Goal: Task Accomplishment & Management: Use online tool/utility

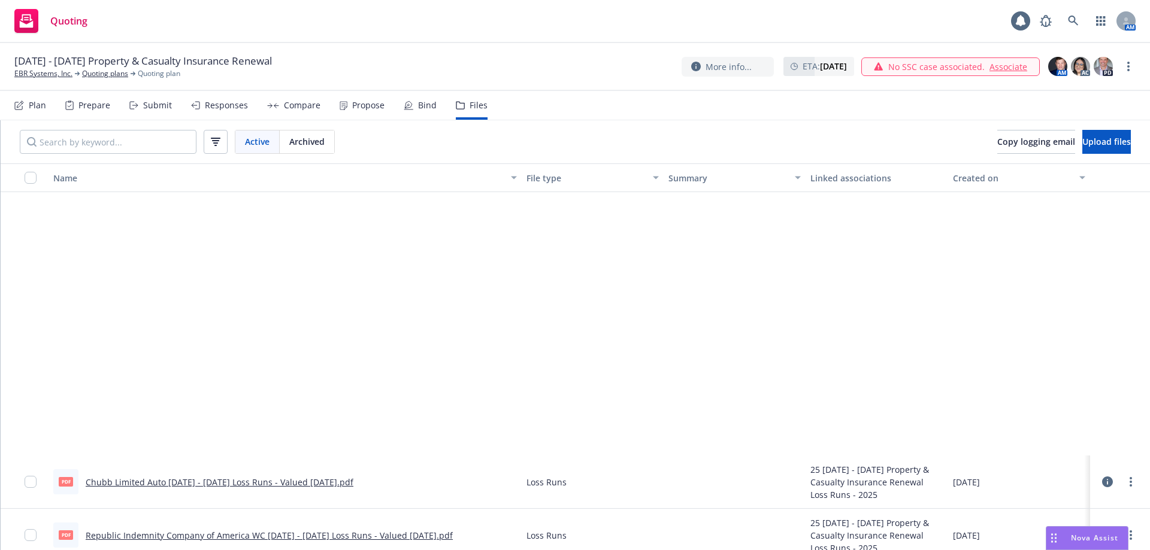
scroll to position [338, 0]
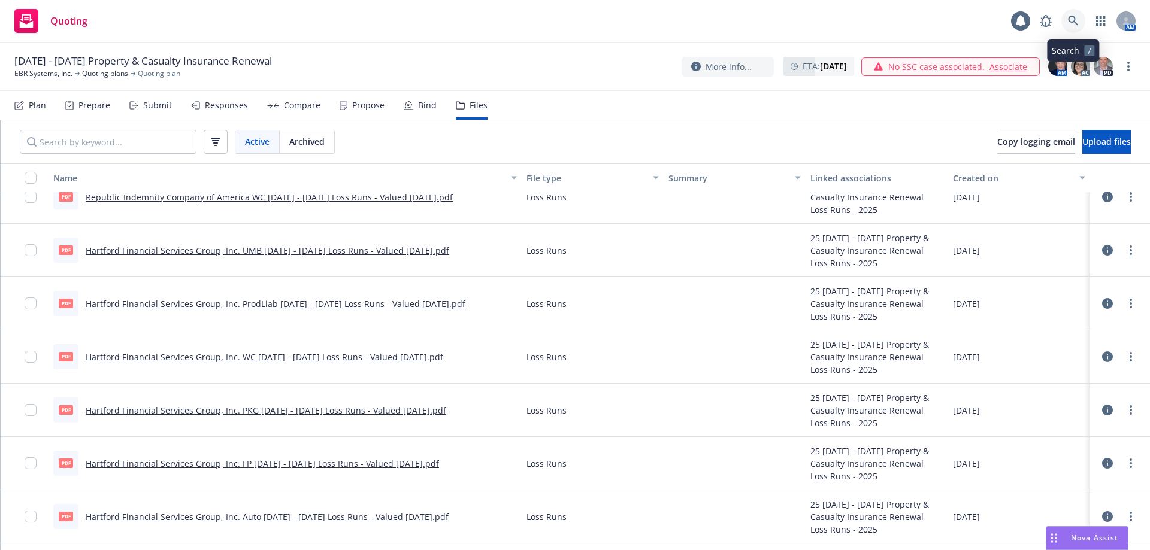
click at [1067, 22] on link at bounding box center [1073, 21] width 24 height 24
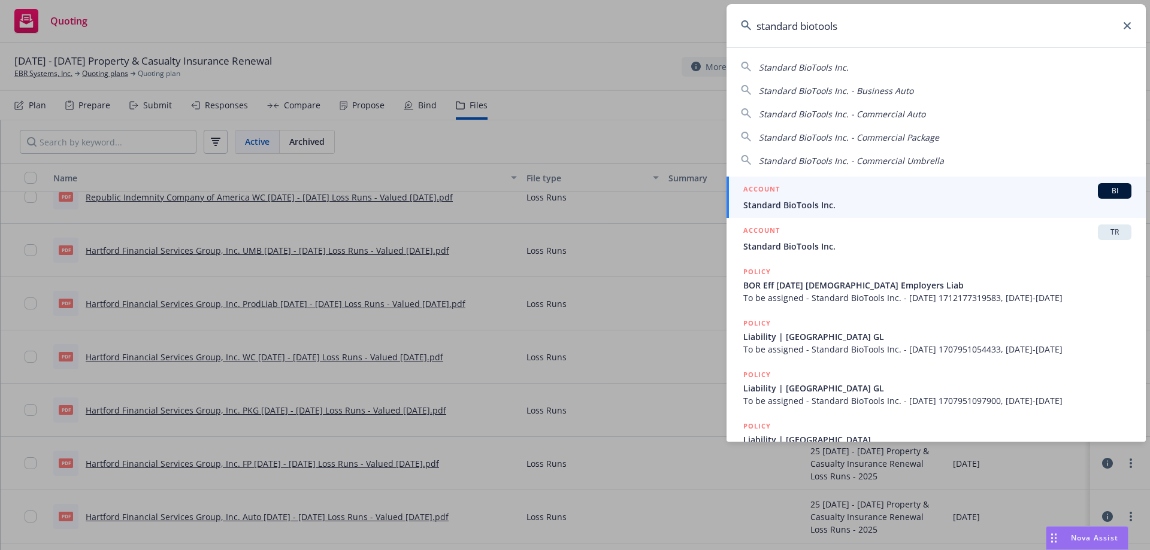
type input "standard biotools"
click at [832, 196] on div "ACCOUNT BI" at bounding box center [937, 191] width 388 height 16
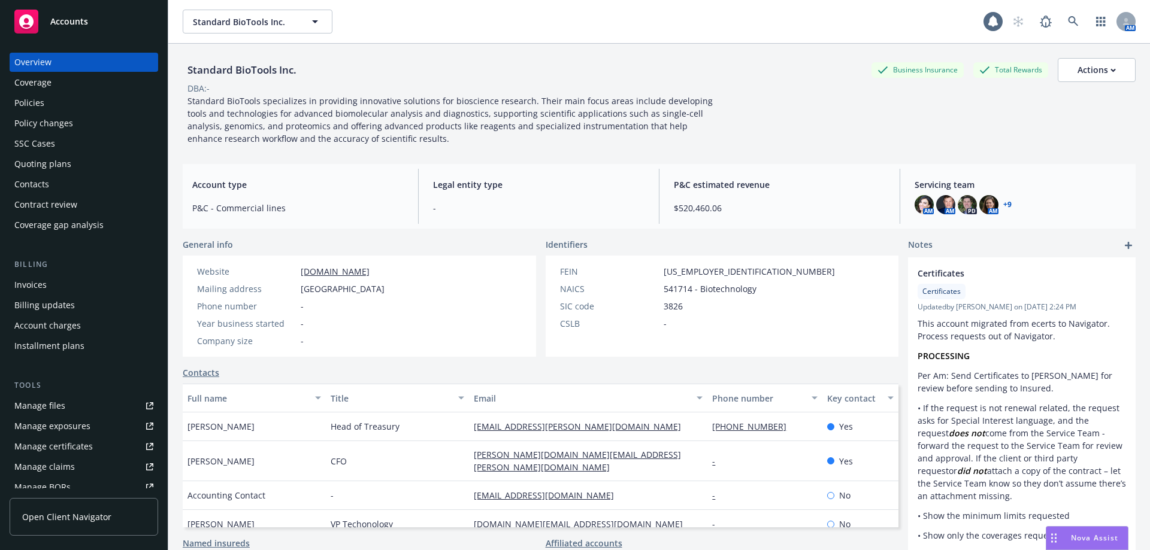
click at [50, 102] on div "Policies" at bounding box center [83, 102] width 139 height 19
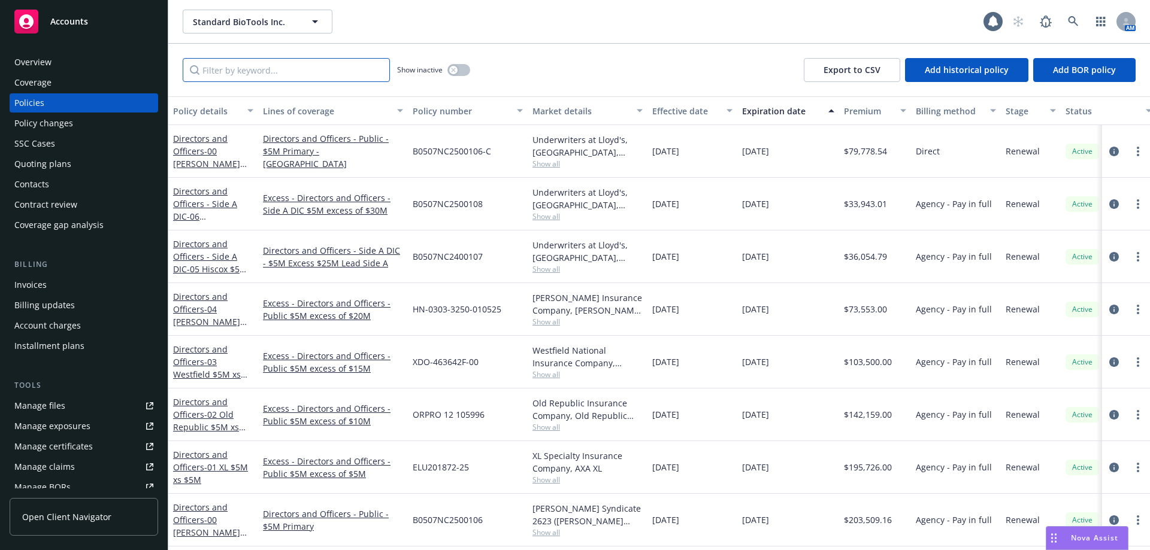
click at [238, 70] on input "Filter by keyword..." at bounding box center [286, 70] width 207 height 24
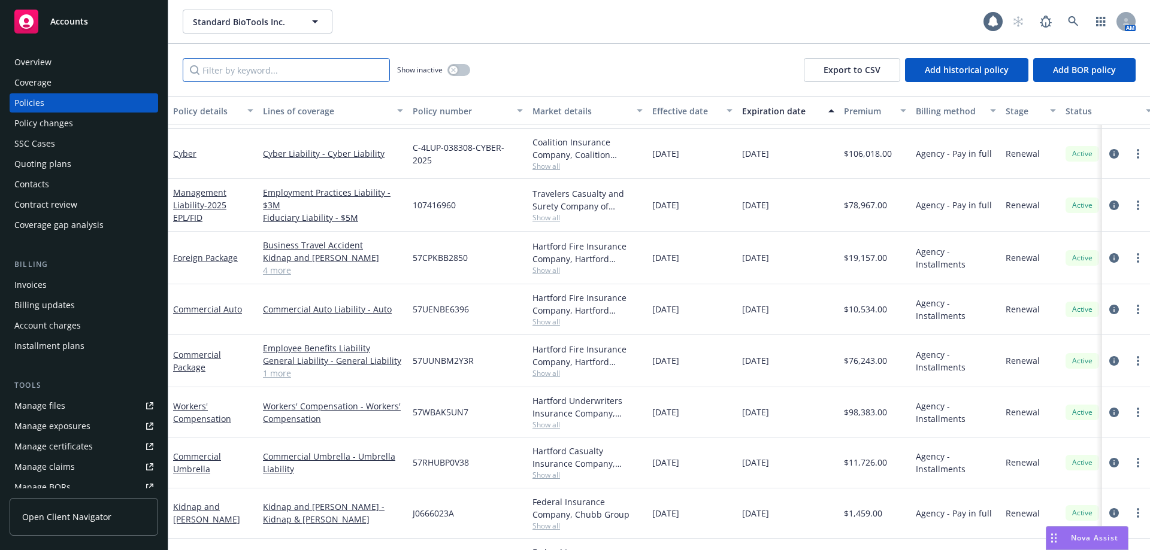
scroll to position [322, 0]
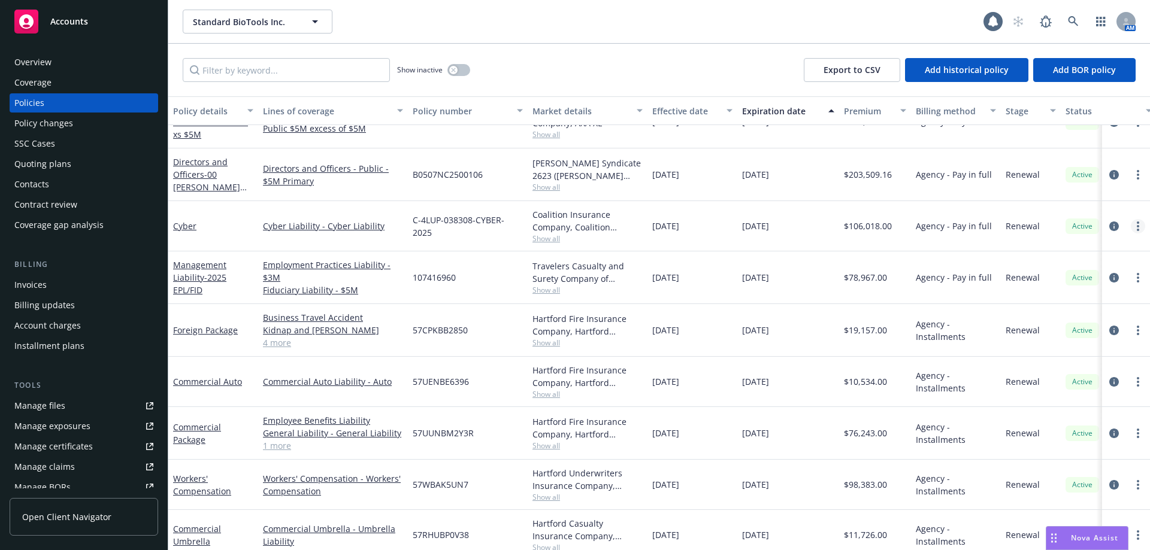
click at [1136, 224] on icon "more" at bounding box center [1137, 227] width 2 height 10
click at [189, 225] on link "Cyber" at bounding box center [184, 225] width 23 height 11
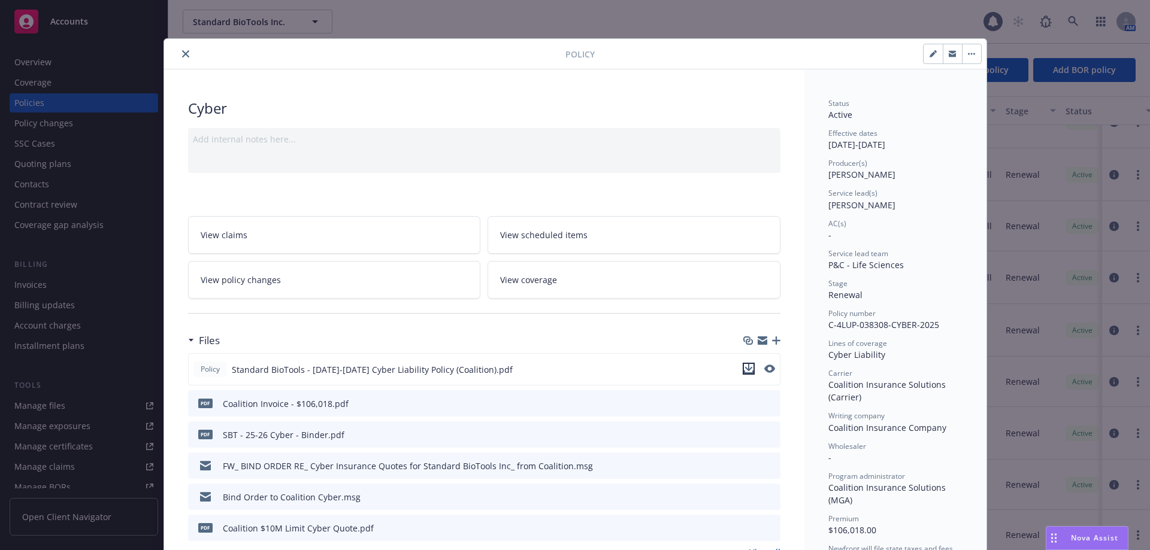
click at [745, 367] on icon "download file" at bounding box center [749, 369] width 10 height 10
click at [178, 54] on button "close" at bounding box center [185, 54] width 14 height 14
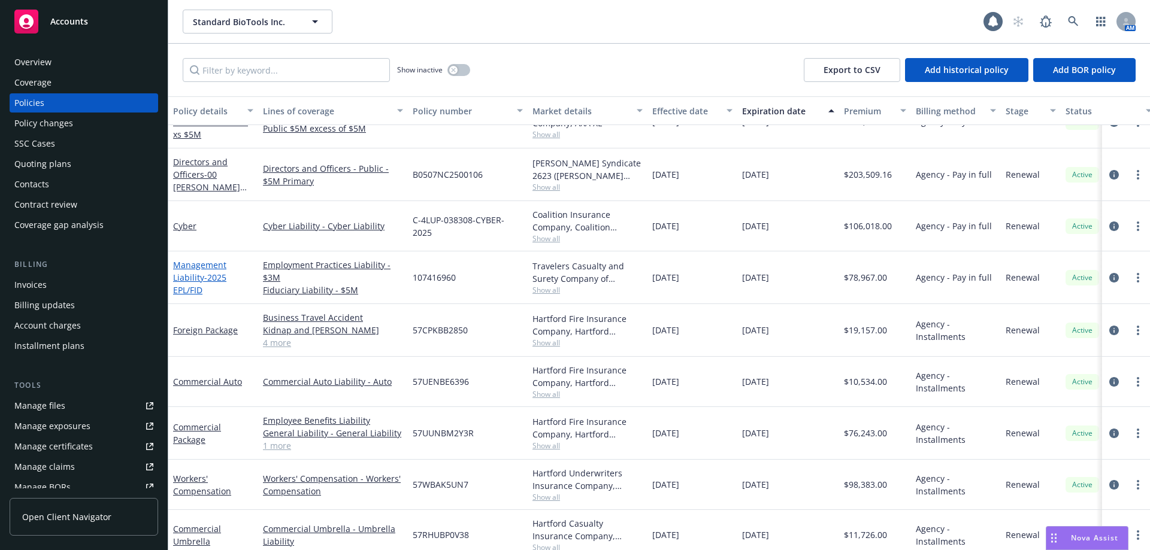
click at [206, 269] on link "Management Liability - 2025 EPL/FID" at bounding box center [199, 277] width 53 height 37
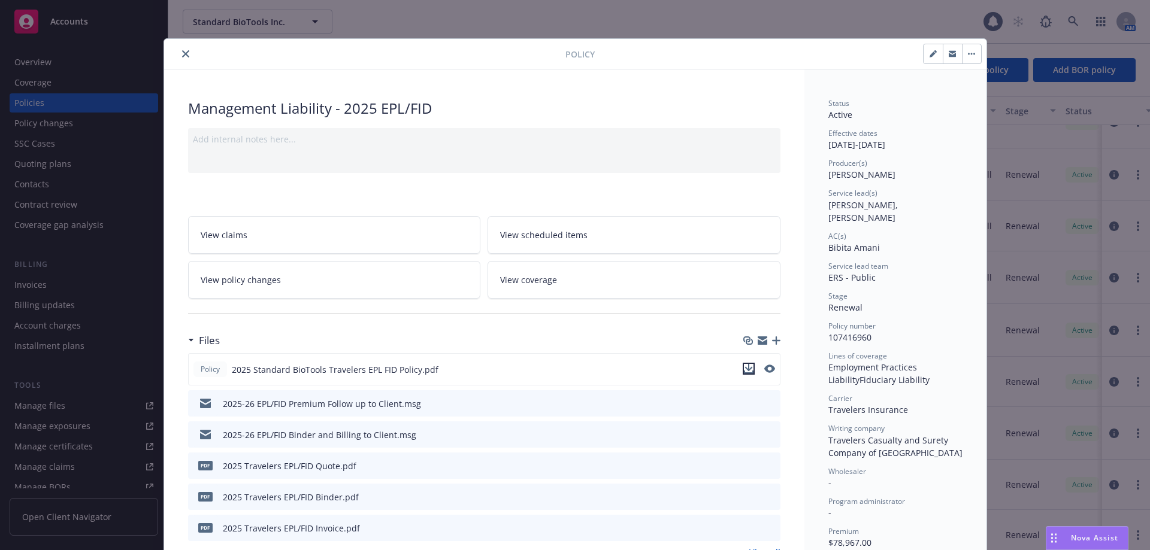
click at [744, 367] on icon "download file" at bounding box center [749, 369] width 10 height 10
click at [183, 52] on icon "close" at bounding box center [185, 53] width 7 height 7
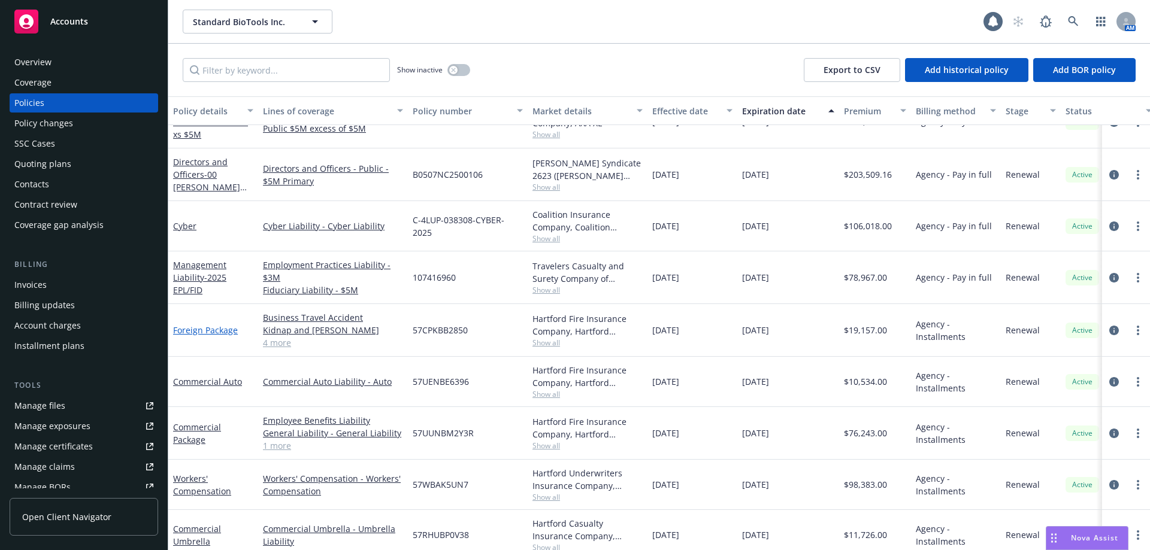
click at [200, 328] on link "Foreign Package" at bounding box center [205, 330] width 65 height 11
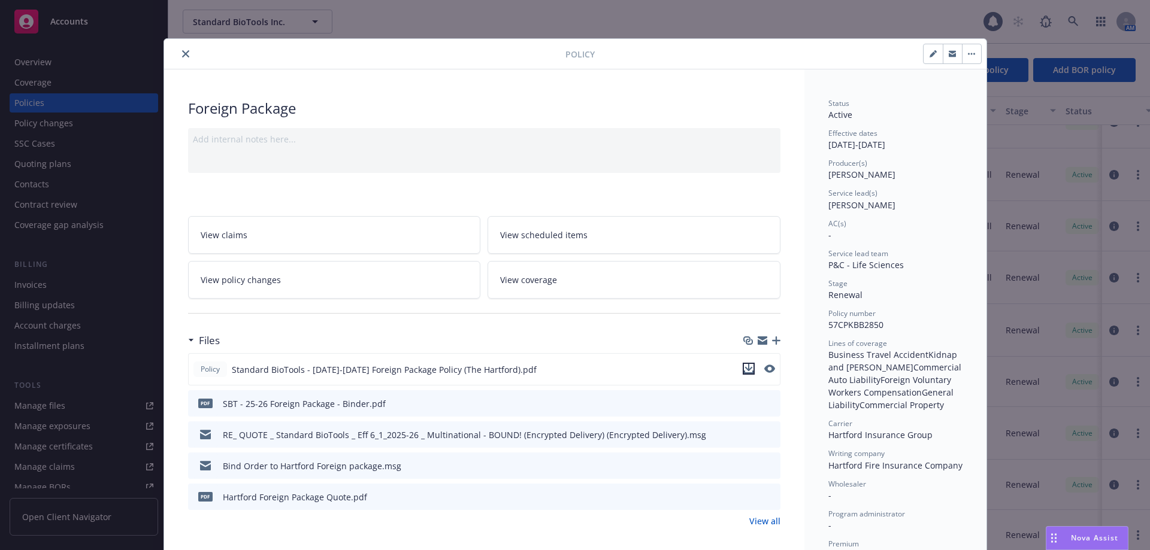
click at [745, 368] on icon "download file" at bounding box center [749, 369] width 10 height 10
click at [183, 53] on icon "close" at bounding box center [185, 53] width 7 height 7
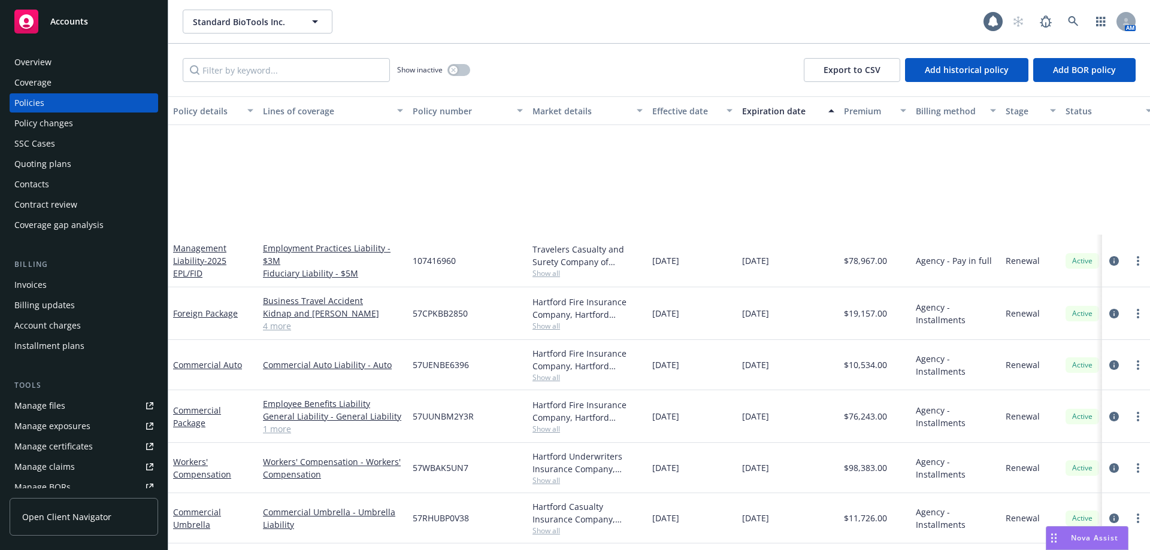
scroll to position [523, 0]
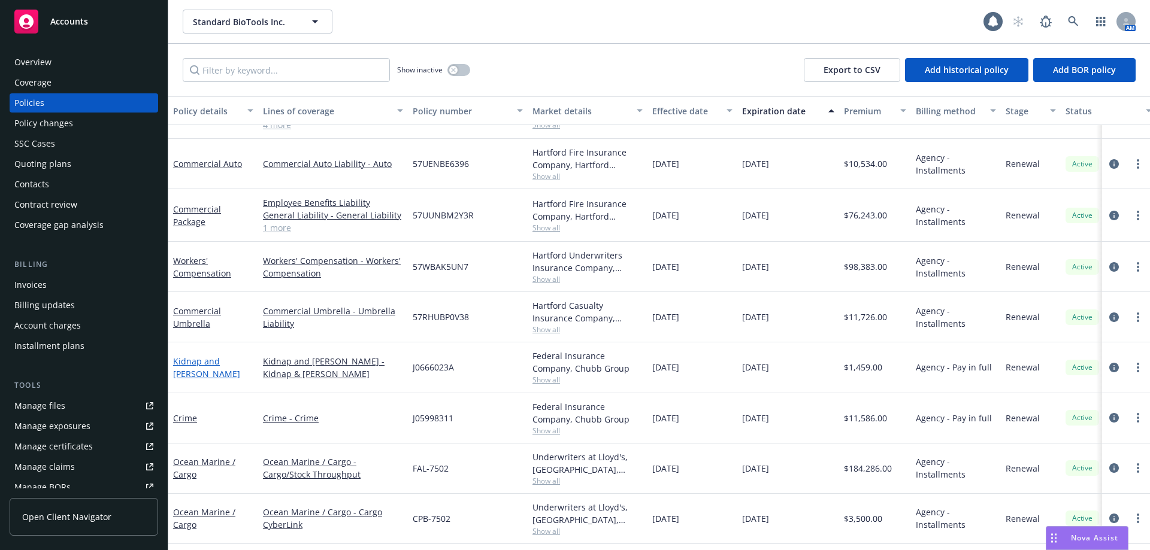
click at [239, 364] on link "Kidnap and Ransom" at bounding box center [206, 368] width 67 height 24
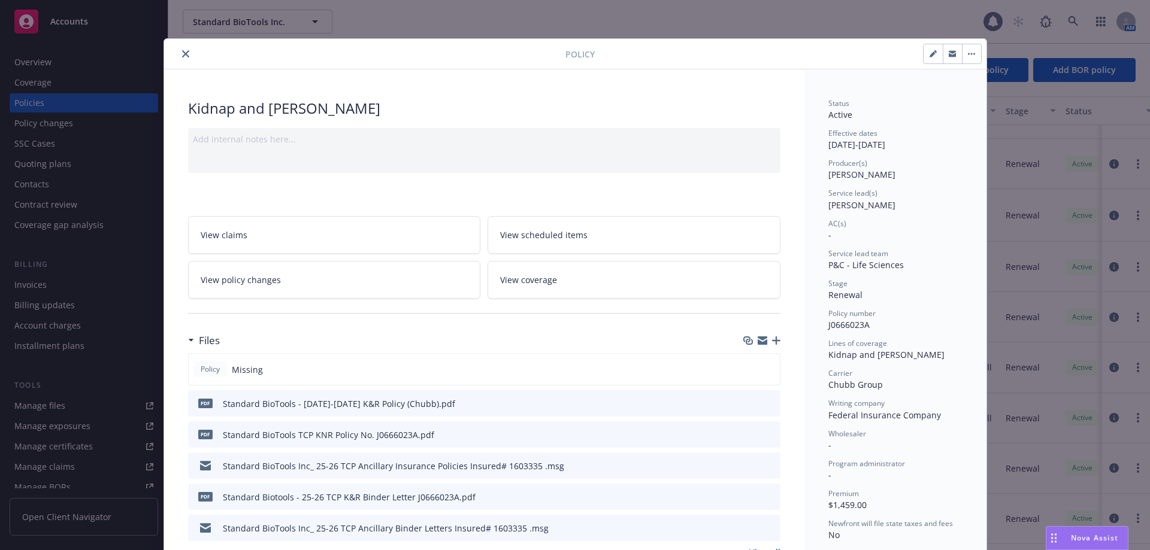
click at [744, 401] on icon "download file" at bounding box center [749, 403] width 10 height 10
click at [182, 53] on icon "close" at bounding box center [185, 53] width 7 height 7
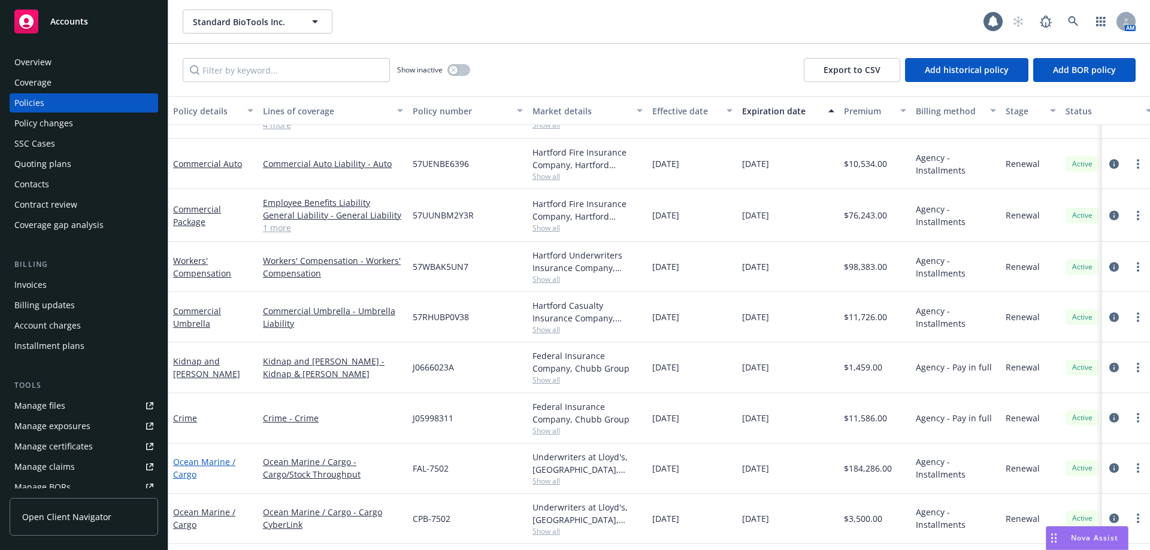
click at [195, 463] on link "Ocean Marine / Cargo" at bounding box center [204, 468] width 62 height 24
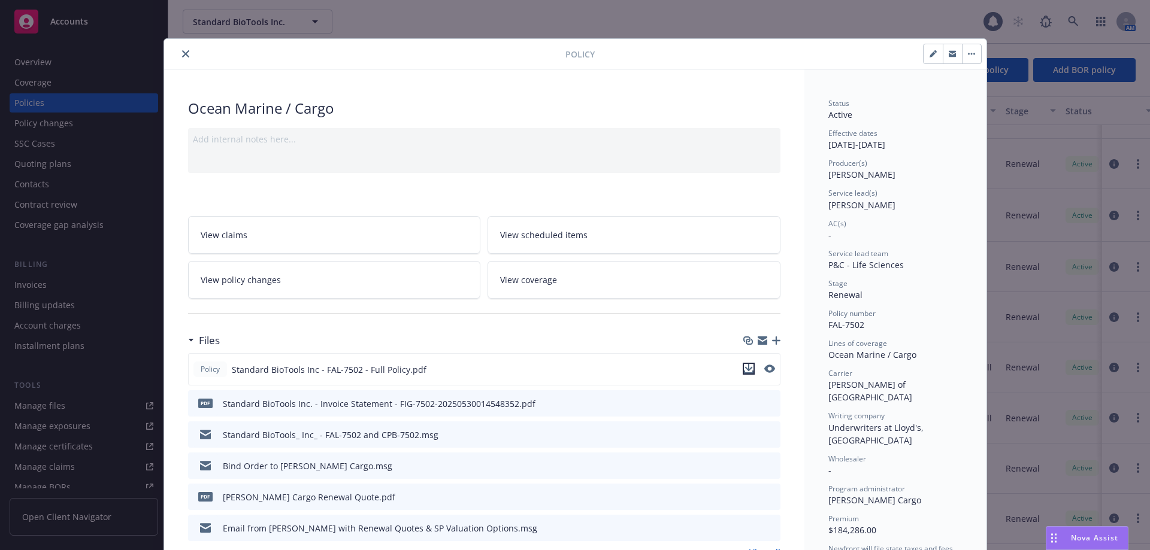
click at [744, 368] on icon "download file" at bounding box center [748, 367] width 8 height 7
click at [183, 52] on icon "close" at bounding box center [185, 53] width 7 height 7
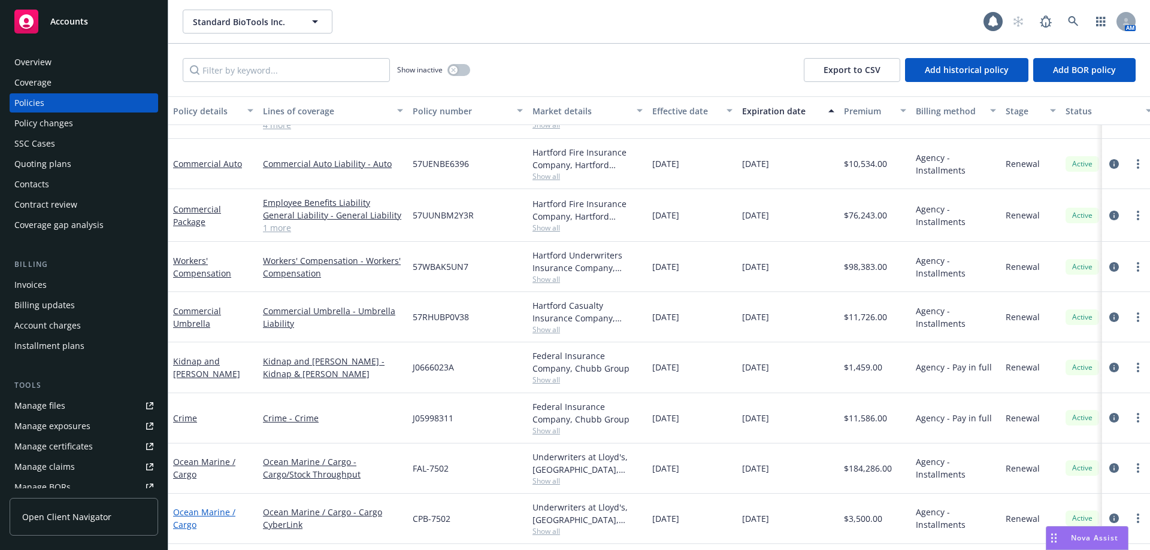
click at [193, 514] on link "Ocean Marine / Cargo" at bounding box center [204, 519] width 62 height 24
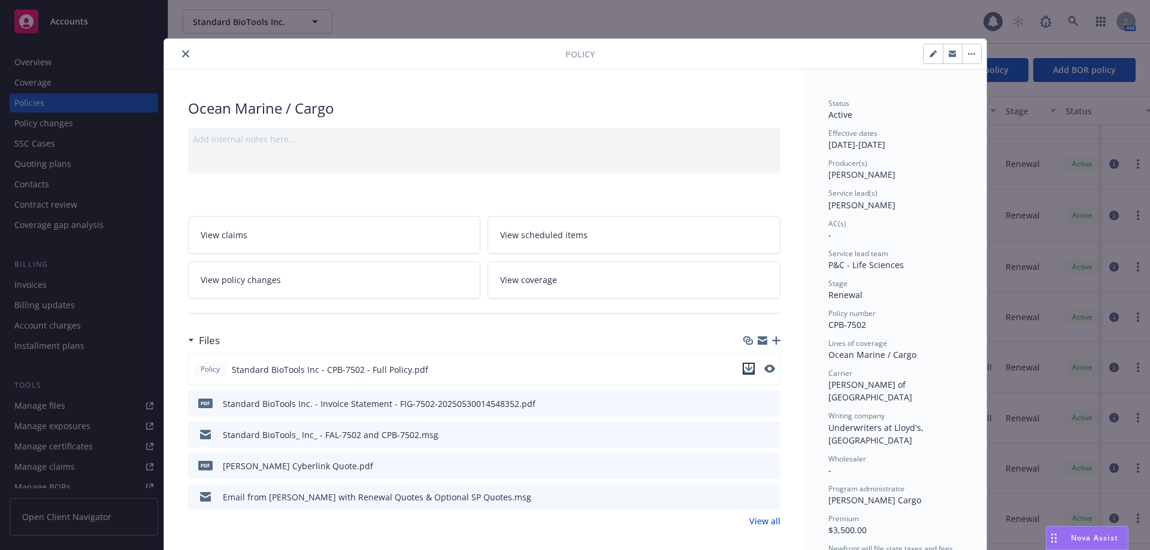
click at [746, 364] on icon "download file" at bounding box center [749, 369] width 10 height 10
click at [183, 53] on icon "close" at bounding box center [185, 53] width 7 height 7
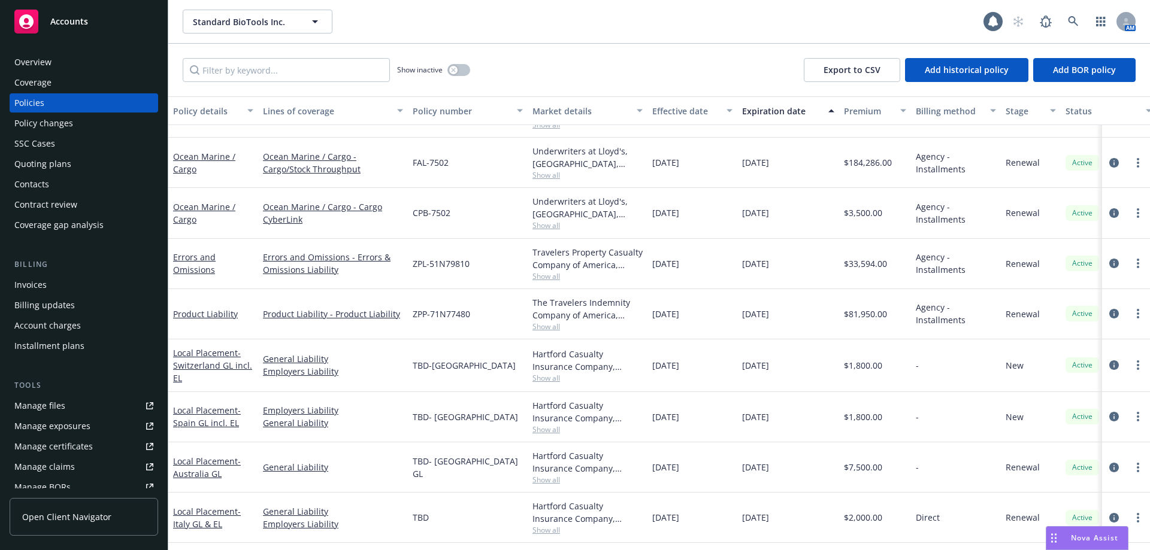
scroll to position [815, 0]
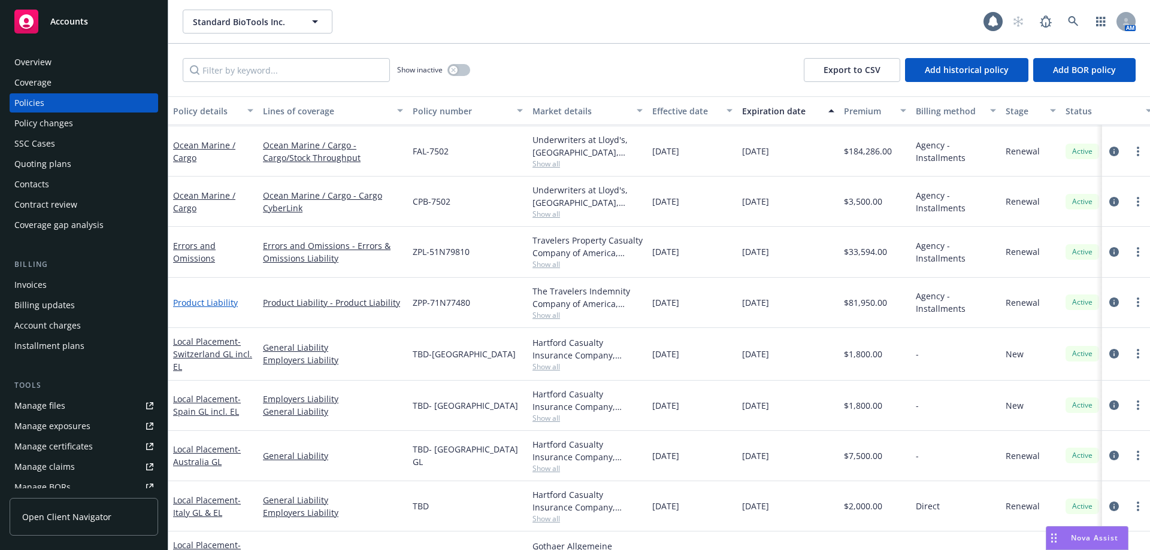
click at [220, 302] on link "Product Liability" at bounding box center [205, 302] width 65 height 11
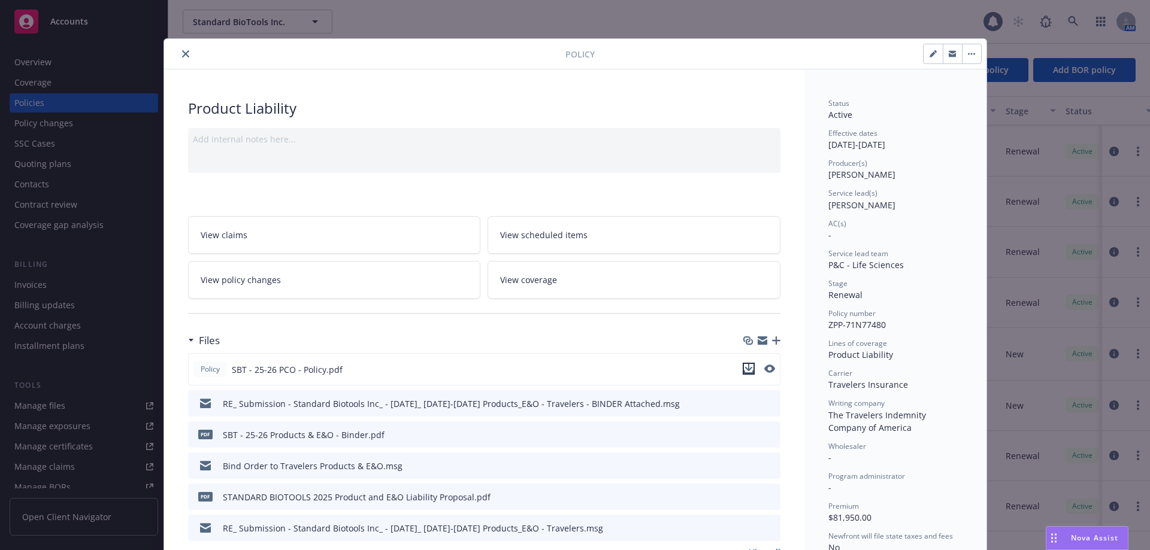
click at [744, 369] on icon "download file" at bounding box center [749, 369] width 10 height 10
click at [182, 57] on button "close" at bounding box center [185, 54] width 14 height 14
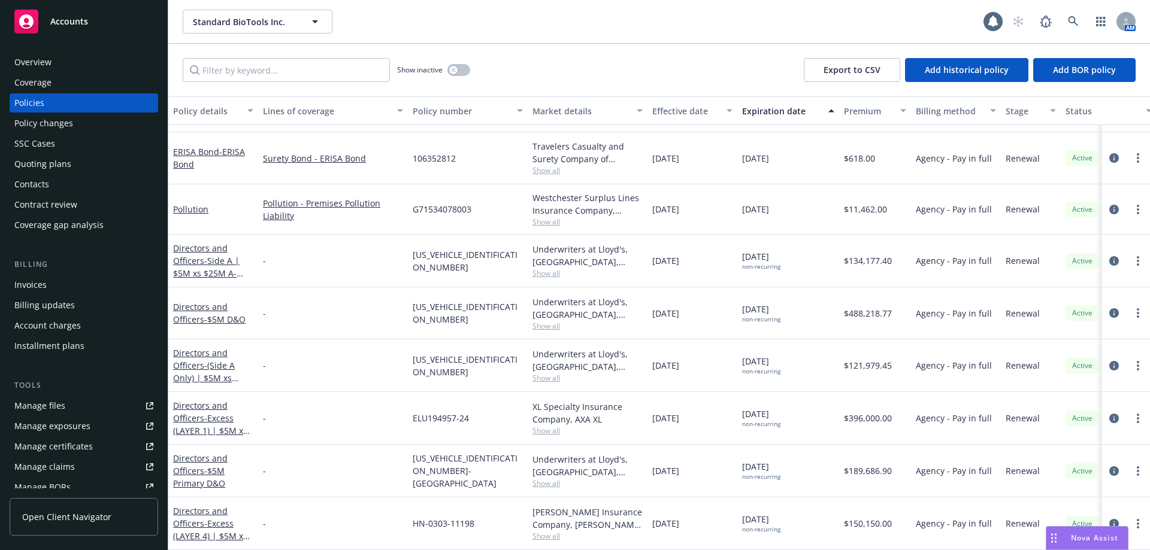
scroll to position [1420, 0]
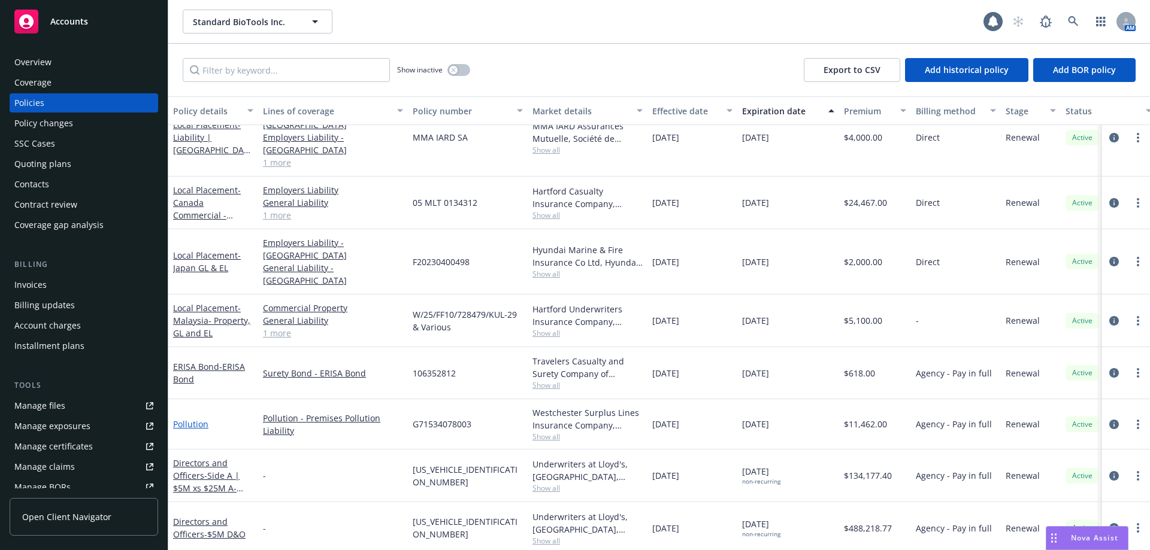
click at [185, 419] on link "Pollution" at bounding box center [190, 424] width 35 height 11
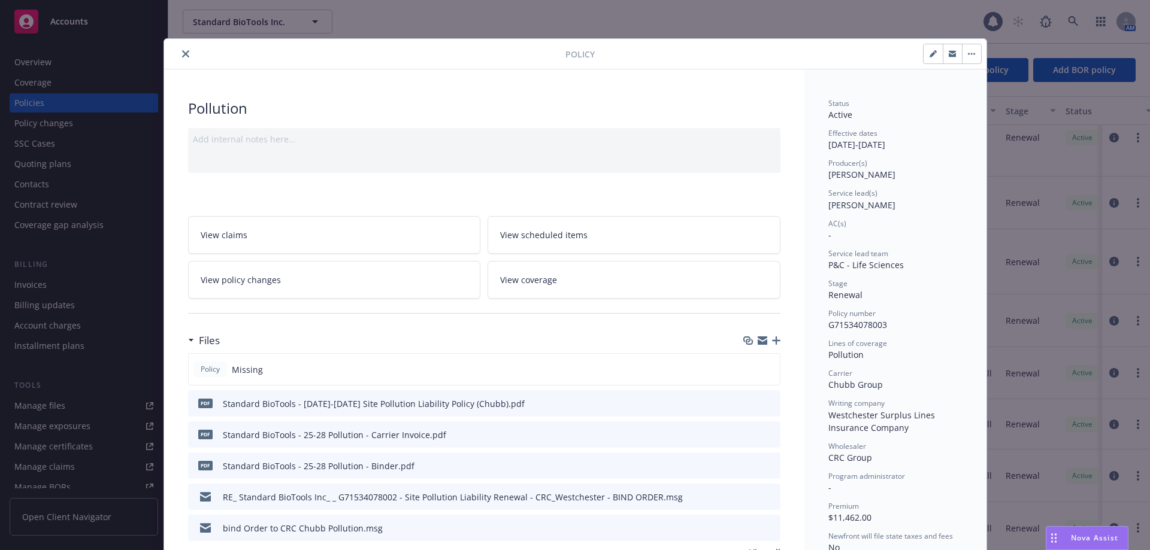
click at [745, 401] on icon "download file" at bounding box center [749, 403] width 10 height 10
click at [178, 55] on button "close" at bounding box center [185, 54] width 14 height 14
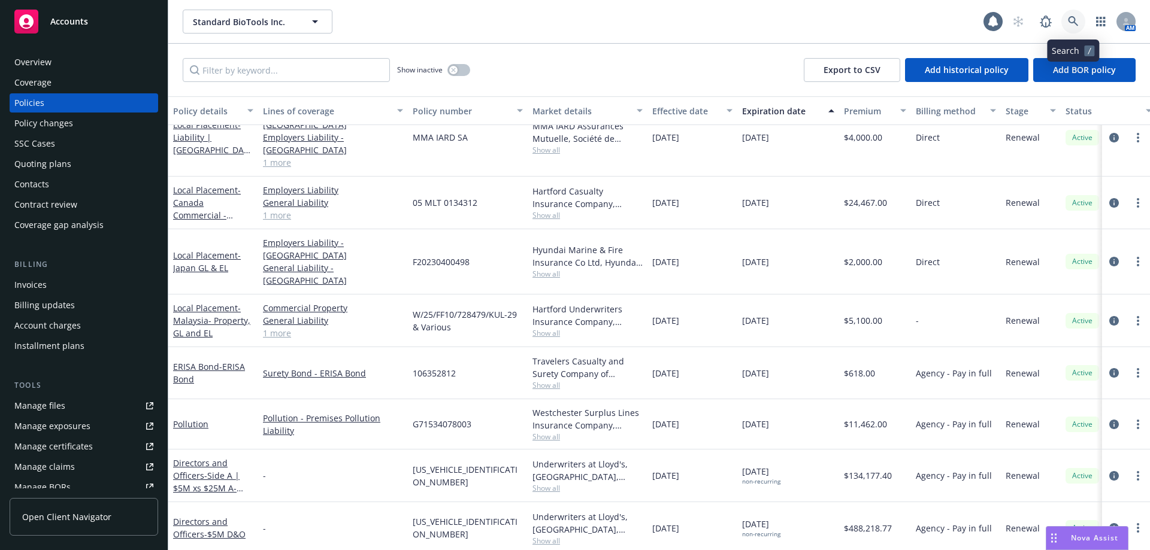
click at [1079, 20] on link at bounding box center [1073, 22] width 24 height 24
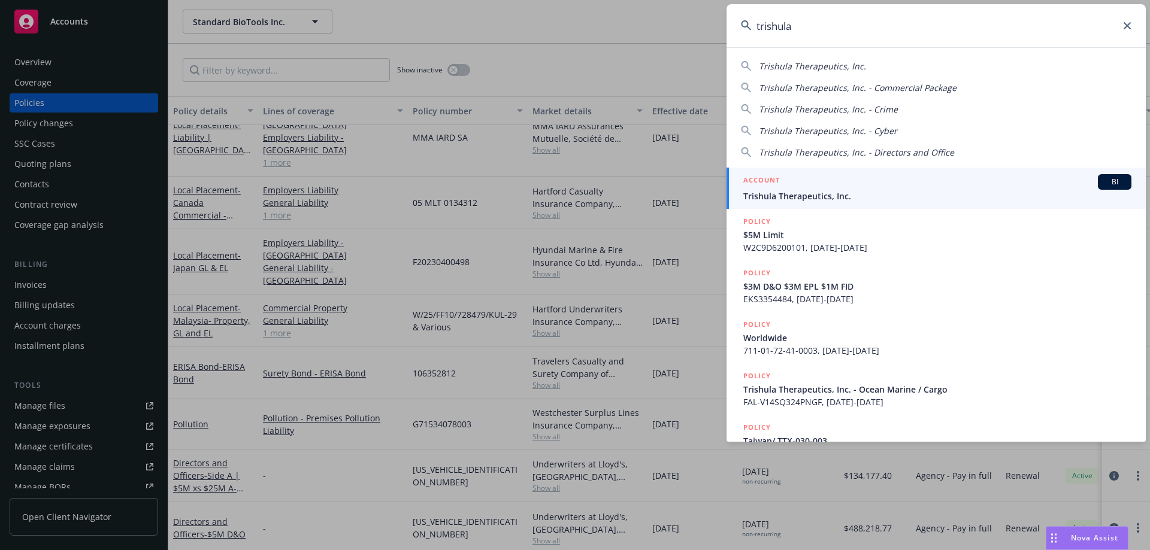
type input "trishula"
click at [857, 189] on div "ACCOUNT BI" at bounding box center [937, 182] width 388 height 16
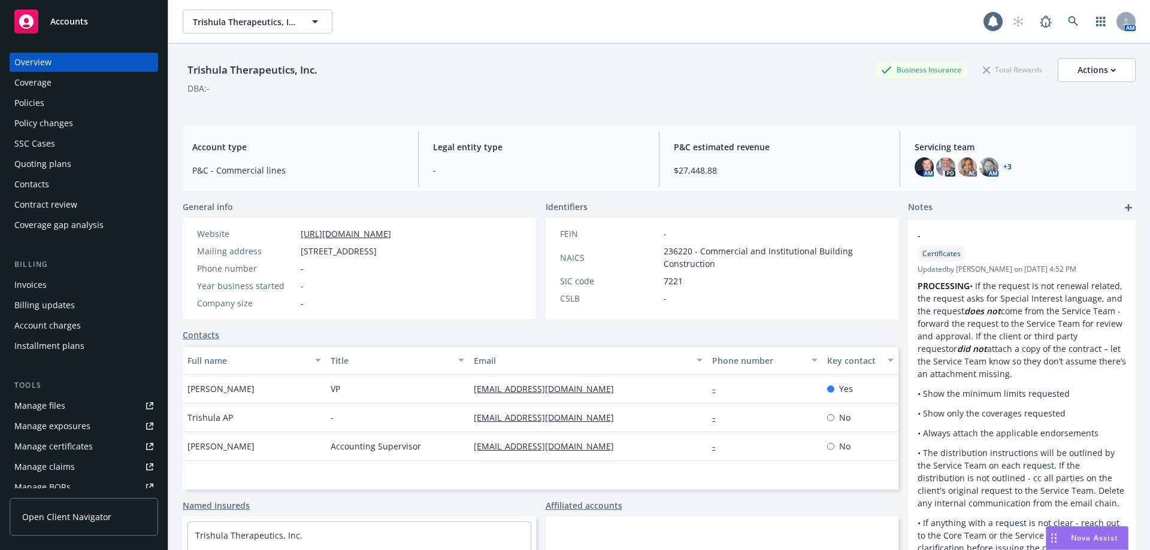
click at [31, 104] on div "Policies" at bounding box center [29, 102] width 30 height 19
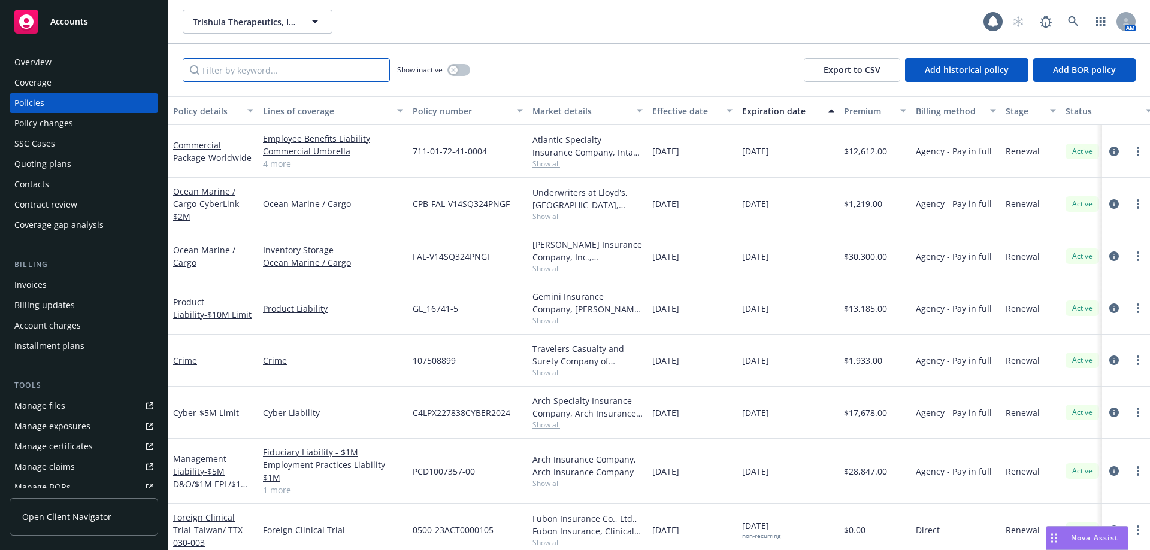
click at [286, 69] on input "Filter by keyword..." at bounding box center [286, 70] width 207 height 24
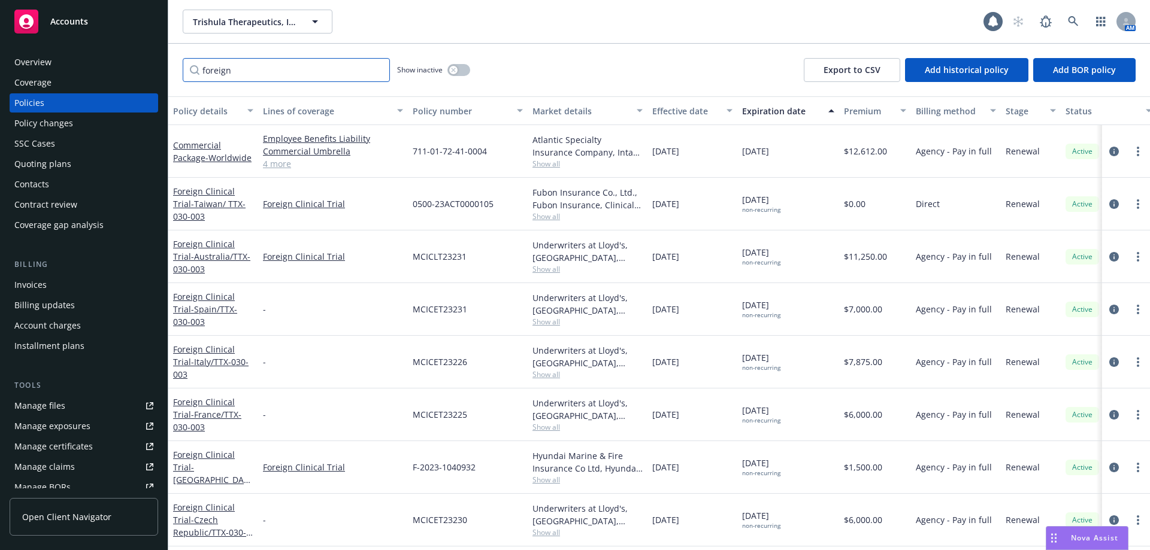
type input "foreign"
click at [1068, 20] on icon at bounding box center [1073, 21] width 11 height 11
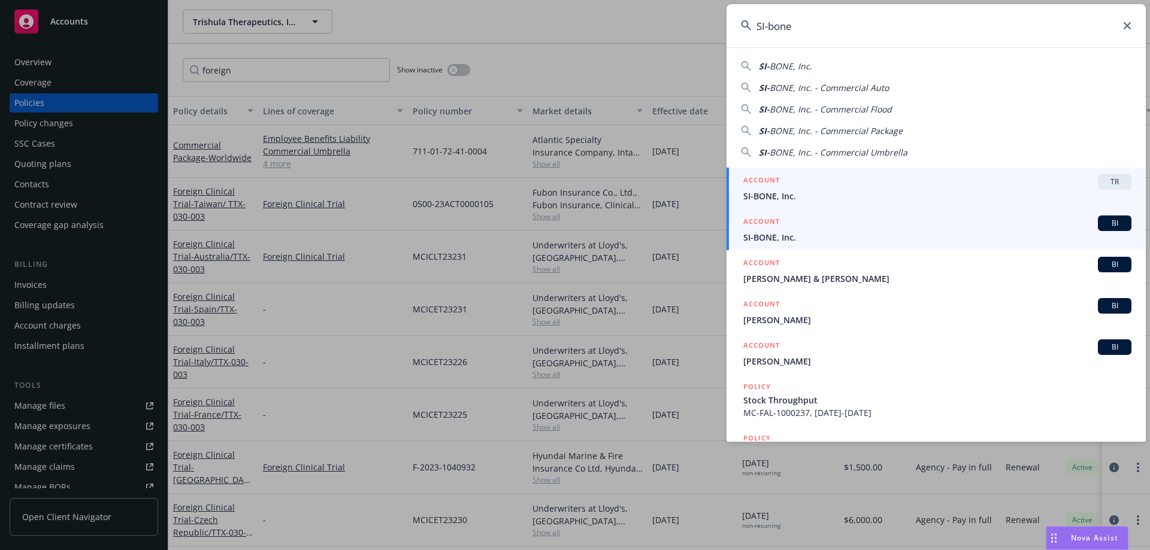
type input "SI-bone"
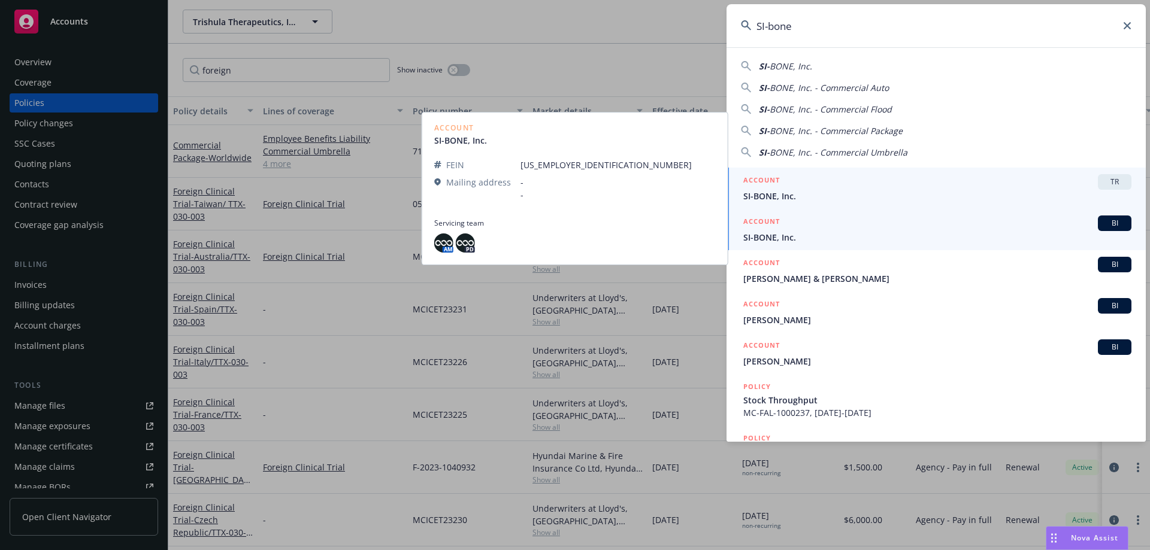
click at [790, 231] on span "SI-BONE, Inc." at bounding box center [937, 237] width 388 height 13
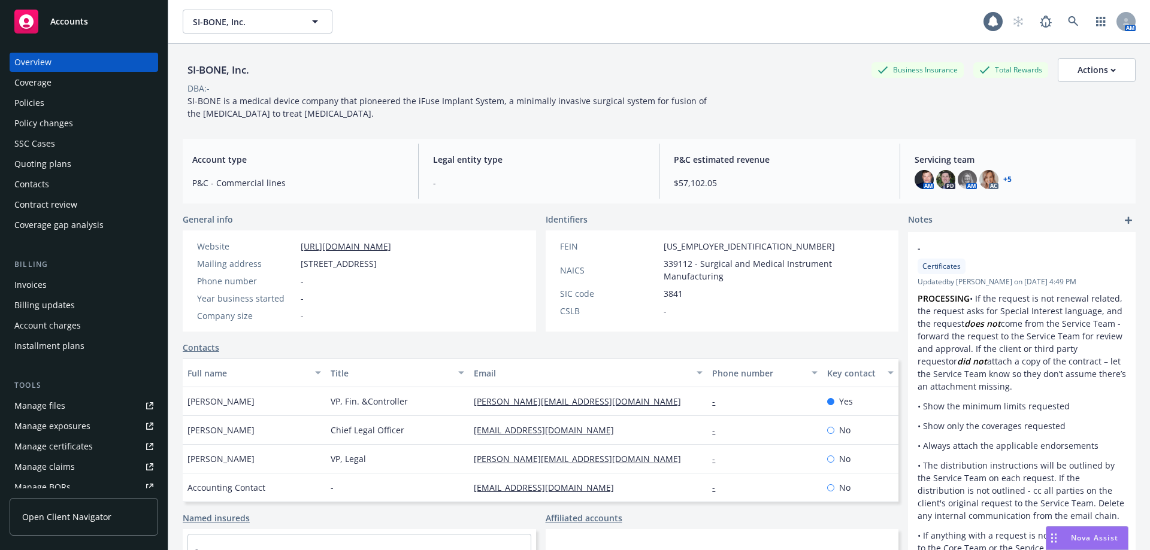
click at [78, 157] on div "Quoting plans" at bounding box center [83, 163] width 139 height 19
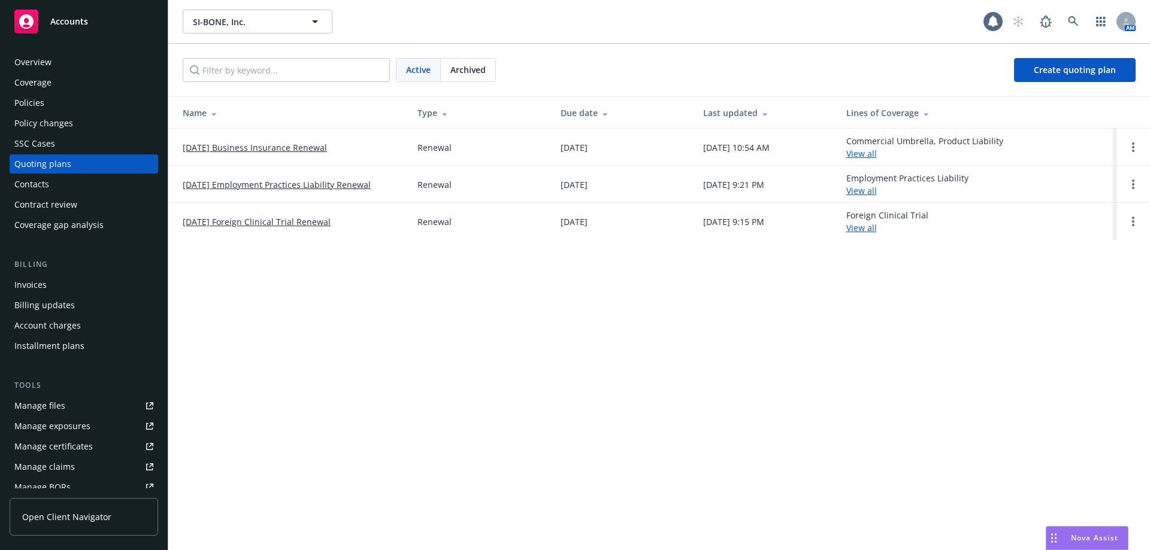
click at [295, 150] on link "10/01/25 Business Insurance Renewal" at bounding box center [255, 147] width 144 height 13
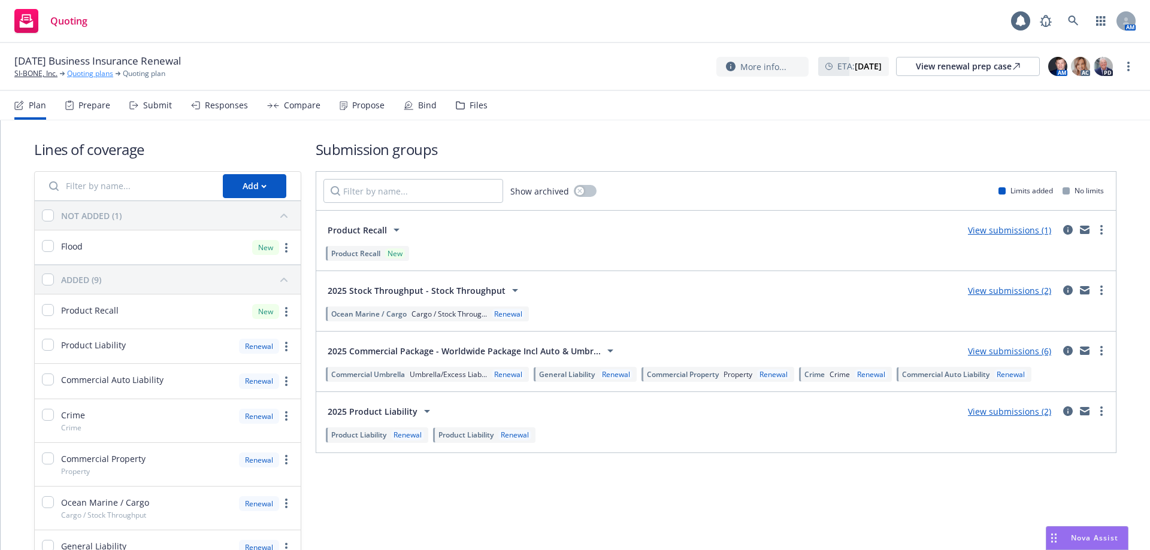
click at [84, 71] on link "Quoting plans" at bounding box center [90, 73] width 46 height 11
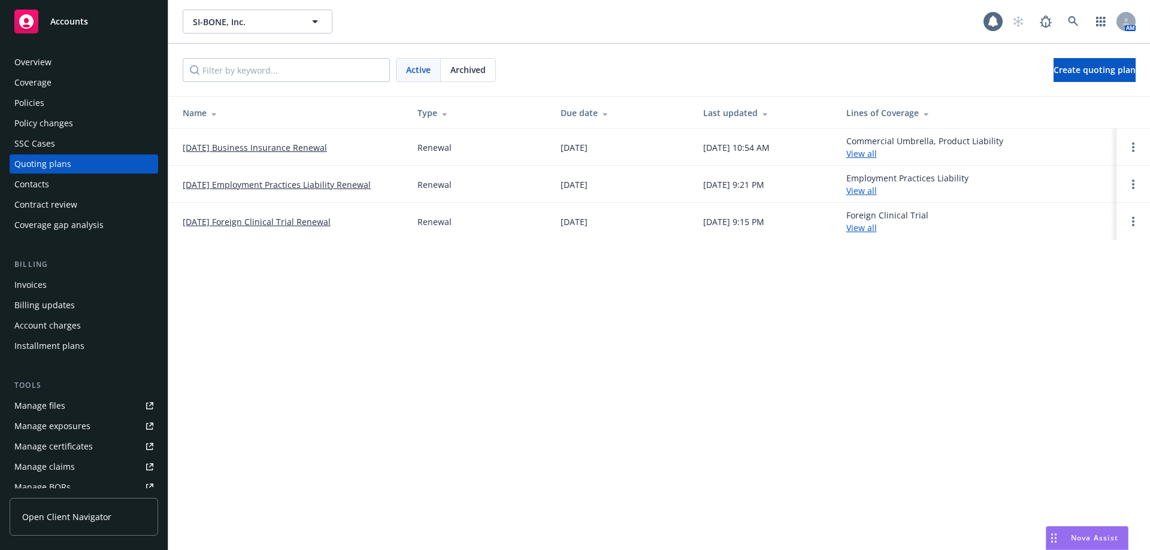
click at [315, 221] on link "[DATE] Foreign Clinical Trial Renewal" at bounding box center [257, 222] width 148 height 13
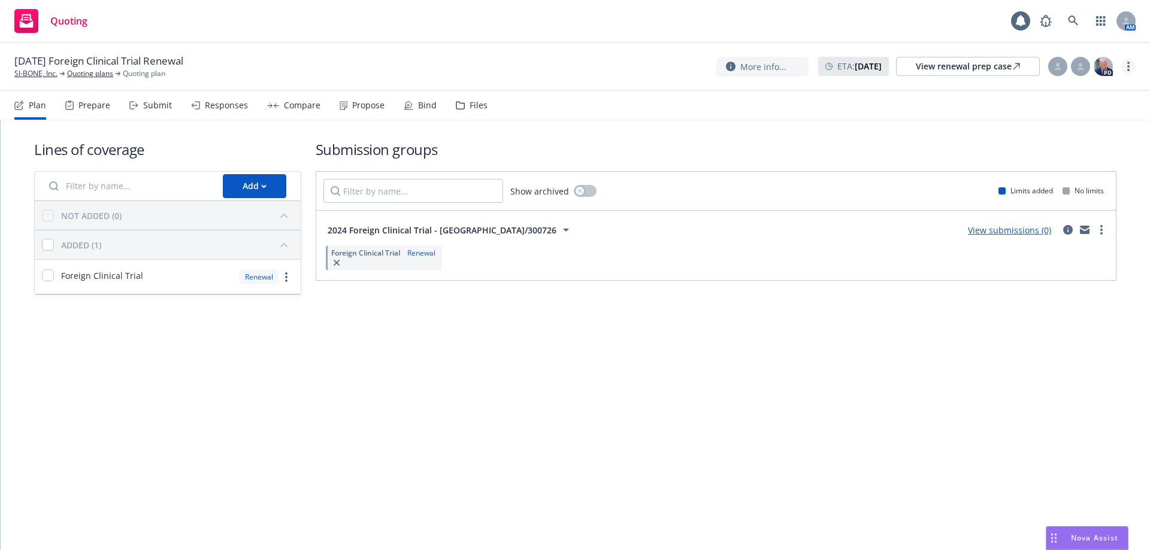
click at [1133, 69] on link "more" at bounding box center [1128, 66] width 14 height 14
click at [1056, 166] on link "Archive quoting plan" at bounding box center [1068, 163] width 134 height 24
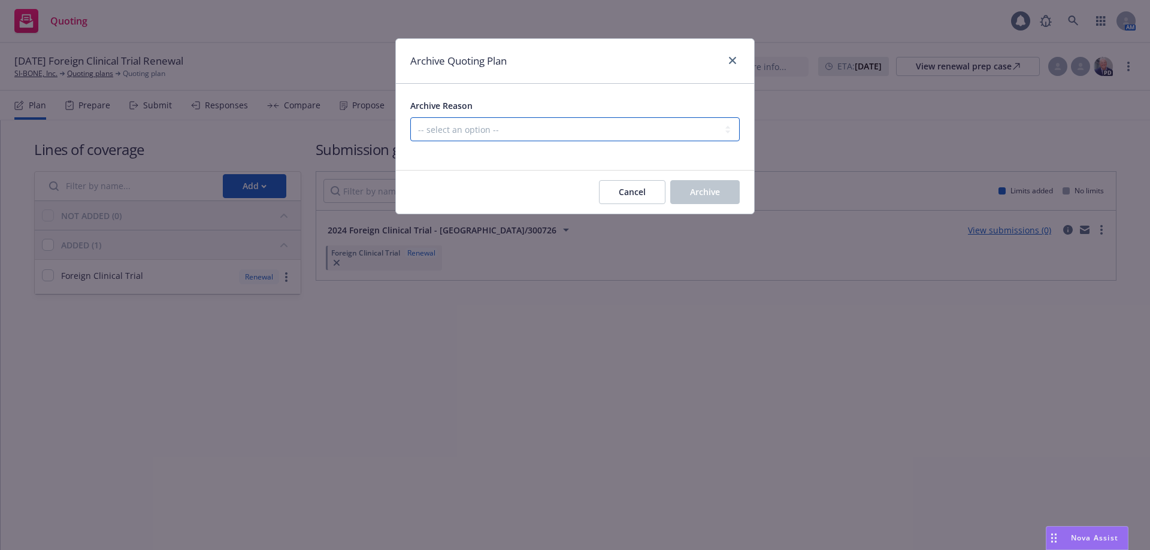
click at [566, 129] on select "-- select an option -- All policies in this renewal plan are auto-renewed Creat…" at bounding box center [574, 129] width 329 height 24
click at [410, 117] on select "-- select an option -- All policies in this renewal plan are auto-renewed Creat…" at bounding box center [574, 129] width 329 height 24
click at [617, 119] on select "-- select an option -- All policies in this renewal plan are auto-renewed Creat…" at bounding box center [574, 129] width 329 height 24
select select "ARCHIVED_RENEWAL_POLICY_AUTO_RENEWED"
click at [410, 117] on select "-- select an option -- All policies in this renewal plan are auto-renewed Creat…" at bounding box center [574, 129] width 329 height 24
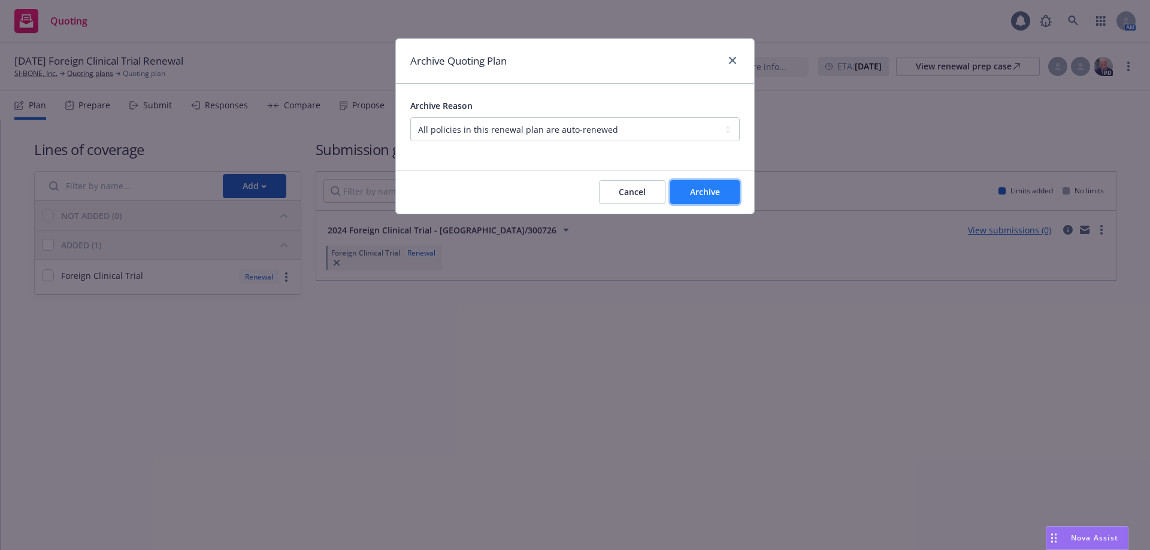
click at [711, 191] on span "Archive" at bounding box center [705, 191] width 30 height 11
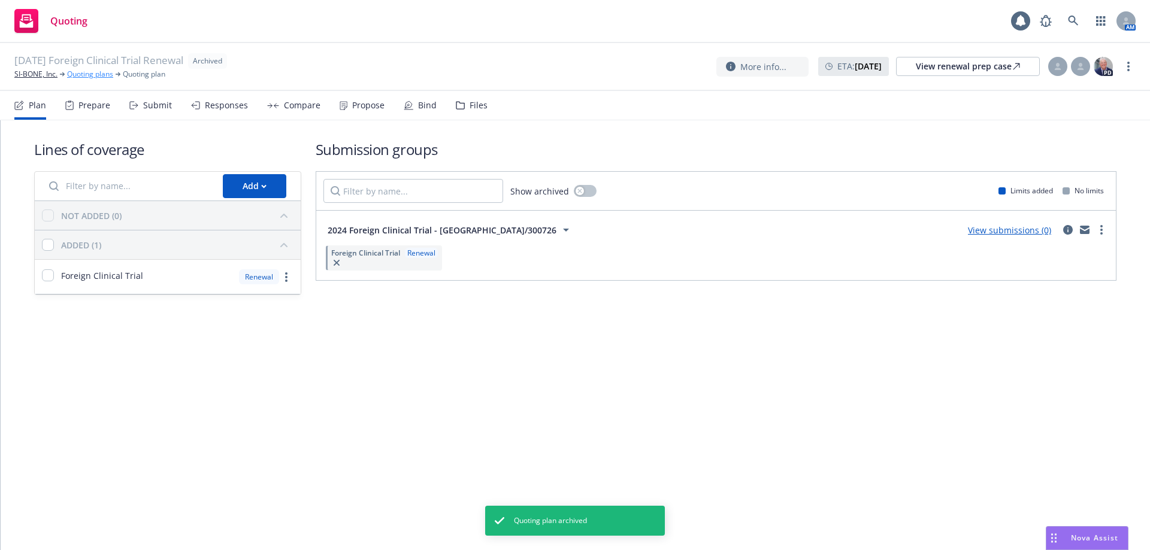
click at [85, 75] on link "Quoting plans" at bounding box center [90, 74] width 46 height 11
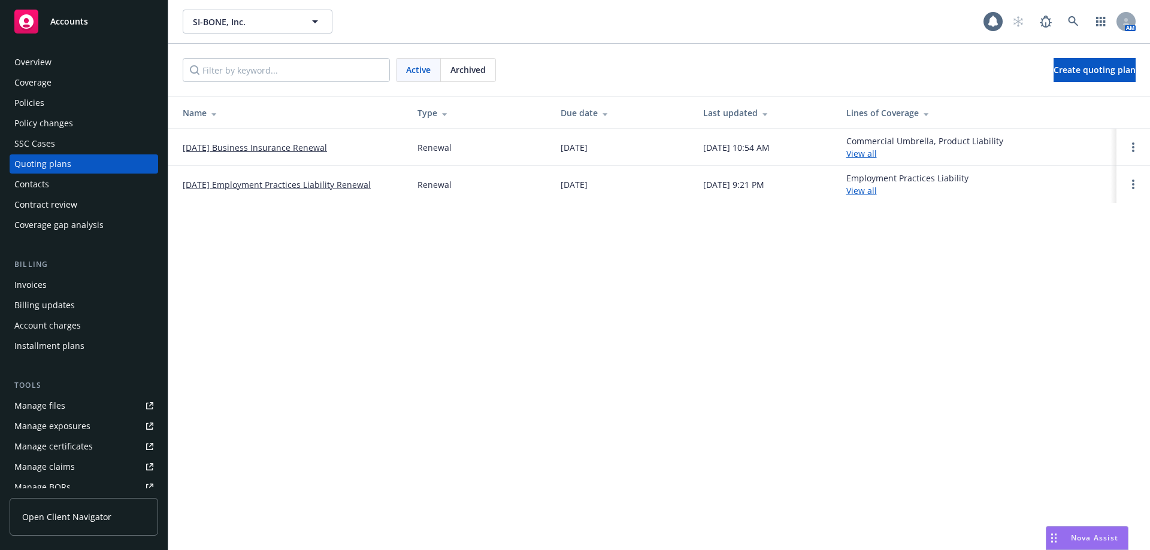
click at [471, 78] on div "Archived" at bounding box center [468, 70] width 54 height 23
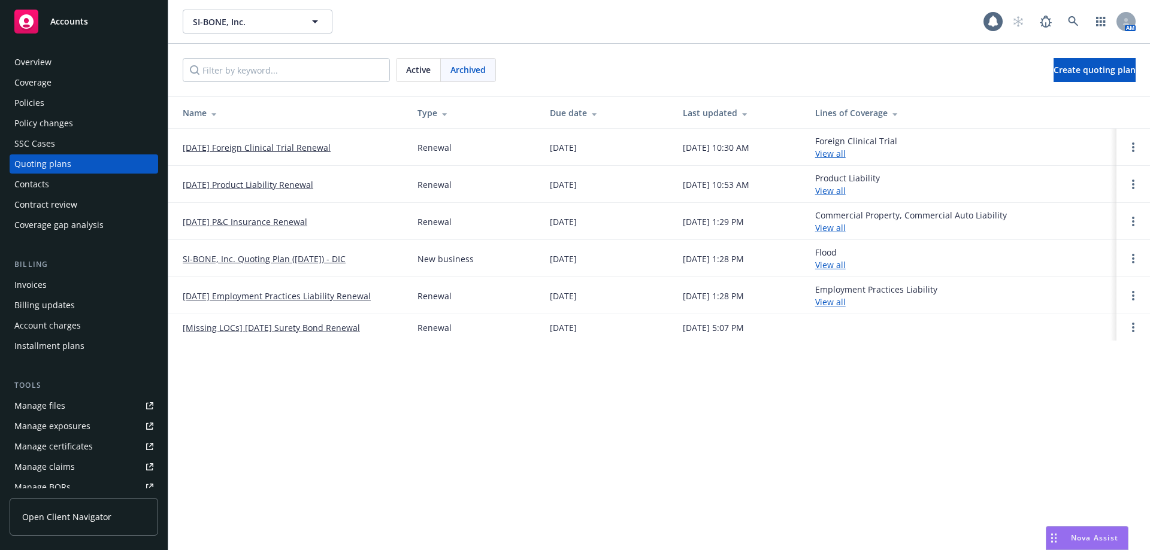
click at [282, 221] on link "10/1/24 P&C Insurance Renewal" at bounding box center [245, 222] width 125 height 13
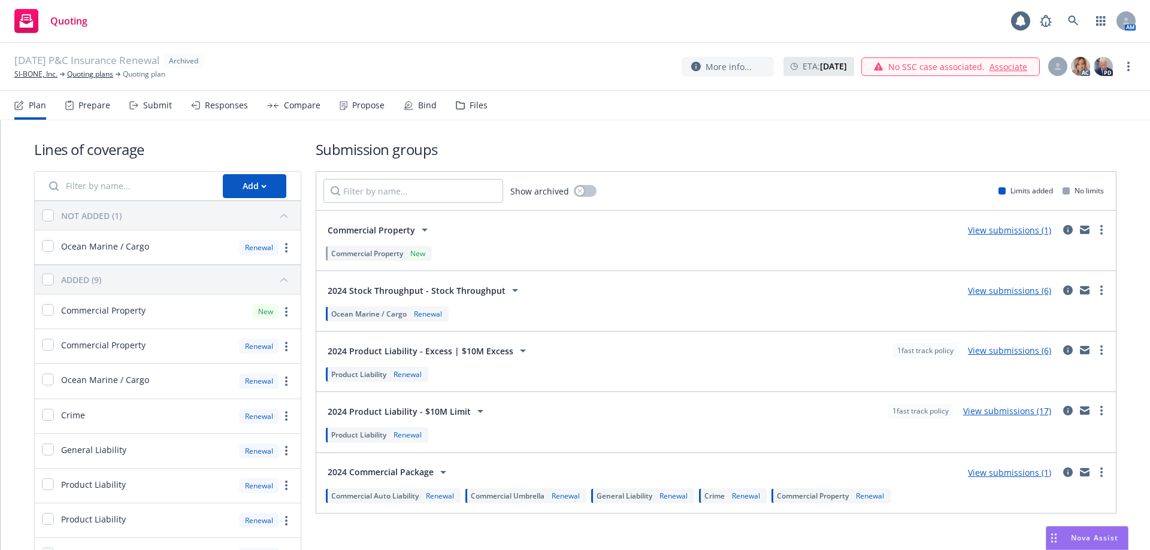
click at [470, 109] on div "Files" at bounding box center [478, 106] width 18 height 10
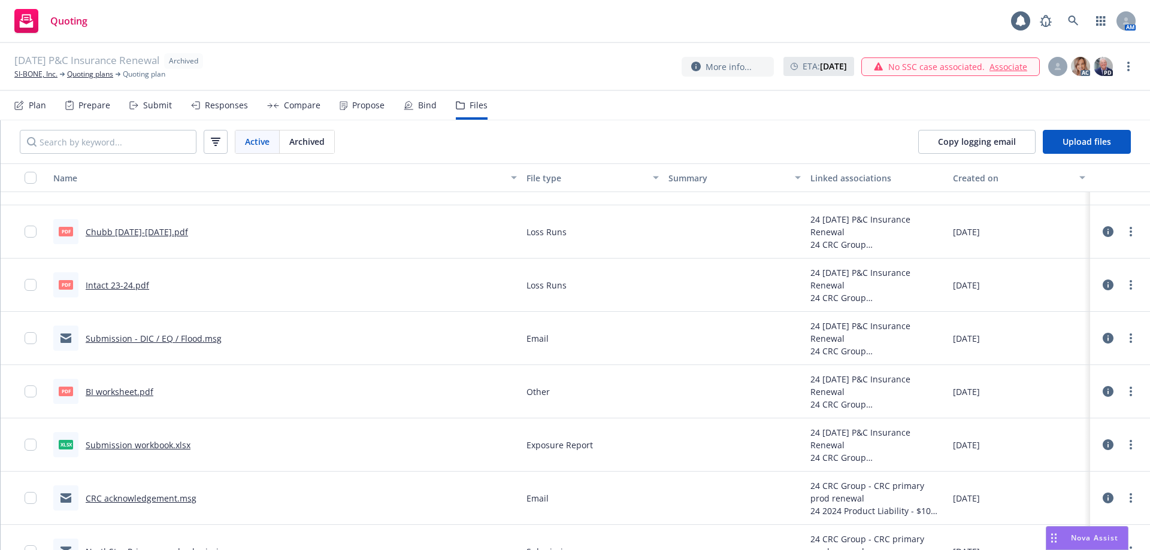
scroll to position [9386, 0]
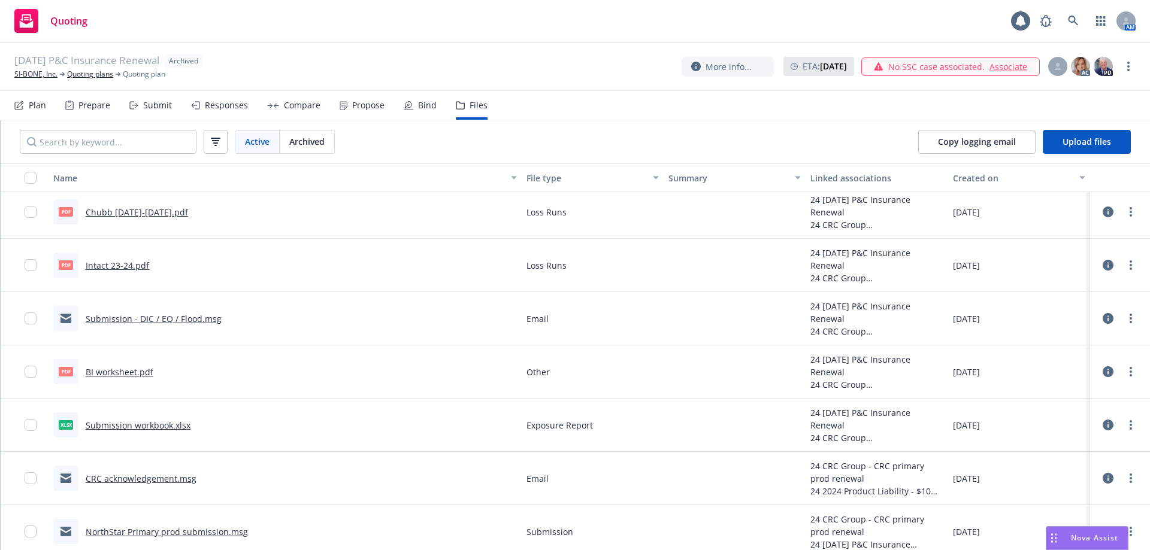
click at [169, 427] on link "Submission workbook.xlsx" at bounding box center [138, 425] width 105 height 11
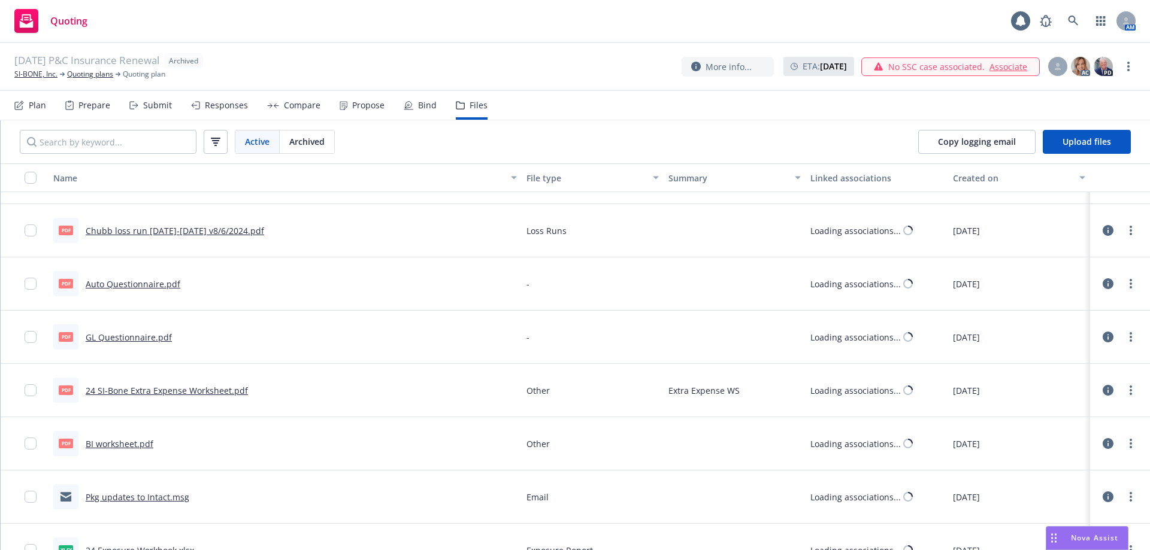
scroll to position [10401, 0]
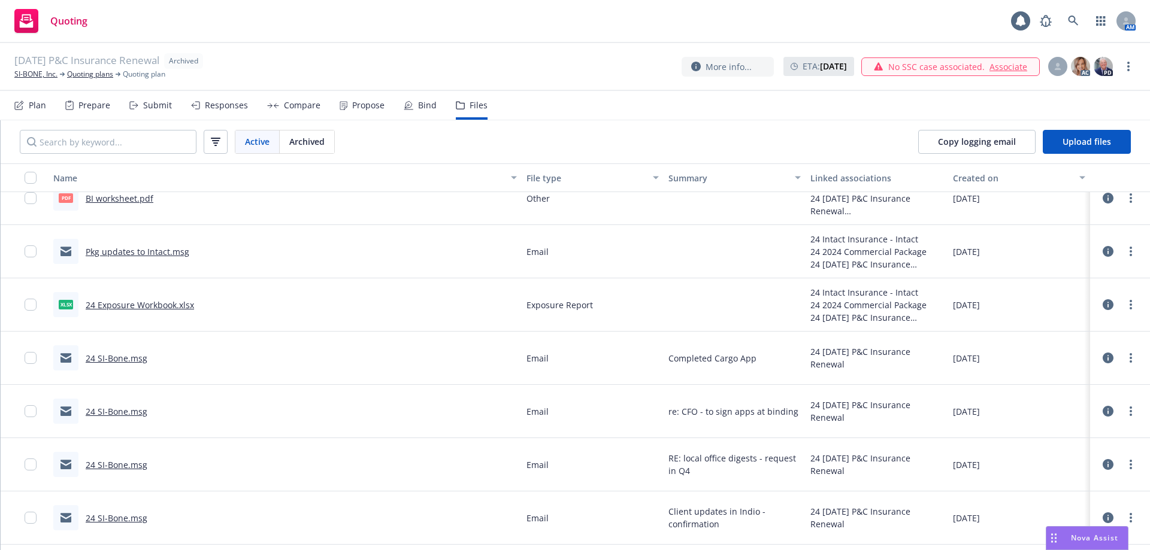
click at [167, 301] on link "24 Exposure Workbook.xlsx" at bounding box center [140, 304] width 108 height 11
click at [1083, 539] on span "Nova Assist" at bounding box center [1094, 538] width 47 height 10
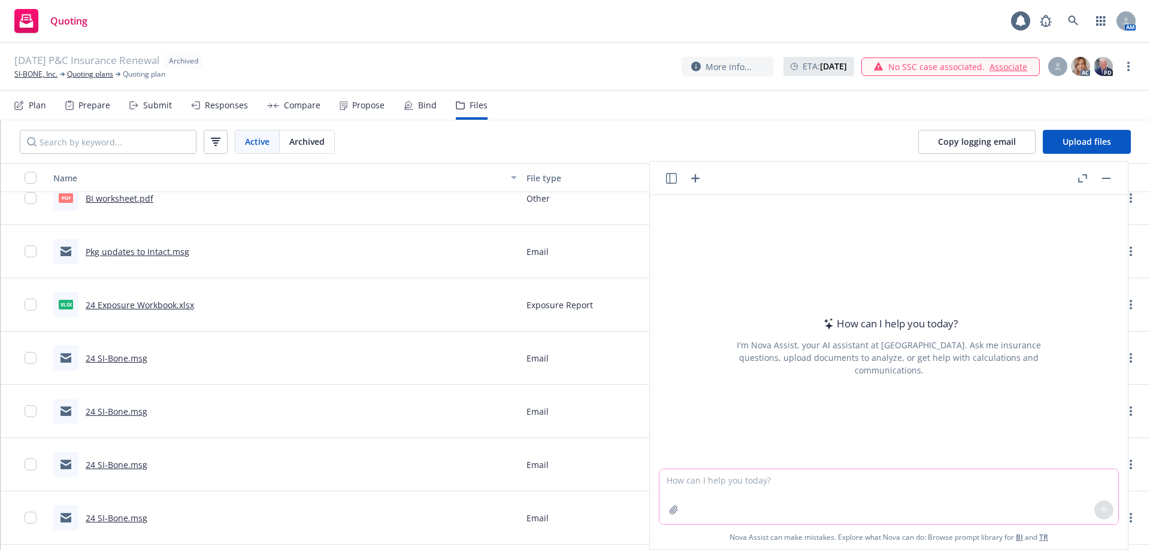
click at [738, 476] on textarea at bounding box center [888, 496] width 459 height 55
type textarea "which workers compensation posting notices need to be hard-mailed to the insure…"
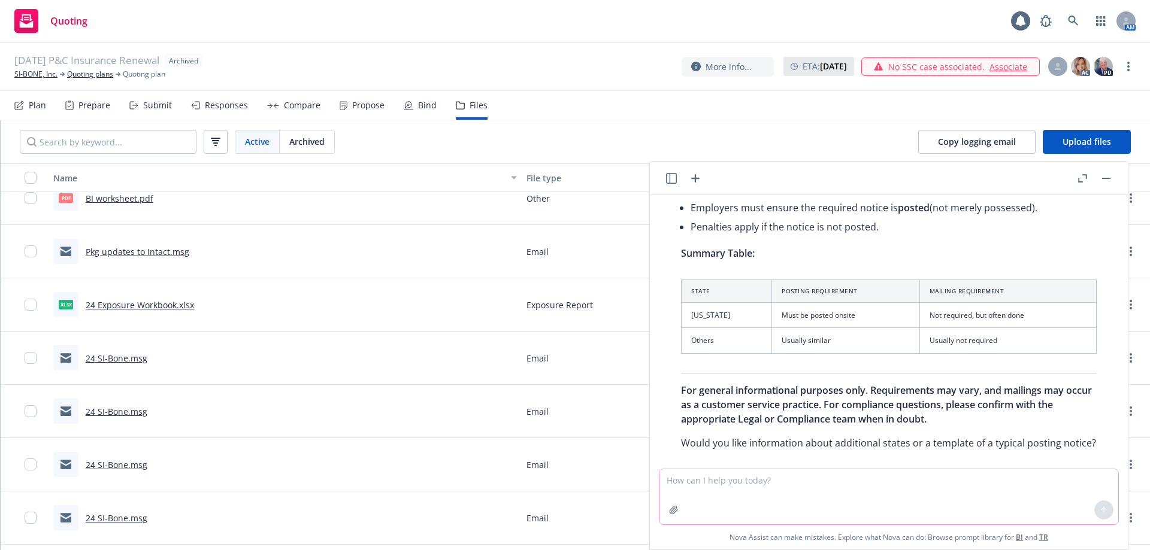
scroll to position [366, 0]
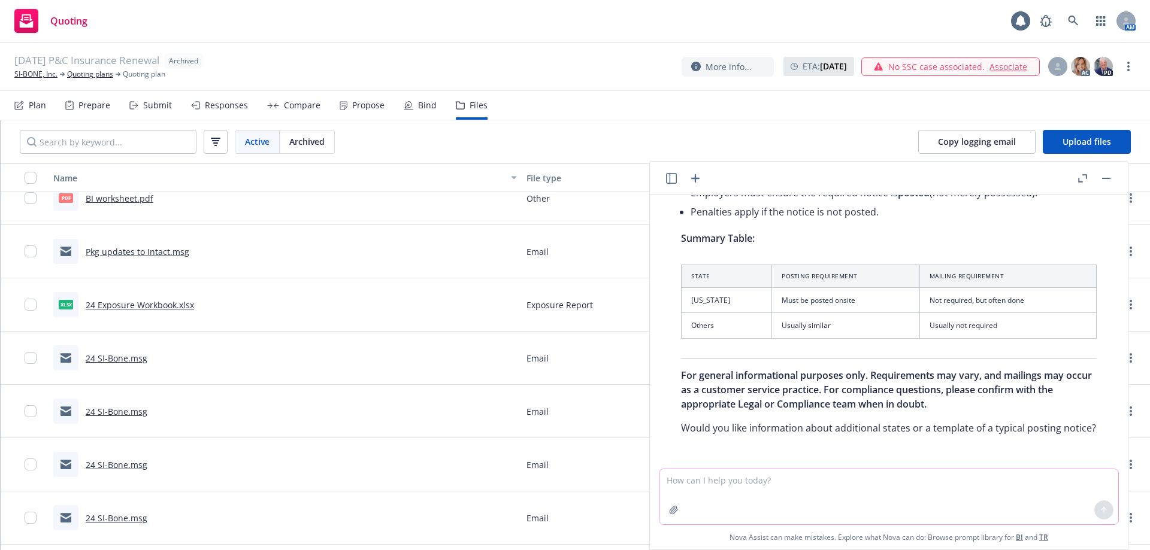
click at [741, 491] on textarea at bounding box center [888, 496] width 459 height 55
type textarea "which states have a mailing requirement for workers compensation posting notice…"
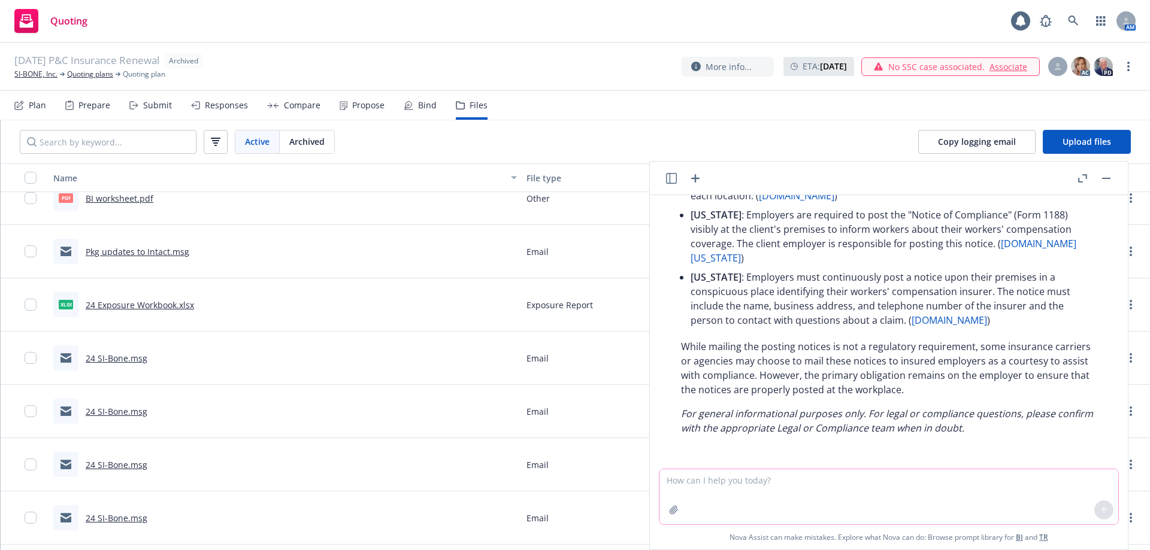
scroll to position [908, 0]
click at [1071, 25] on icon at bounding box center [1073, 21] width 11 height 11
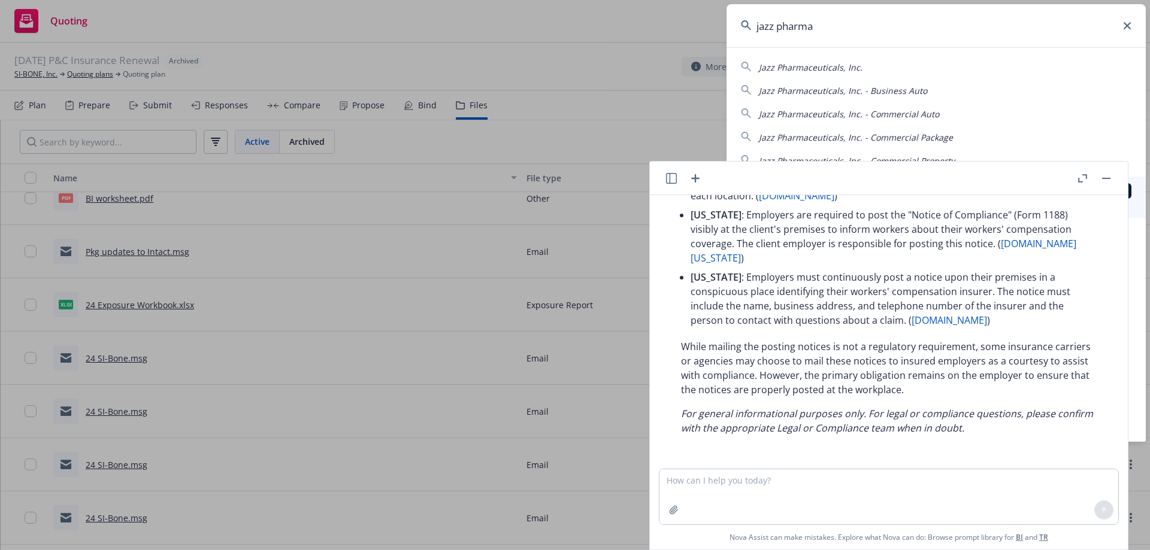
click at [856, 65] on span "Jazz Pharmaceuticals, Inc." at bounding box center [811, 67] width 104 height 11
type input "Jazz Pharmaceuticals, Inc."
click at [1106, 179] on button "button" at bounding box center [1106, 178] width 14 height 14
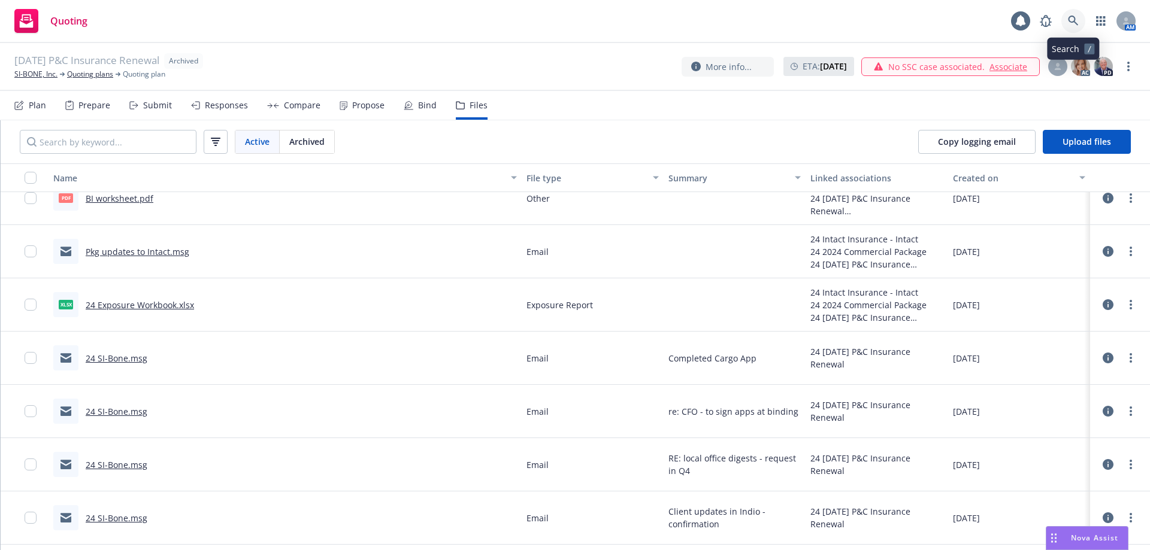
click at [1074, 25] on icon at bounding box center [1073, 21] width 11 height 11
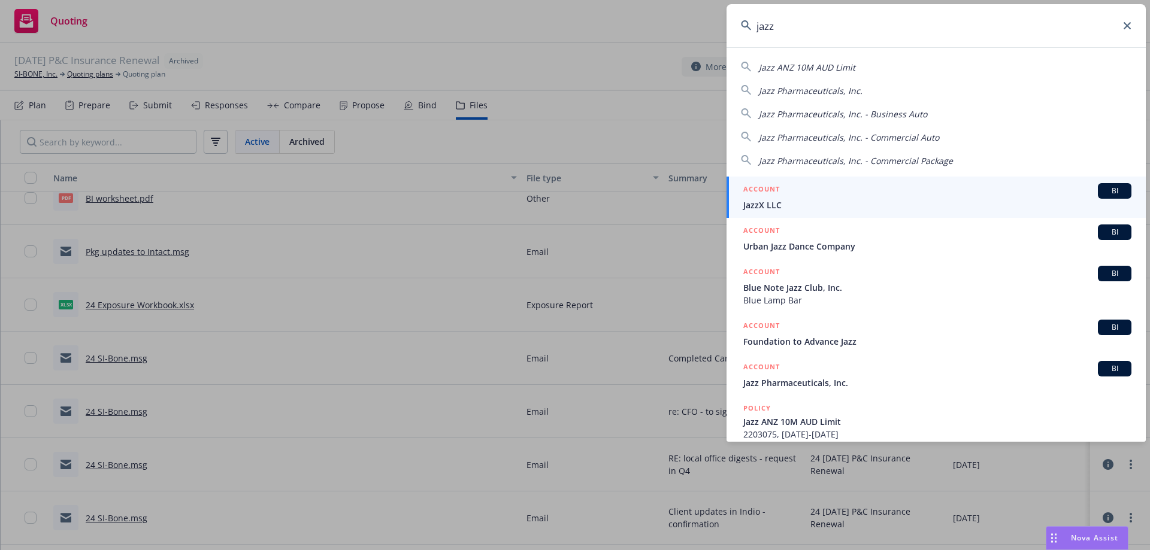
click at [840, 95] on span "Jazz Pharmaceuticals, Inc." at bounding box center [811, 90] width 104 height 11
type input "Jazz Pharmaceuticals, Inc."
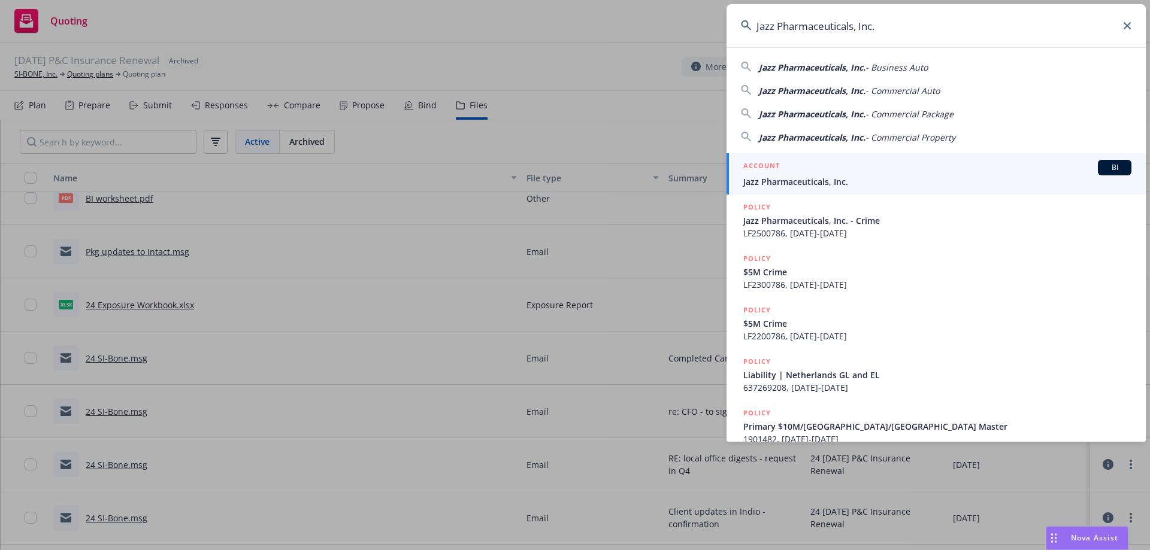
click at [826, 177] on span "Jazz Pharmaceuticals, Inc." at bounding box center [937, 181] width 388 height 13
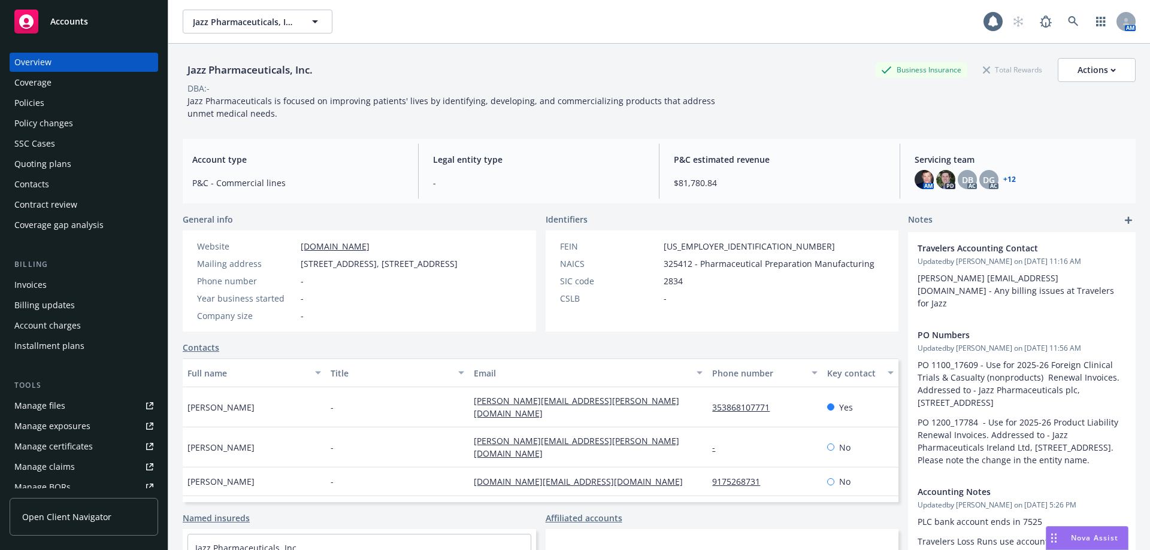
click at [35, 101] on div "Policies" at bounding box center [29, 102] width 30 height 19
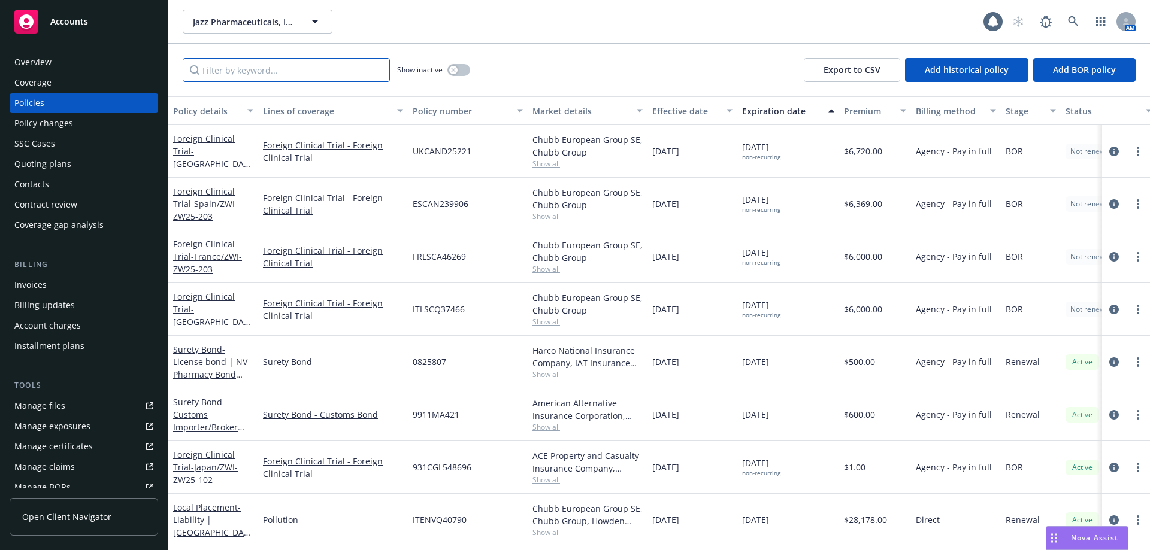
click at [262, 63] on input "Filter by keyword..." at bounding box center [286, 70] width 207 height 24
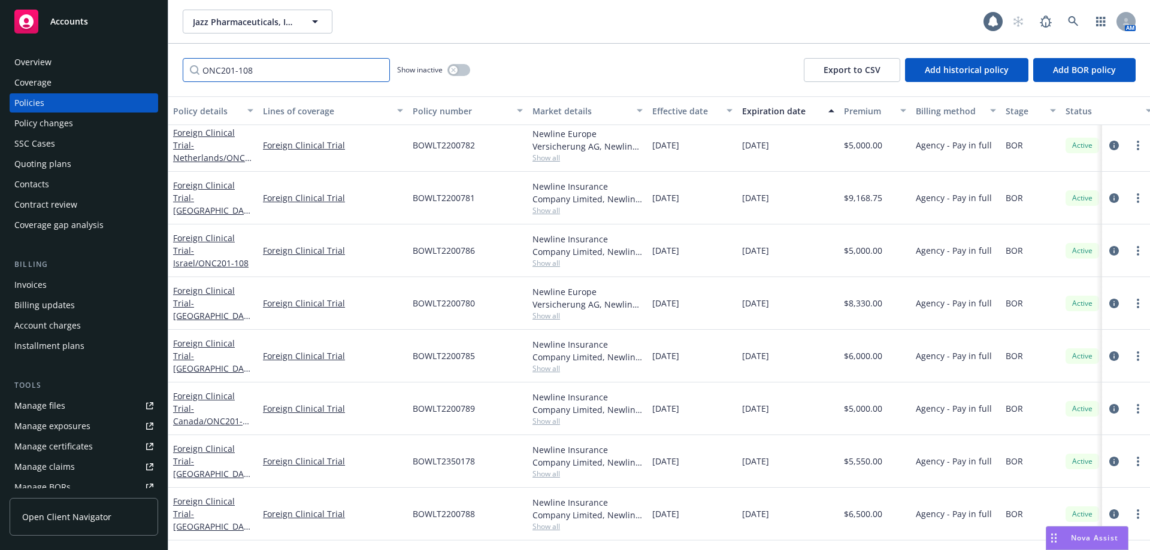
scroll to position [439, 0]
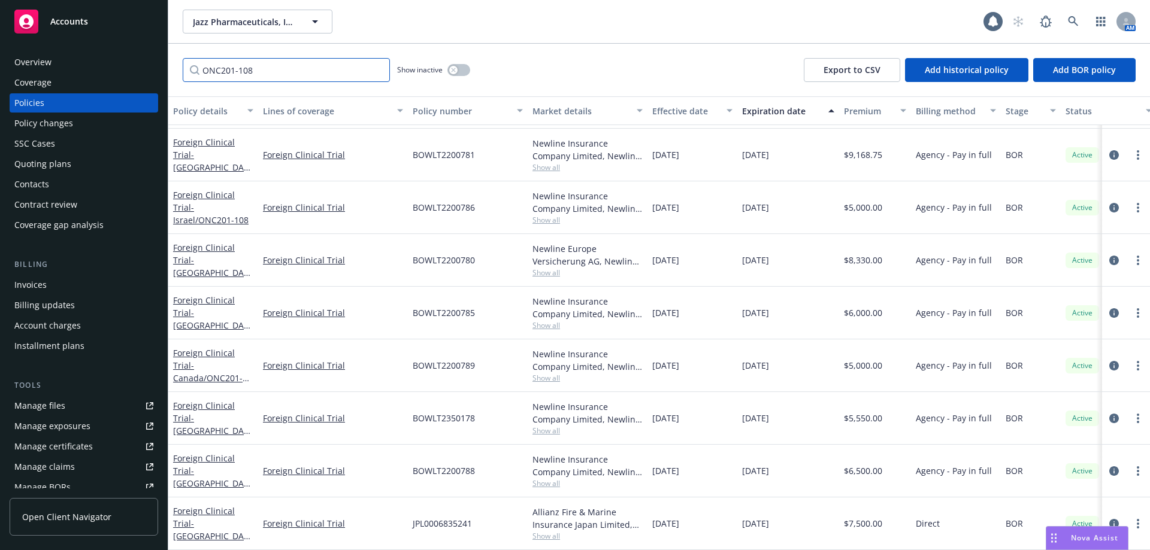
click at [280, 71] on input "ONC201-108" at bounding box center [286, 70] width 207 height 24
drag, startPoint x: 277, startPoint y: 74, endPoint x: 238, endPoint y: 81, distance: 39.6
click at [238, 81] on input "ONC201-108" at bounding box center [286, 70] width 207 height 24
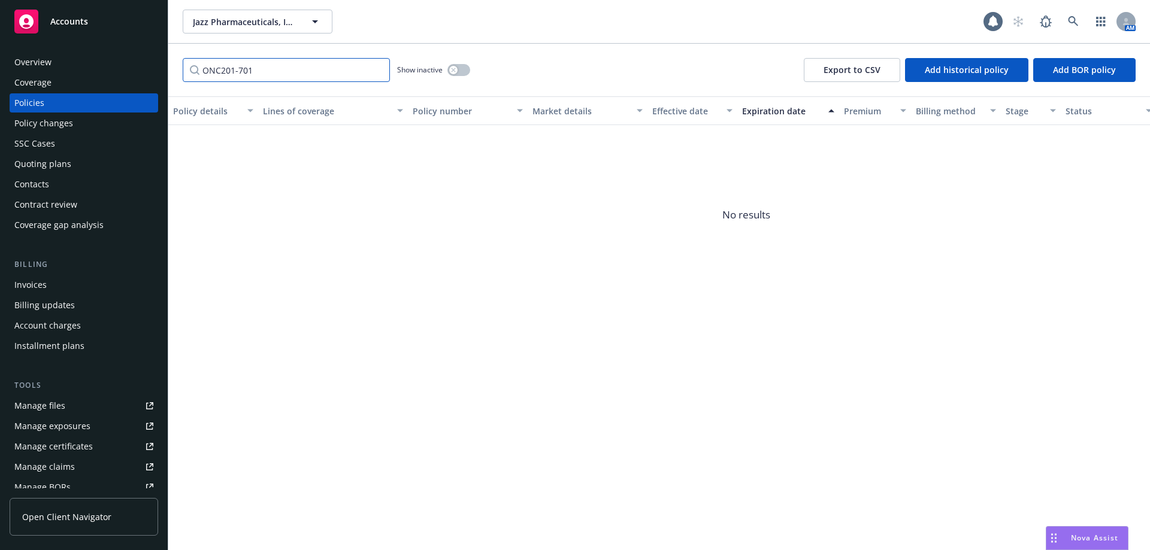
click at [265, 67] on input "ONC201-701" at bounding box center [286, 70] width 207 height 24
drag, startPoint x: 266, startPoint y: 72, endPoint x: 234, endPoint y: 80, distance: 32.7
click at [234, 80] on input "ONC201-701" at bounding box center [286, 70] width 207 height 24
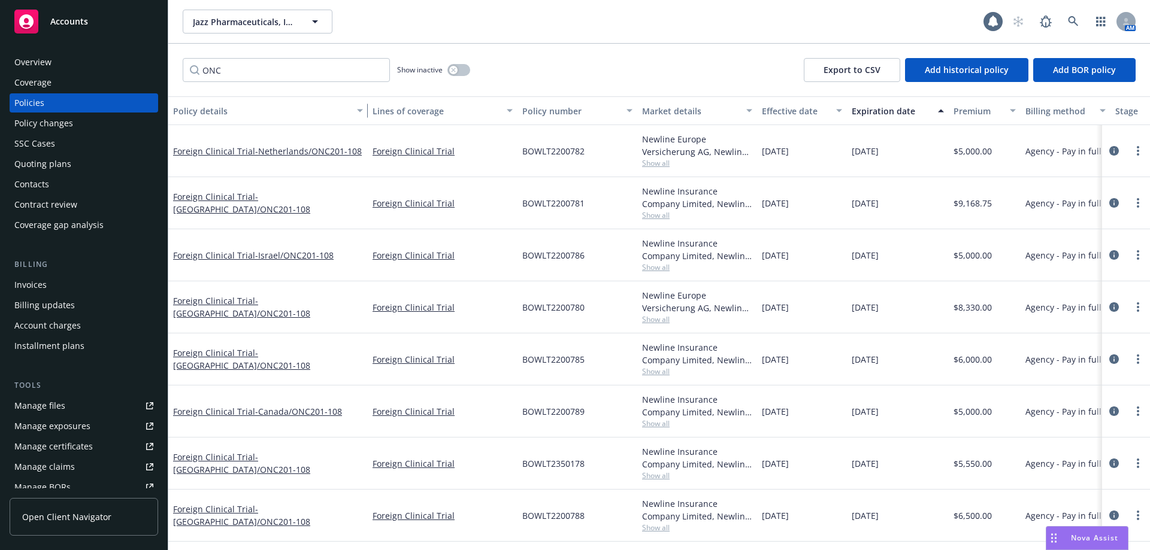
drag, startPoint x: 257, startPoint y: 114, endPoint x: 366, endPoint y: 122, distance: 109.8
click at [366, 122] on button "Policy details" at bounding box center [267, 110] width 199 height 29
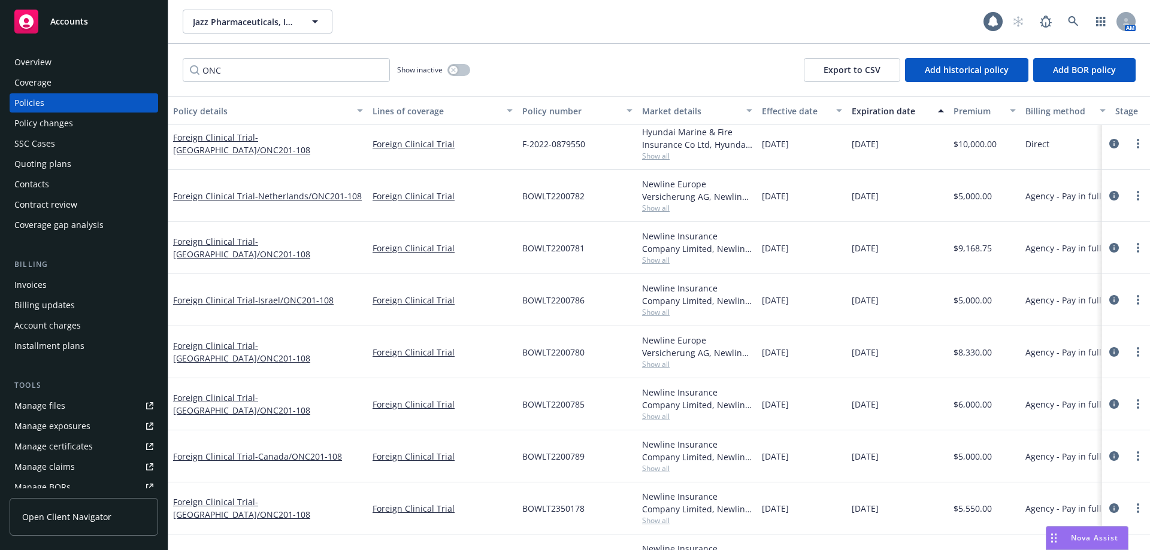
scroll to position [362, 0]
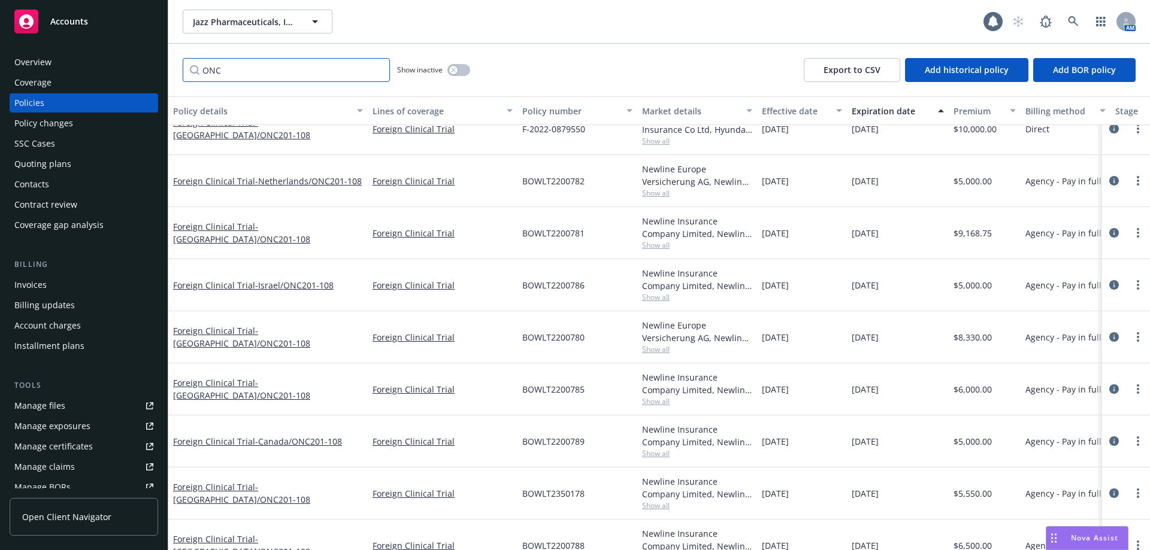
drag, startPoint x: 249, startPoint y: 71, endPoint x: 173, endPoint y: 64, distance: 76.3
click at [175, 63] on div "ONC Show inactive Export to CSV Add historical policy Add BOR policy" at bounding box center [658, 70] width 981 height 53
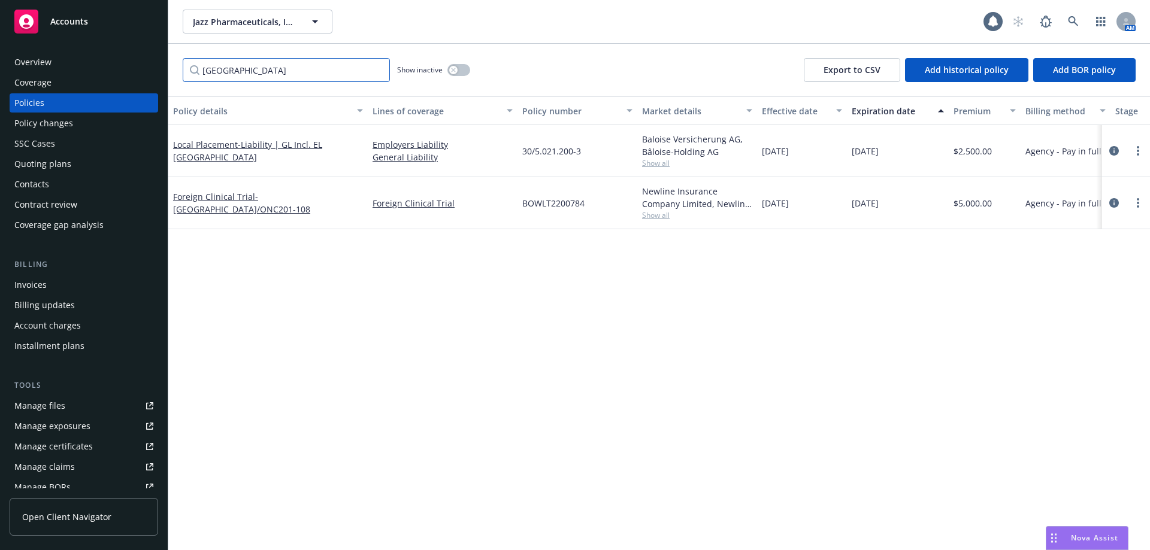
scroll to position [0, 0]
type input "switzerland"
click at [408, 313] on div "Policy details Lines of coverage Policy number Market details Effective date Ex…" at bounding box center [658, 323] width 981 height 454
click at [57, 65] on div "Overview" at bounding box center [83, 62] width 139 height 19
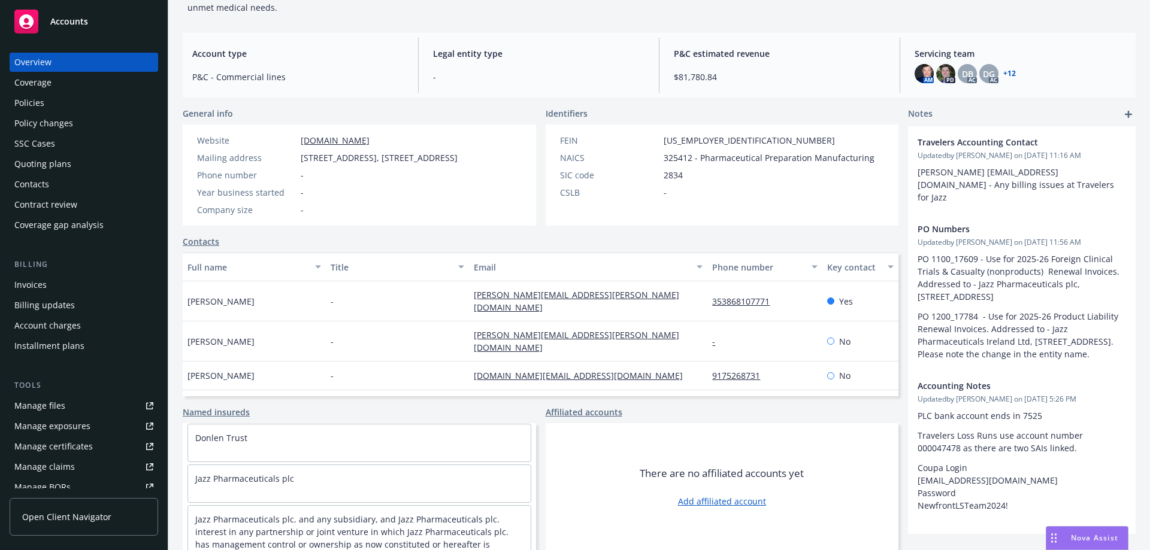
scroll to position [333, 0]
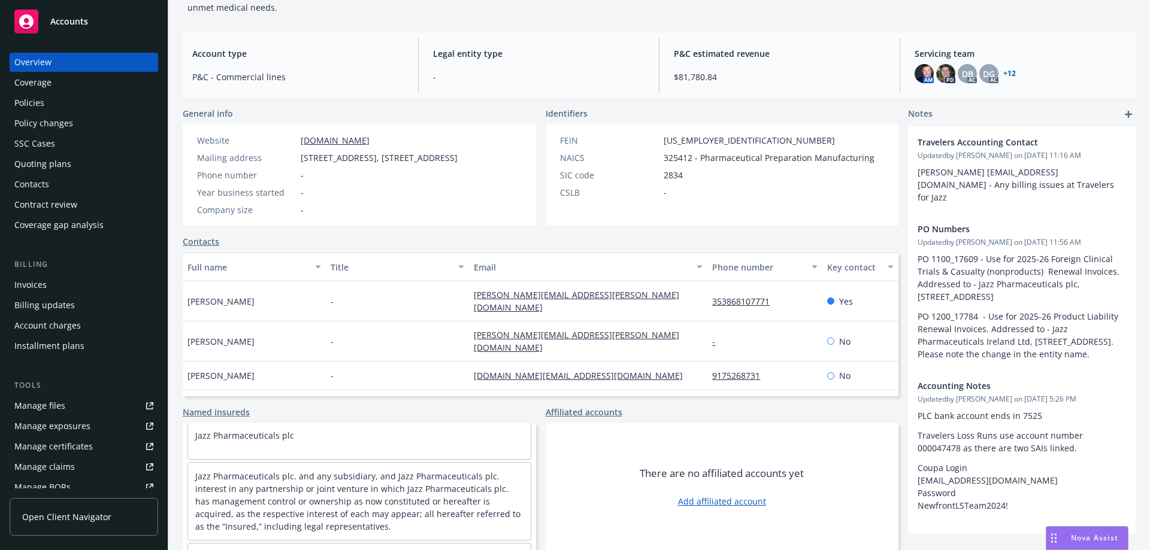
click at [217, 411] on link "Named insureds" at bounding box center [216, 412] width 67 height 13
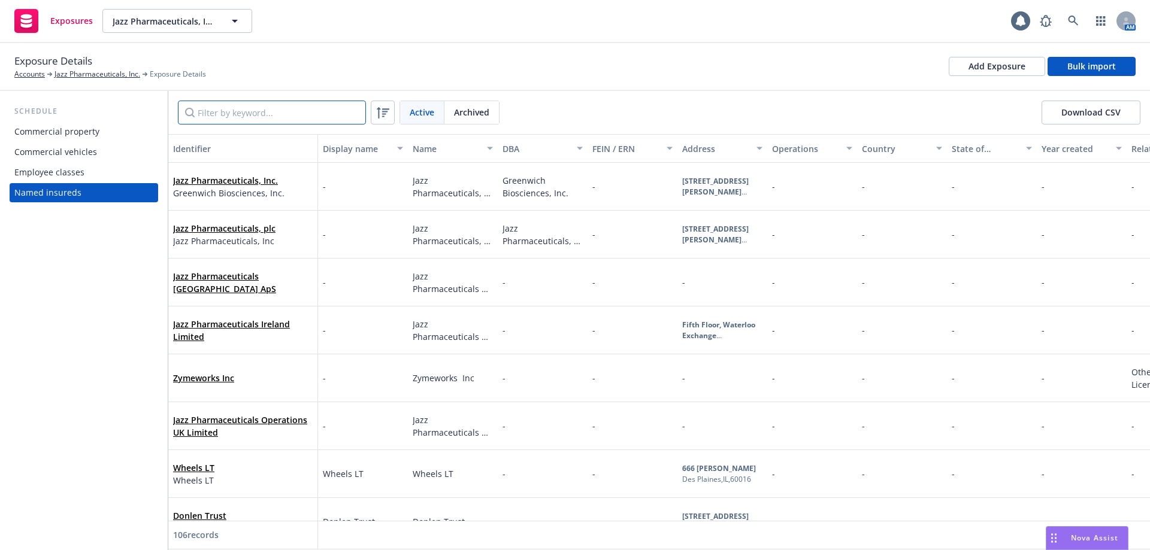
click at [218, 116] on input "Filter by keyword..." at bounding box center [272, 113] width 188 height 24
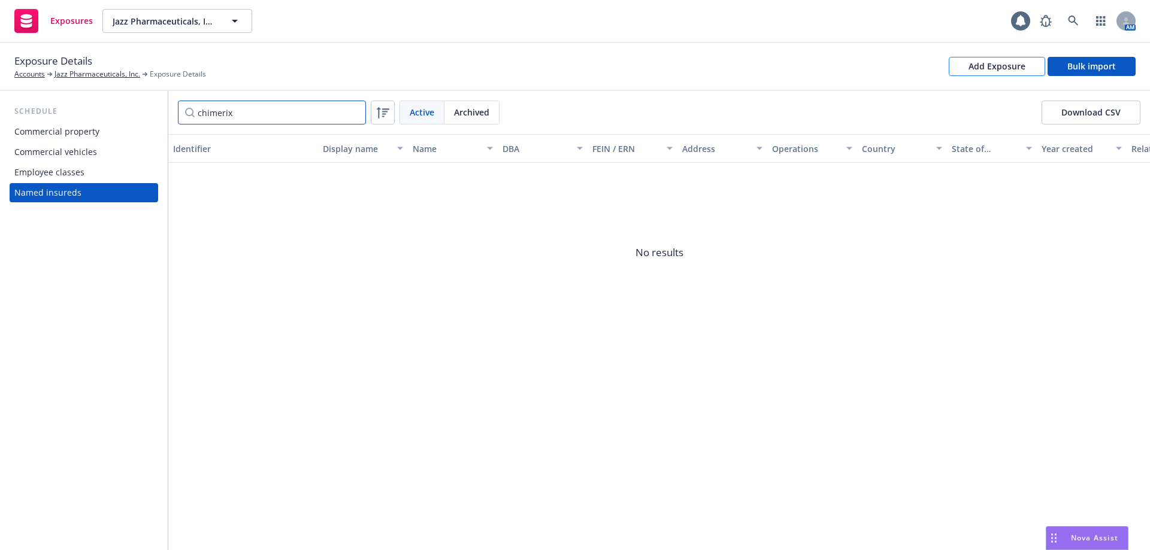
type input "chimerix"
click at [972, 72] on div "Add Exposure" at bounding box center [996, 66] width 57 height 18
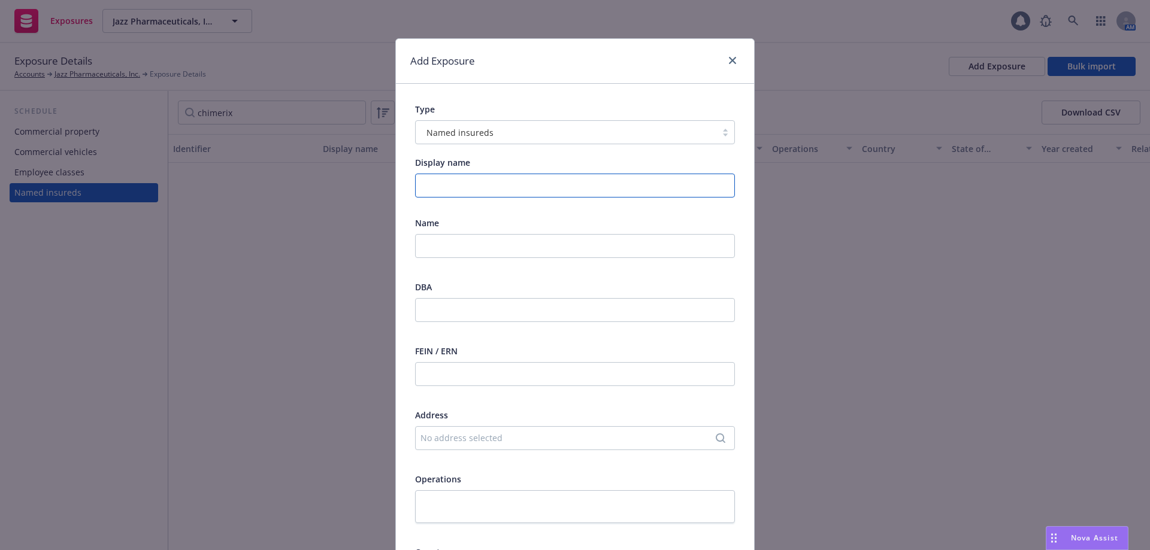
click at [462, 181] on input "Display name" at bounding box center [575, 186] width 320 height 24
drag, startPoint x: 527, startPoint y: 184, endPoint x: 0, endPoint y: 177, distance: 526.9
click at [0, 177] on div "Add Exposure Type Named insureds Display name Chimerix, Inc. Name DBA FEIN / ER…" at bounding box center [575, 275] width 1150 height 550
type input "Chimerix, Inc."
click at [457, 248] on input "text" at bounding box center [575, 246] width 320 height 24
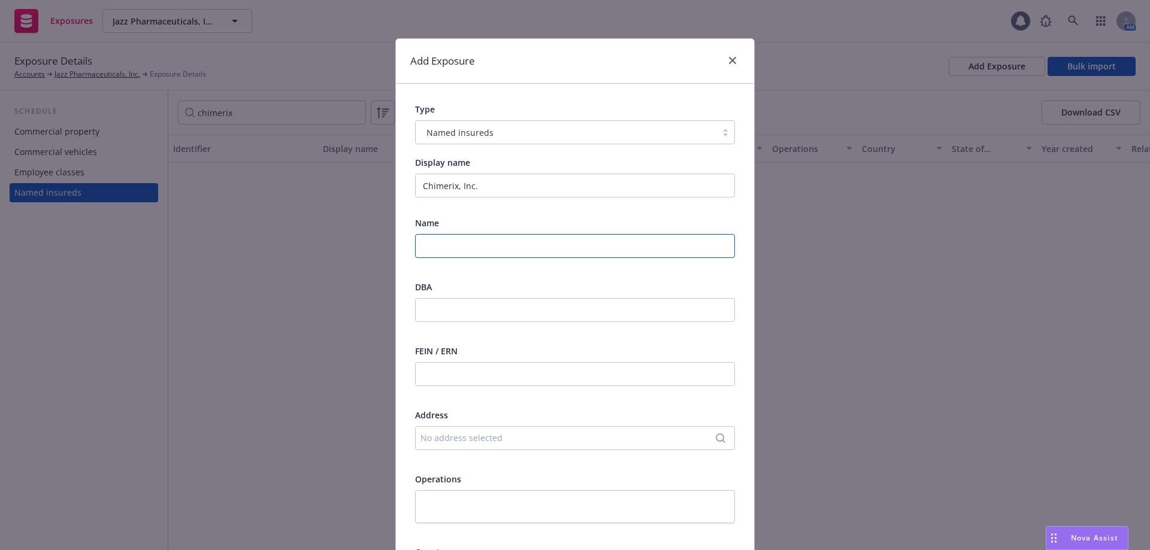
paste input "Chimerix, Inc."
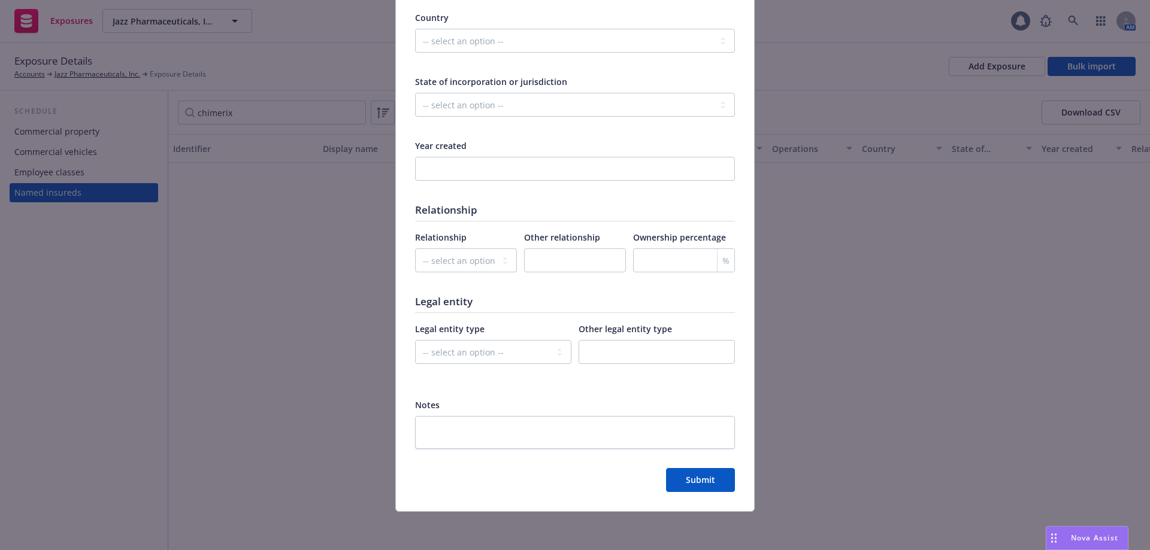
scroll to position [53, 0]
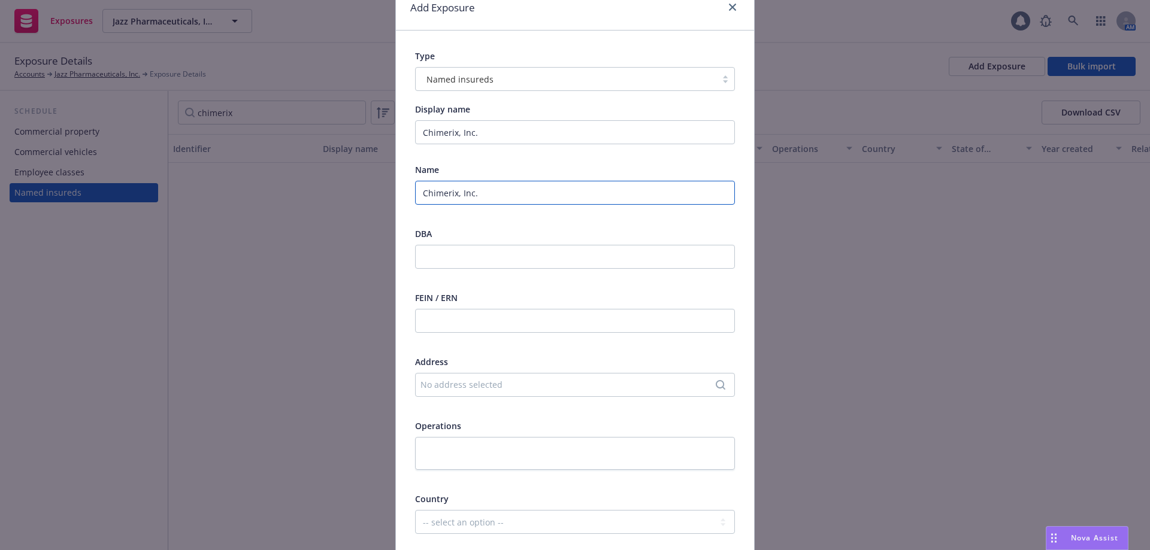
type input "Chimerix, Inc."
click at [481, 384] on div "No address selected" at bounding box center [568, 384] width 297 height 13
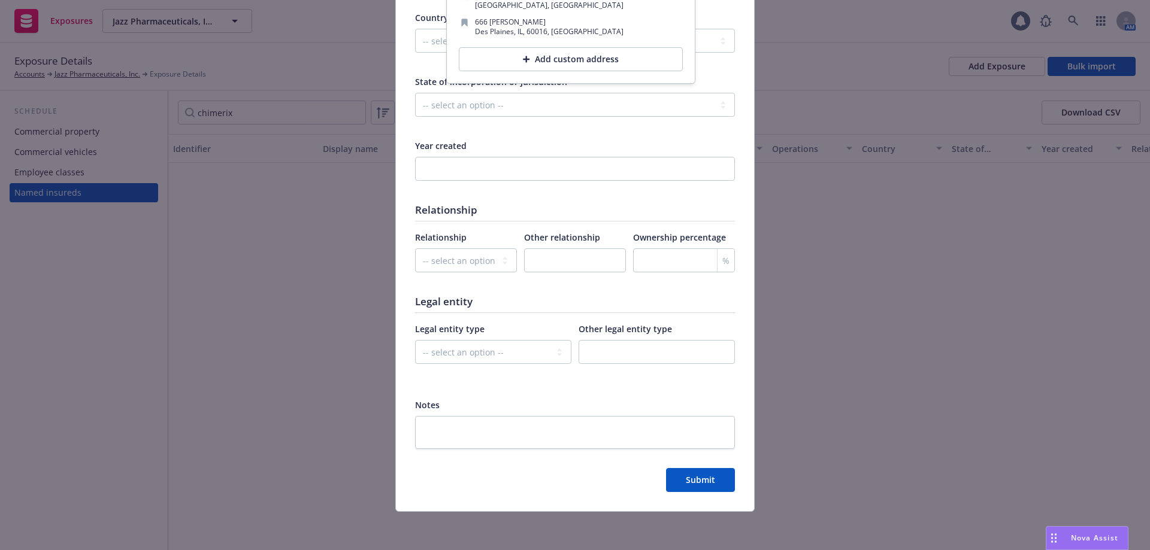
scroll to position [0, 0]
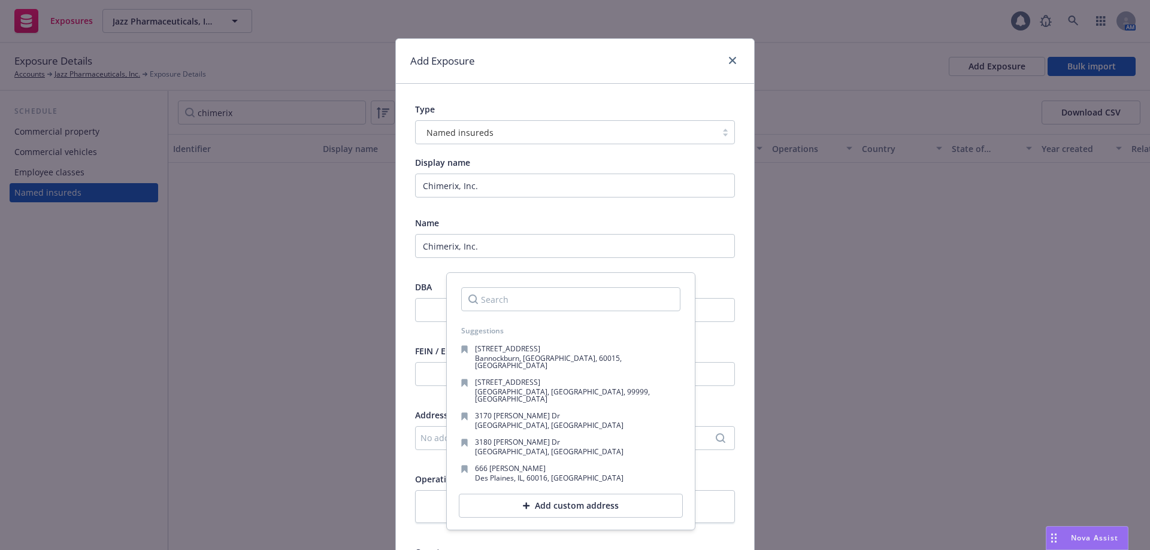
click at [593, 59] on div "Add Exposure" at bounding box center [575, 61] width 358 height 45
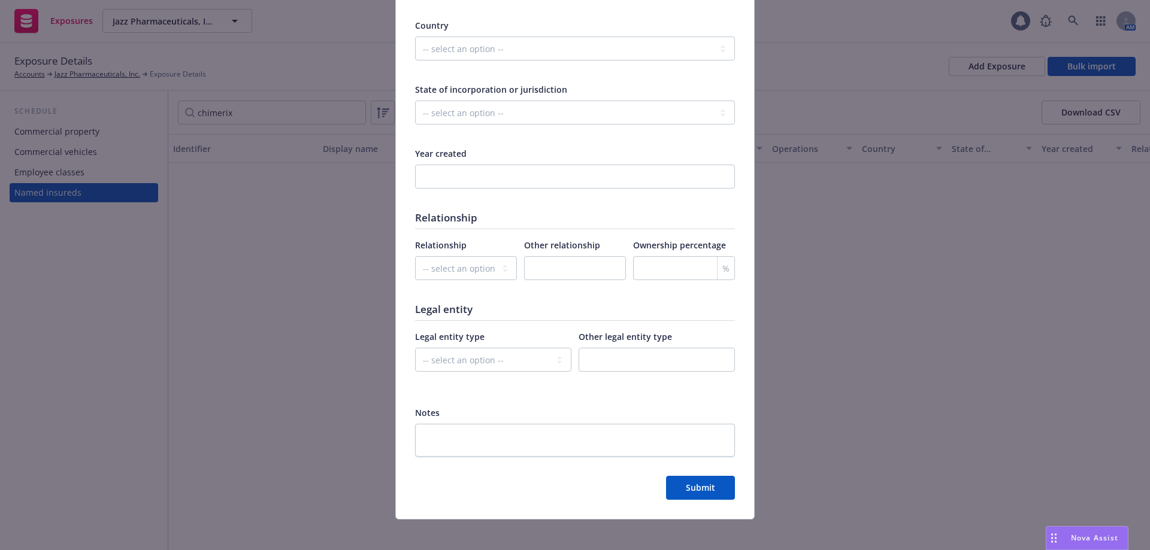
scroll to position [535, 0]
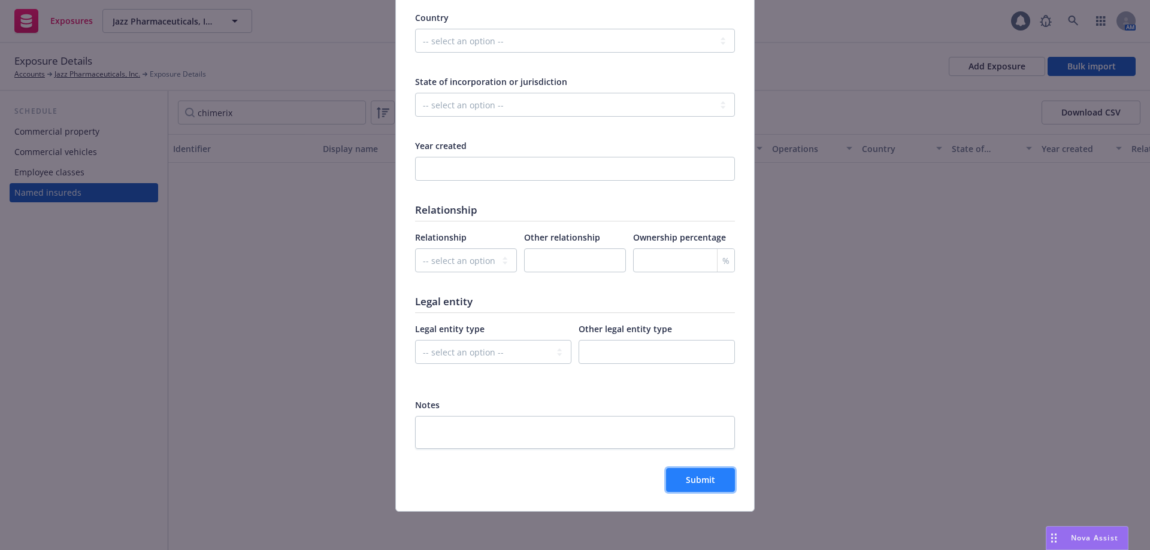
click at [688, 481] on span "Submit" at bounding box center [700, 479] width 29 height 11
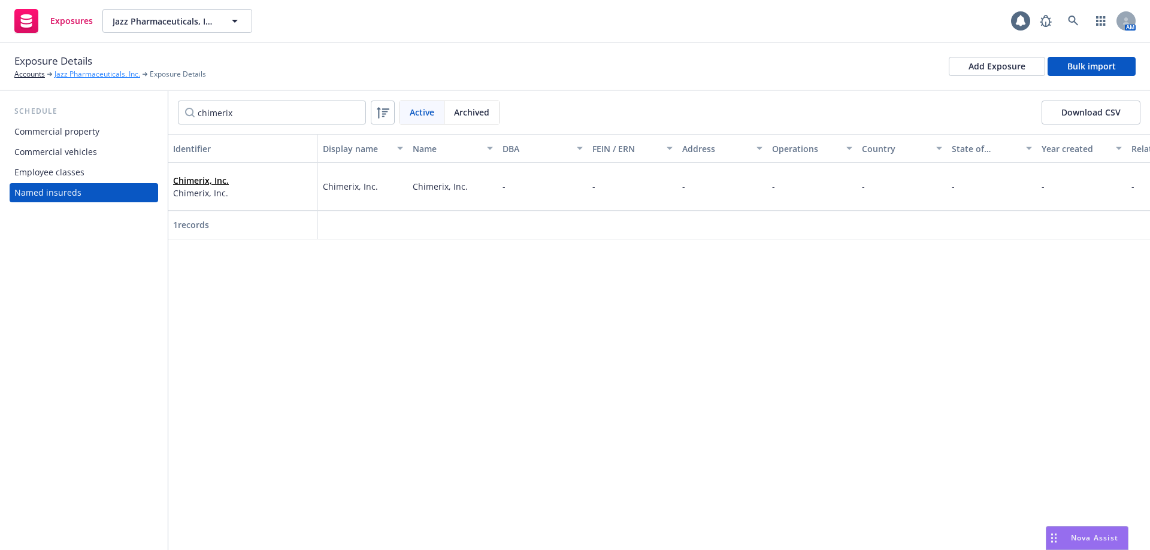
click at [59, 74] on link "Jazz Pharmaceuticals, Inc." at bounding box center [97, 74] width 86 height 11
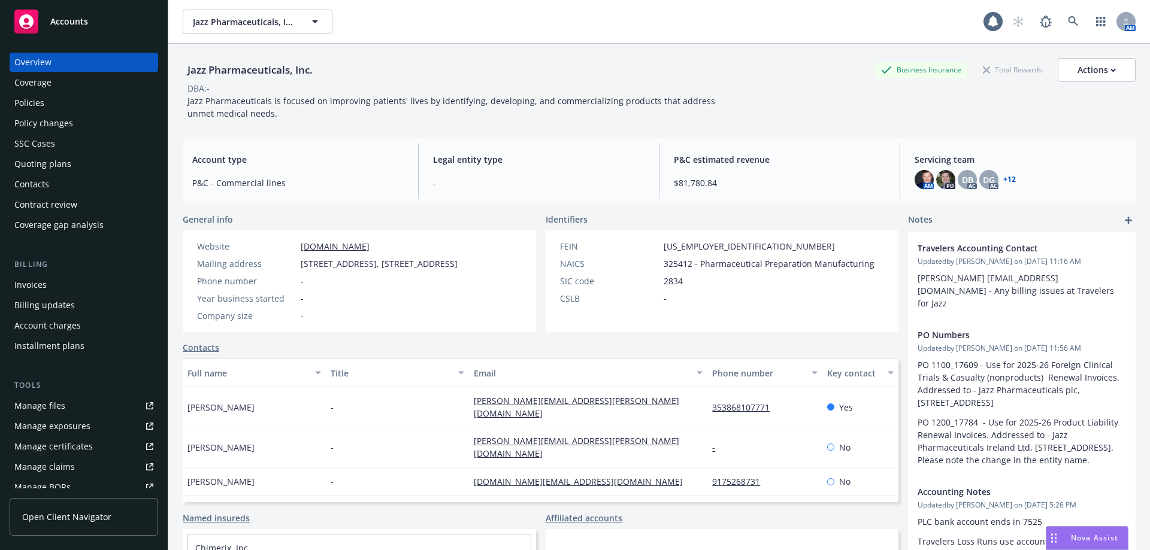
click at [81, 444] on div "Manage certificates" at bounding box center [53, 446] width 78 height 19
click at [68, 423] on div "Manage exposures" at bounding box center [52, 426] width 76 height 19
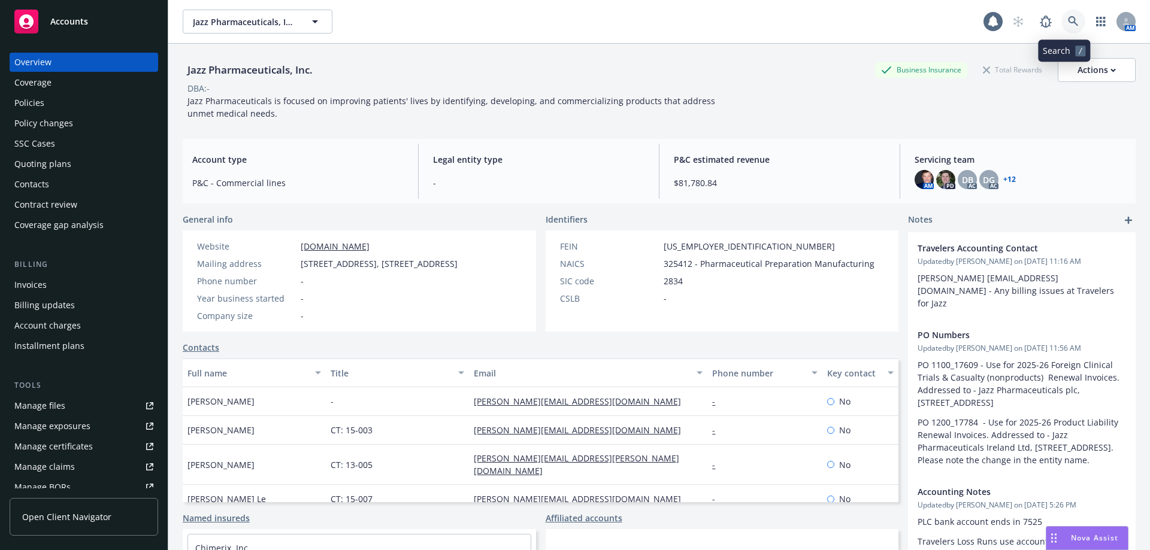
click at [1068, 19] on icon at bounding box center [1073, 21] width 11 height 11
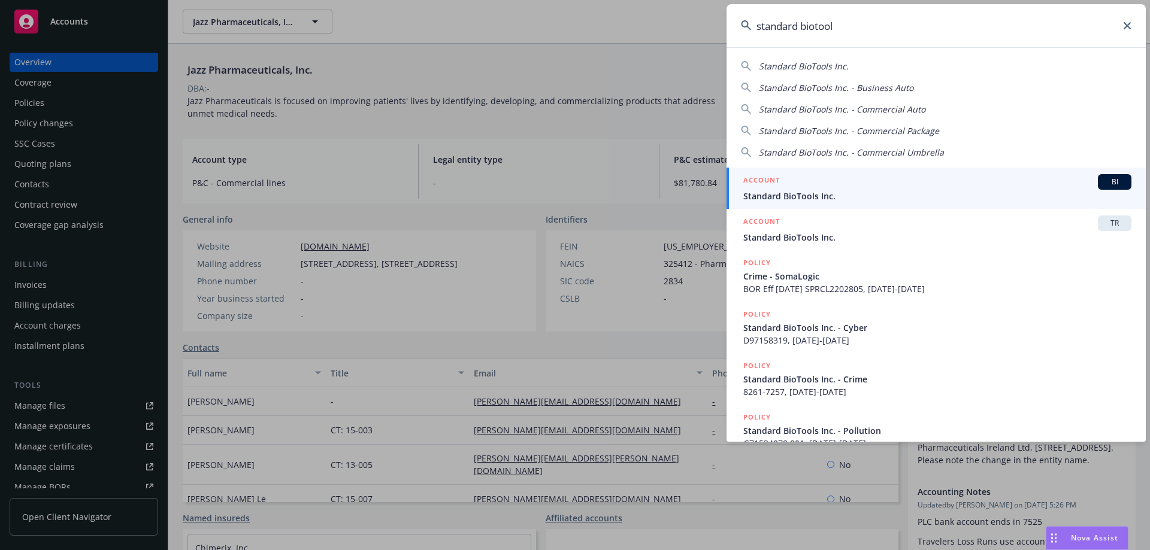
type input "standard biotool"
click at [850, 192] on span "Standard BioTools Inc." at bounding box center [937, 196] width 388 height 13
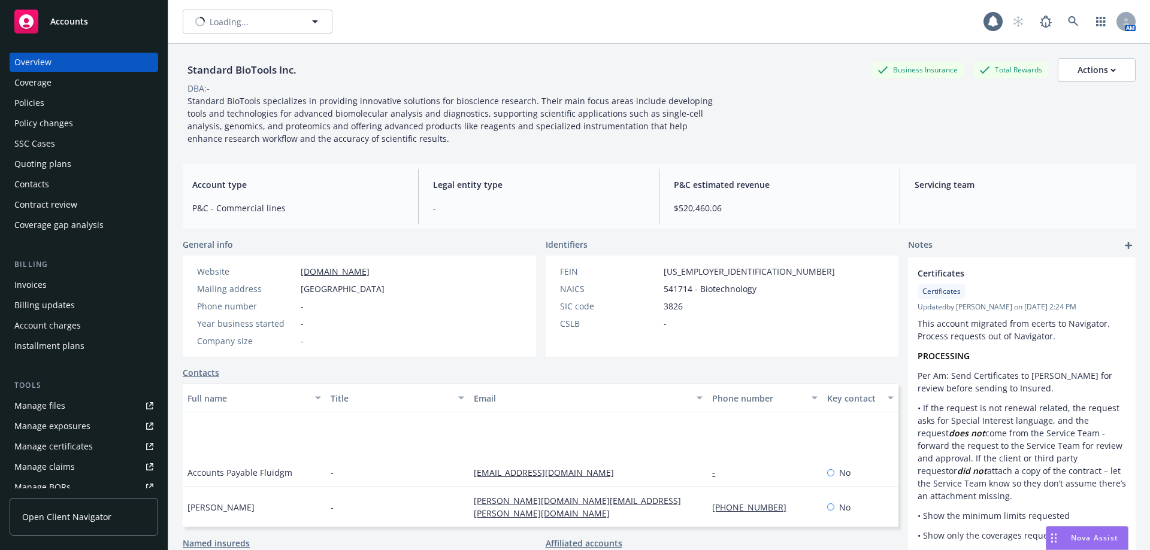
scroll to position [115, 0]
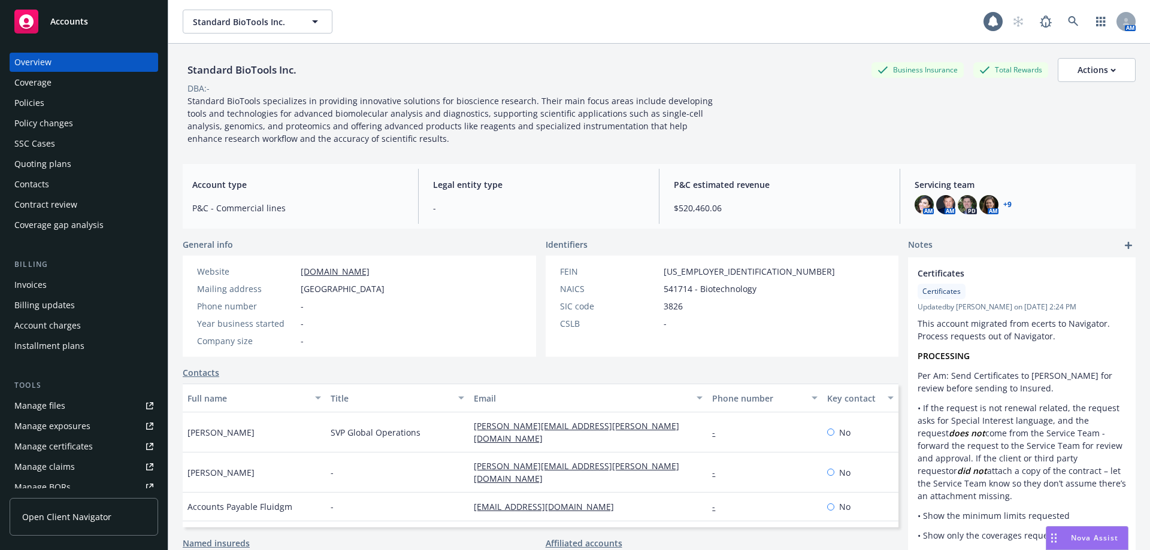
click at [111, 102] on div "Policies" at bounding box center [83, 102] width 139 height 19
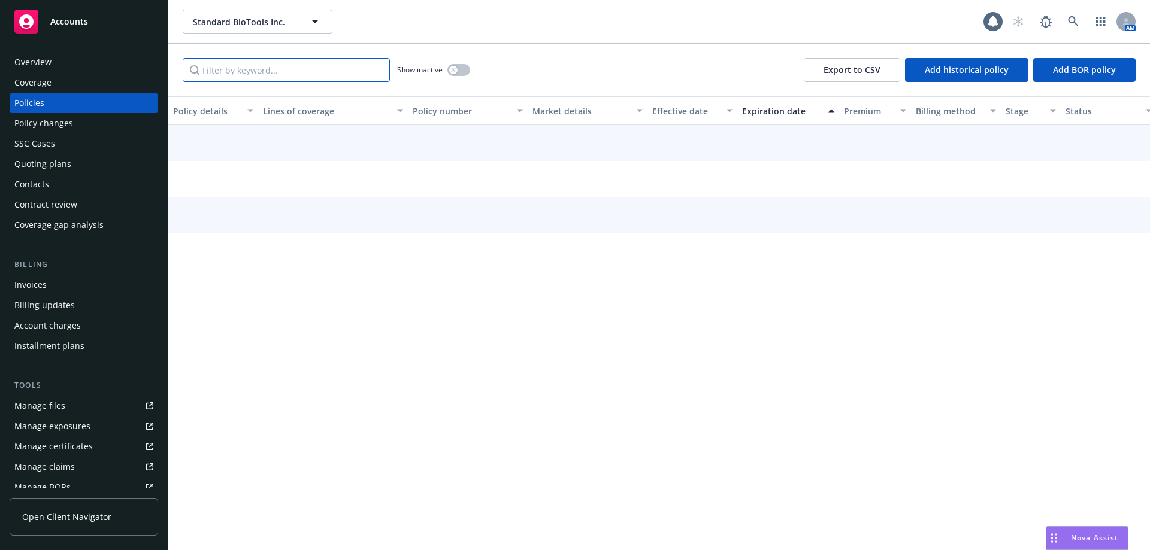
click at [221, 68] on input "Filter by keyword..." at bounding box center [286, 70] width 207 height 24
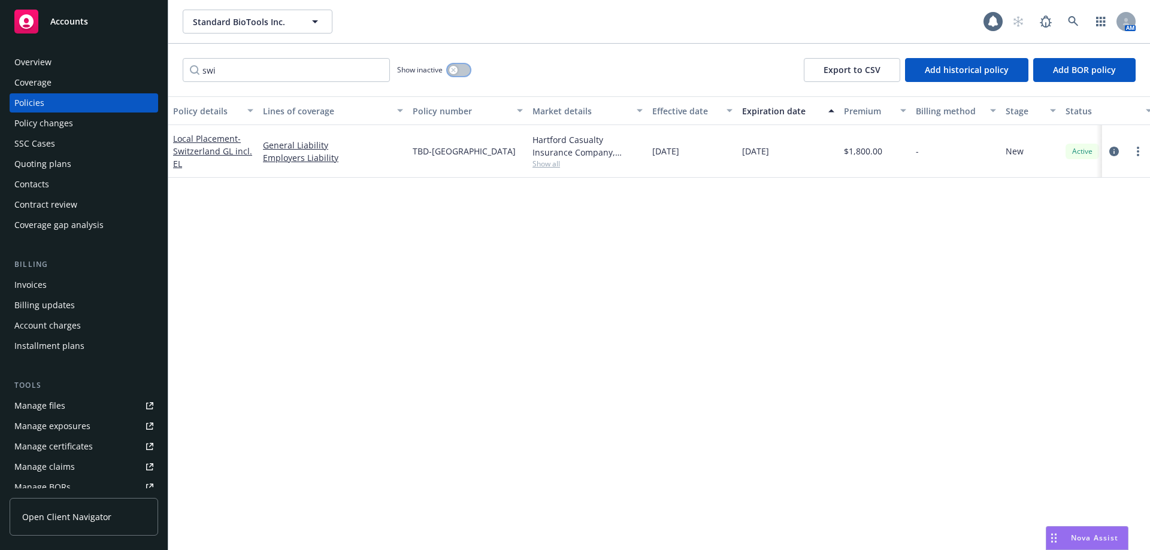
click at [453, 66] on div "button" at bounding box center [453, 70] width 8 height 8
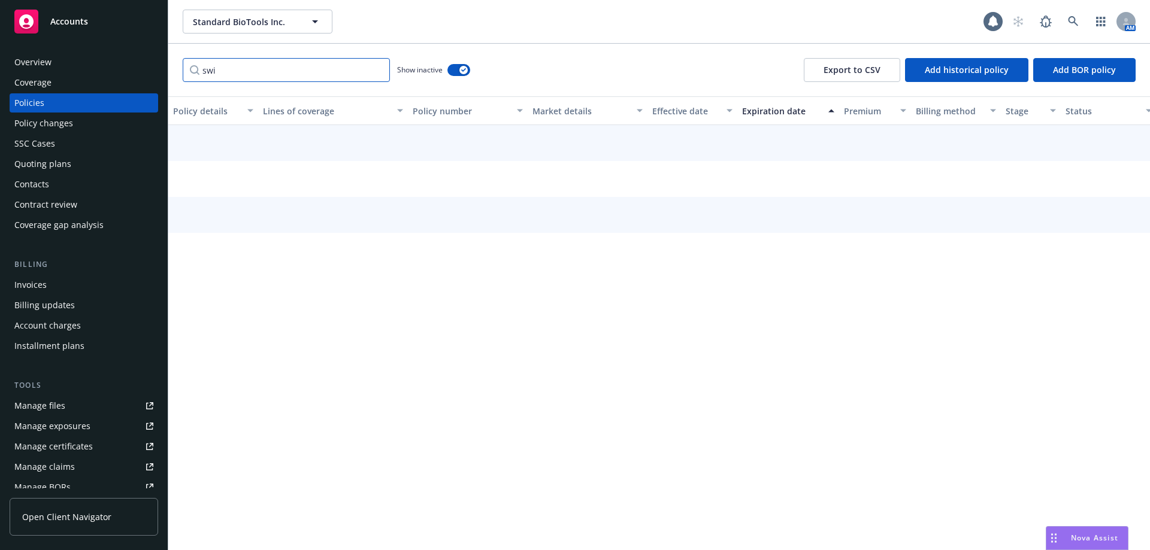
click at [291, 69] on input "swi" at bounding box center [286, 70] width 207 height 24
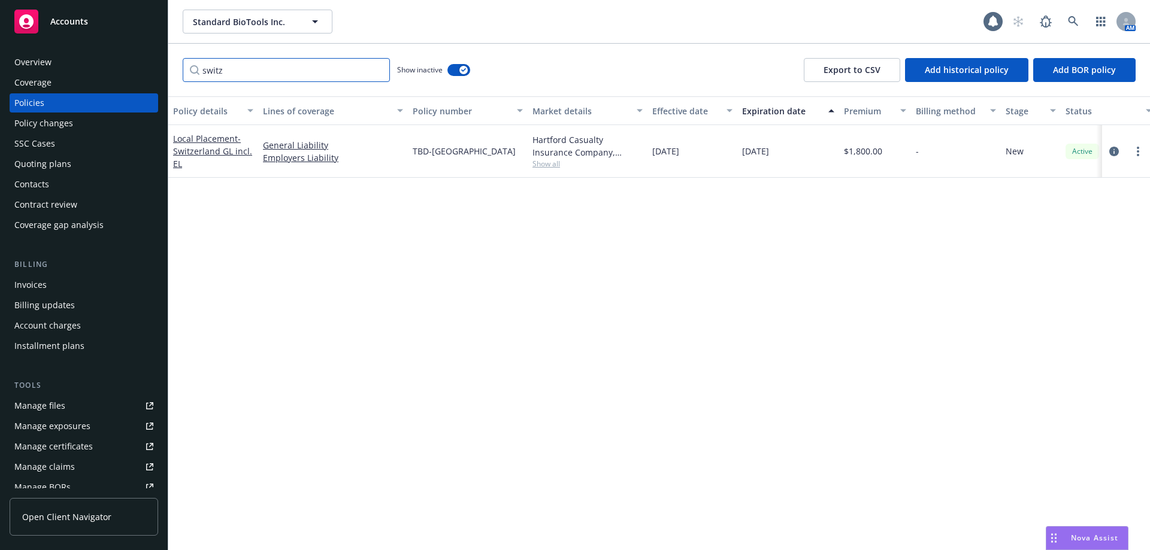
type input "switz"
click at [450, 248] on div "Policy details Lines of coverage Policy number Market details Effective date Ex…" at bounding box center [658, 323] width 981 height 454
click at [62, 162] on div "Quoting plans" at bounding box center [42, 163] width 57 height 19
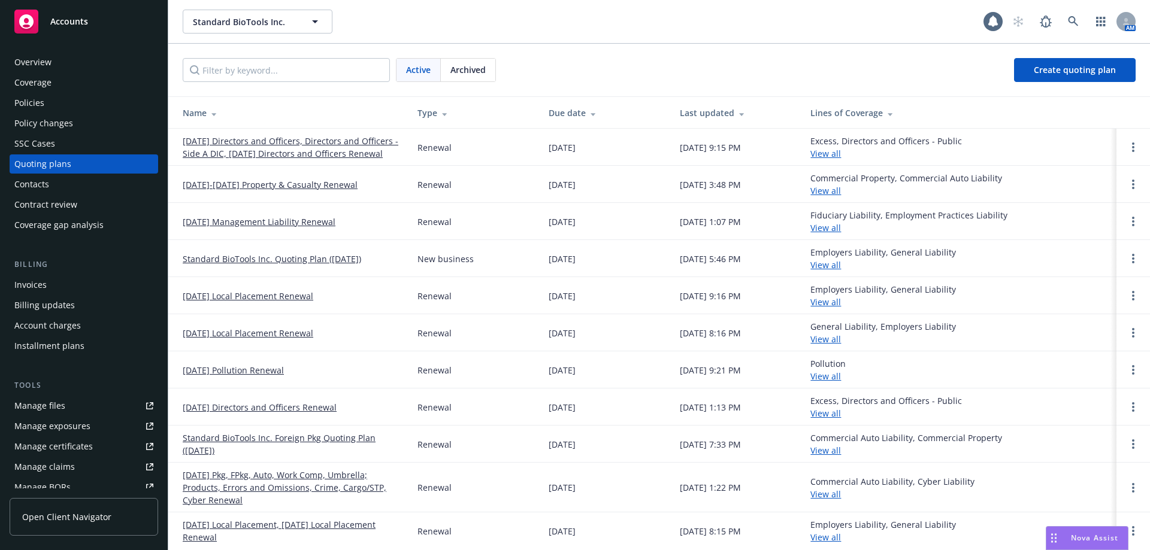
click at [224, 181] on link "[DATE]-[DATE] Property & Casualty Renewal" at bounding box center [270, 184] width 175 height 13
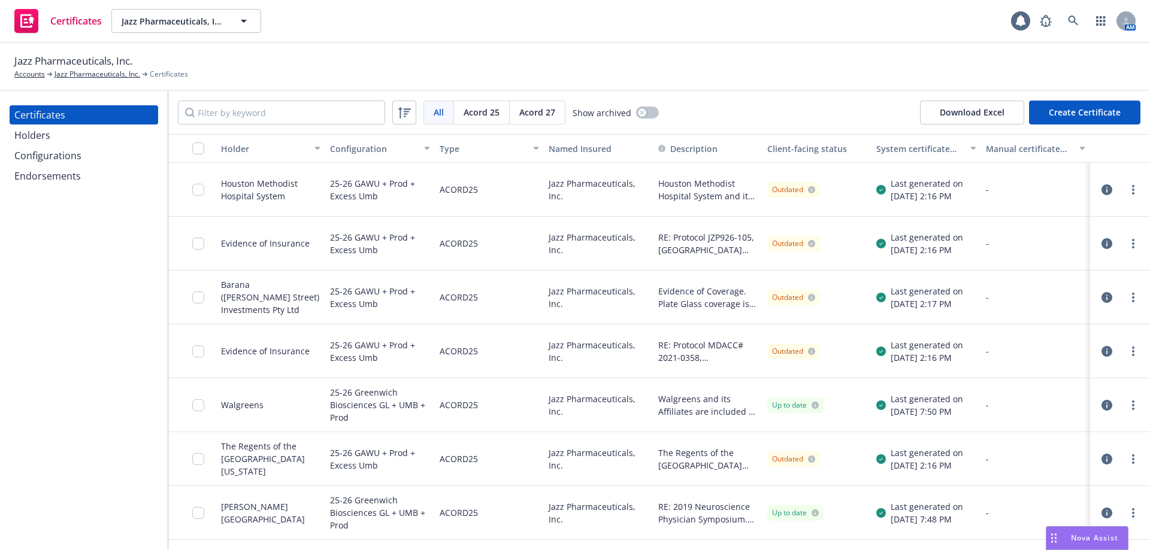
click at [594, 181] on div "Jazz Pharmaceuticals, Inc." at bounding box center [598, 190] width 109 height 54
click at [46, 140] on div "Holders" at bounding box center [32, 135] width 36 height 19
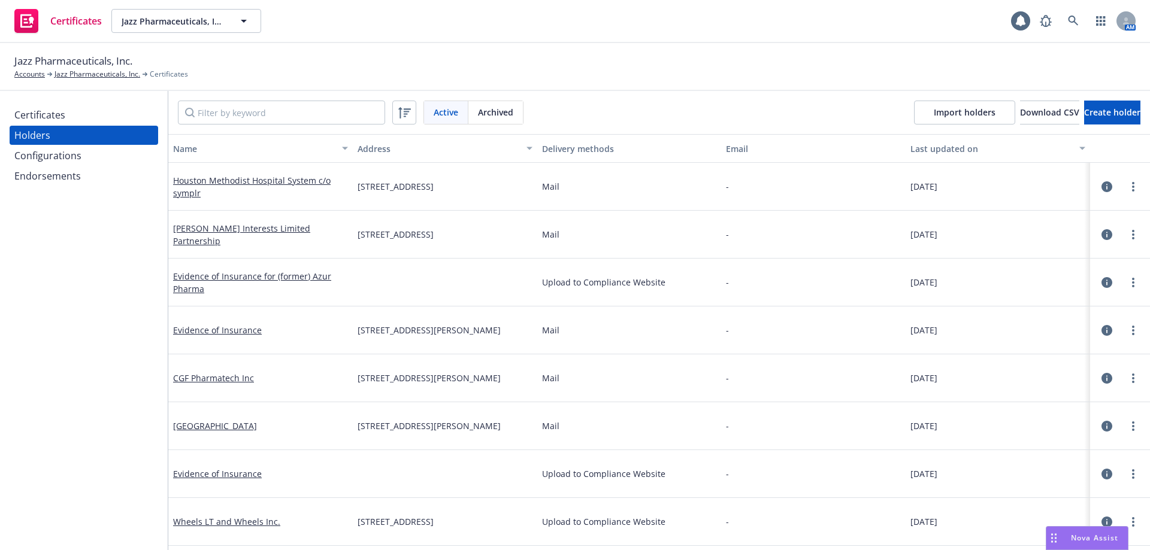
click at [41, 157] on div "Configurations" at bounding box center [47, 155] width 67 height 19
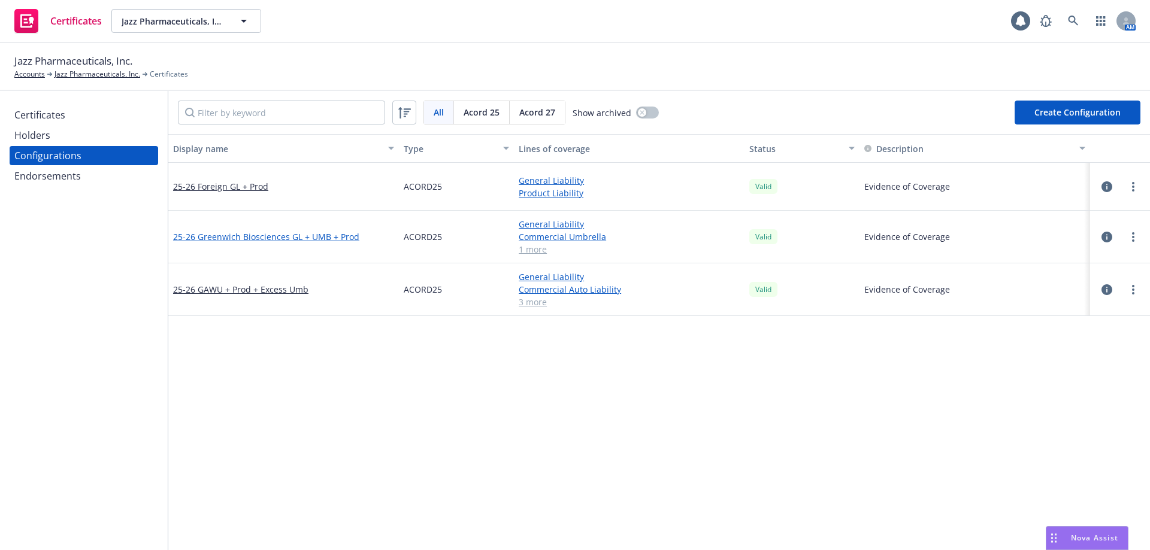
click at [298, 235] on link "25-26 Greenwich Biosciences GL + UMB + Prod" at bounding box center [266, 237] width 186 height 13
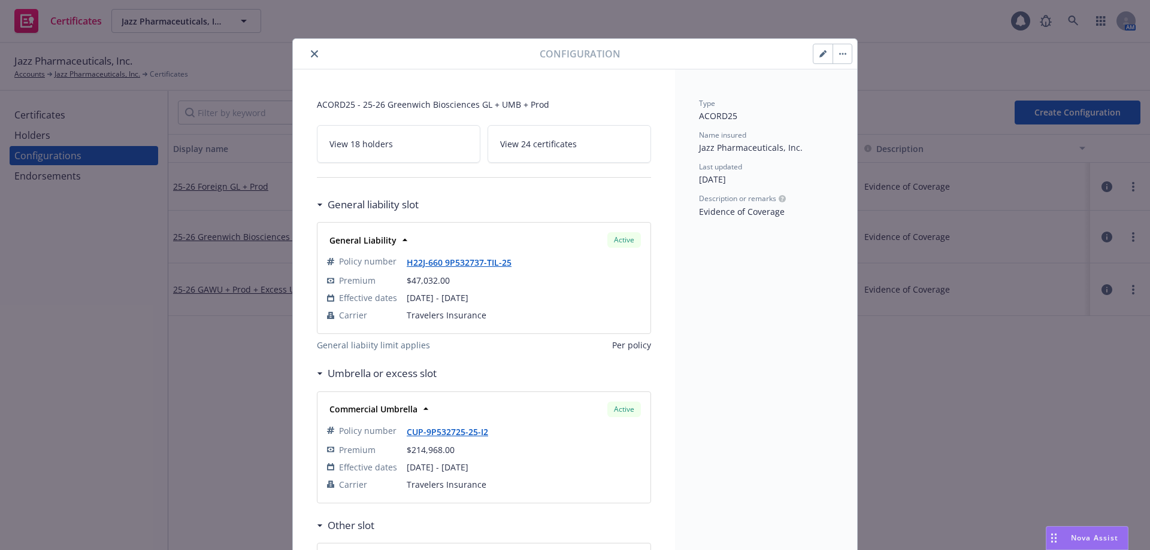
click at [311, 53] on icon "close" at bounding box center [314, 53] width 7 height 7
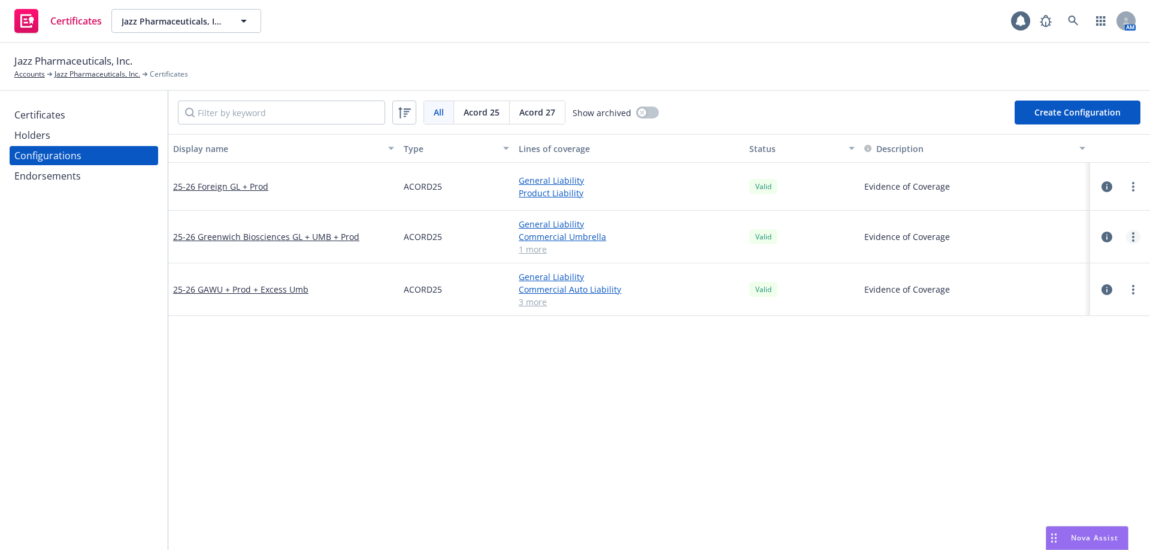
click at [1126, 232] on link "more" at bounding box center [1133, 237] width 14 height 14
click at [1029, 383] on link "Preview an ACORD" at bounding box center [1065, 381] width 132 height 24
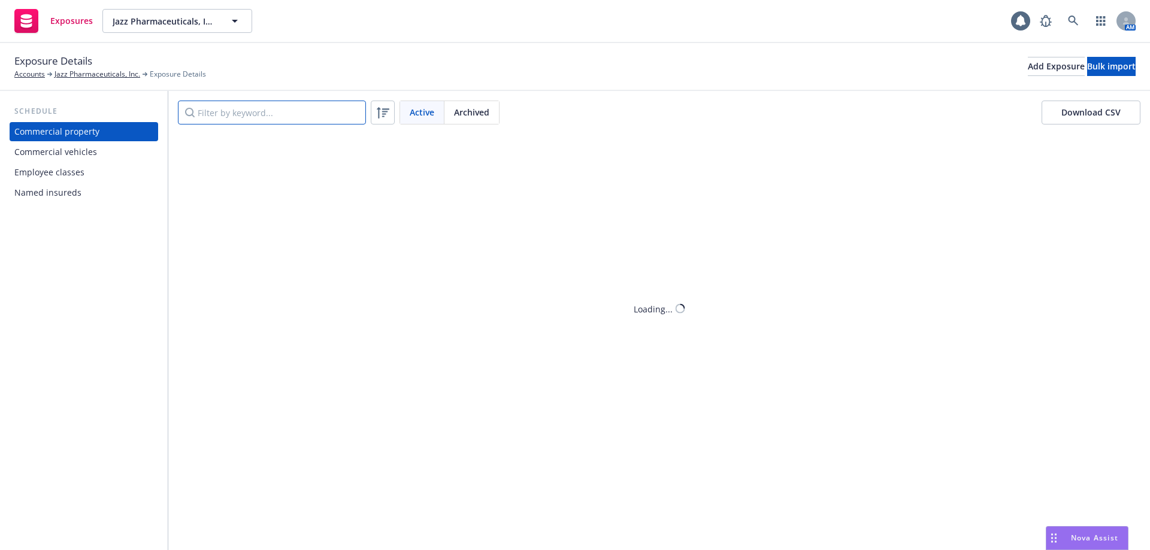
click at [282, 119] on input "Filter by keyword..." at bounding box center [272, 113] width 188 height 24
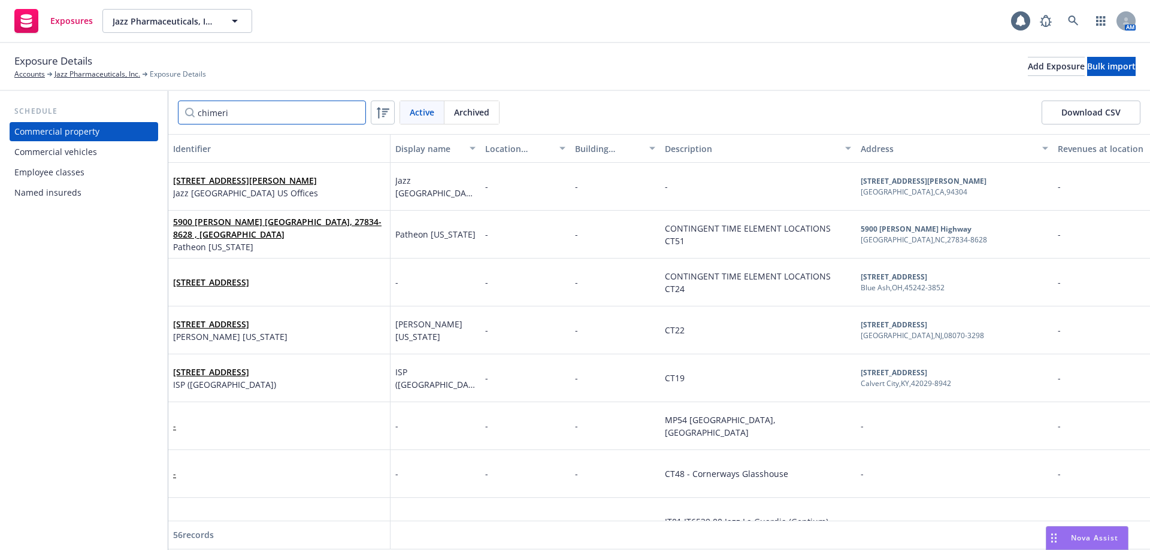
type input "chimerix"
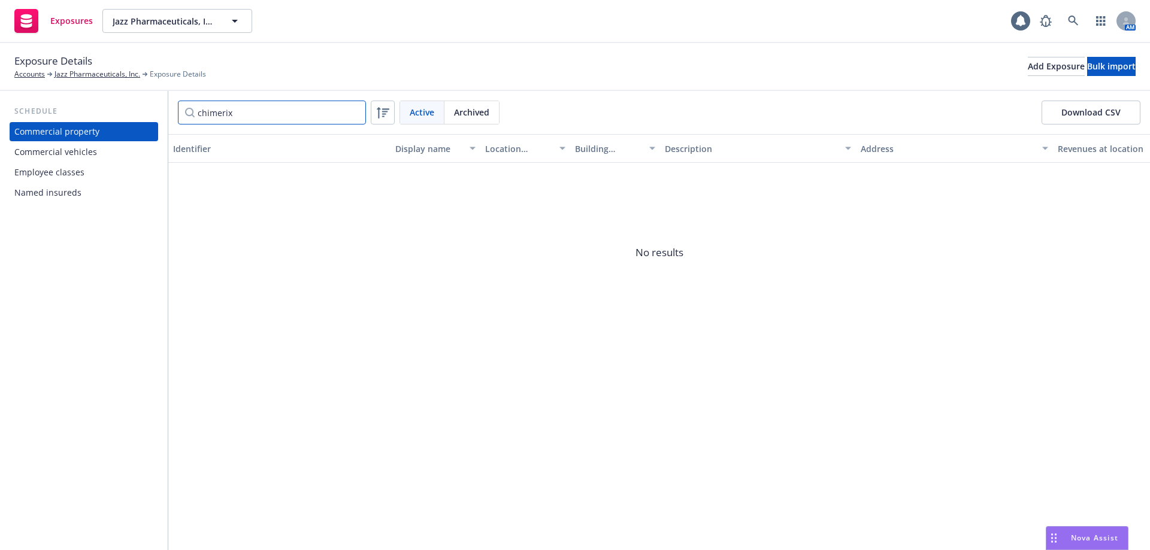
drag, startPoint x: 282, startPoint y: 117, endPoint x: 0, endPoint y: 71, distance: 285.7
click at [0, 72] on div "Exposure Details Accounts Jazz Pharmaceuticals, Inc. Exposure Details Add Expos…" at bounding box center [575, 296] width 1150 height 507
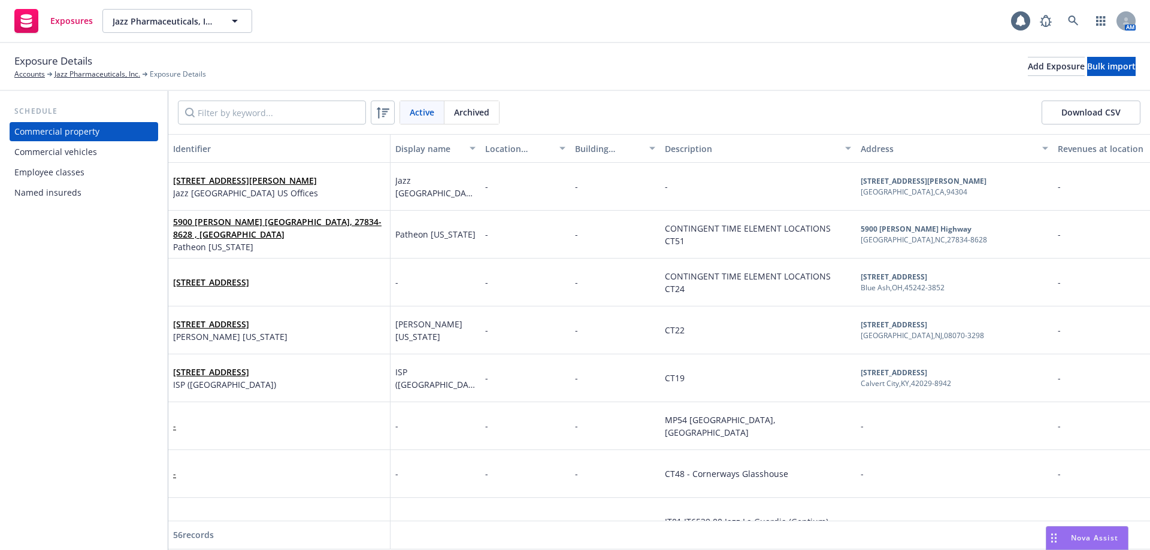
click at [58, 193] on div "Named insureds" at bounding box center [47, 192] width 67 height 19
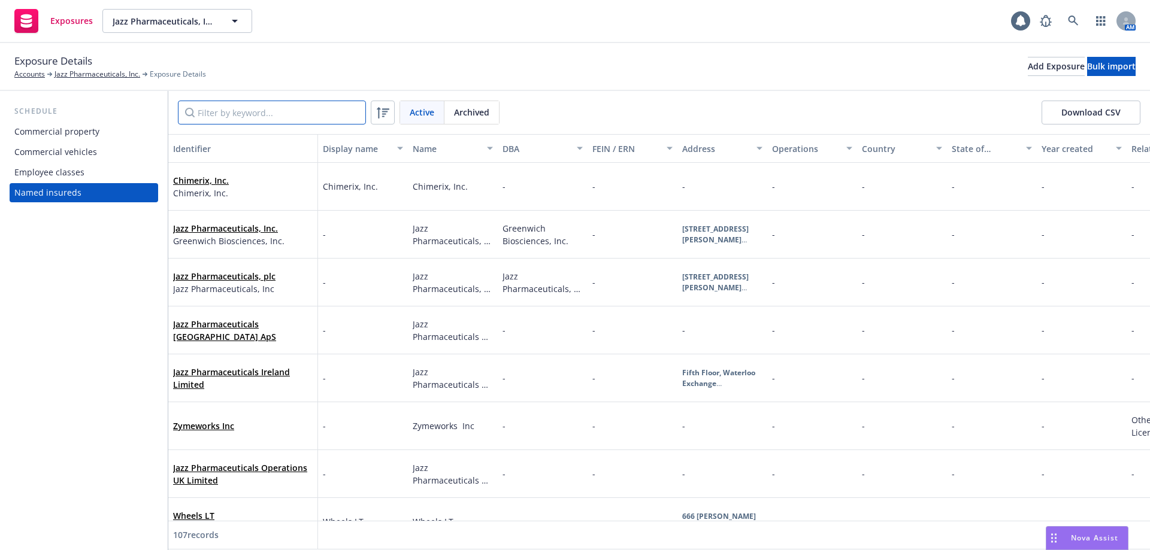
click at [210, 116] on input "Filter by keyword..." at bounding box center [272, 113] width 188 height 24
click at [220, 179] on link "Chimerix, Inc." at bounding box center [201, 180] width 56 height 11
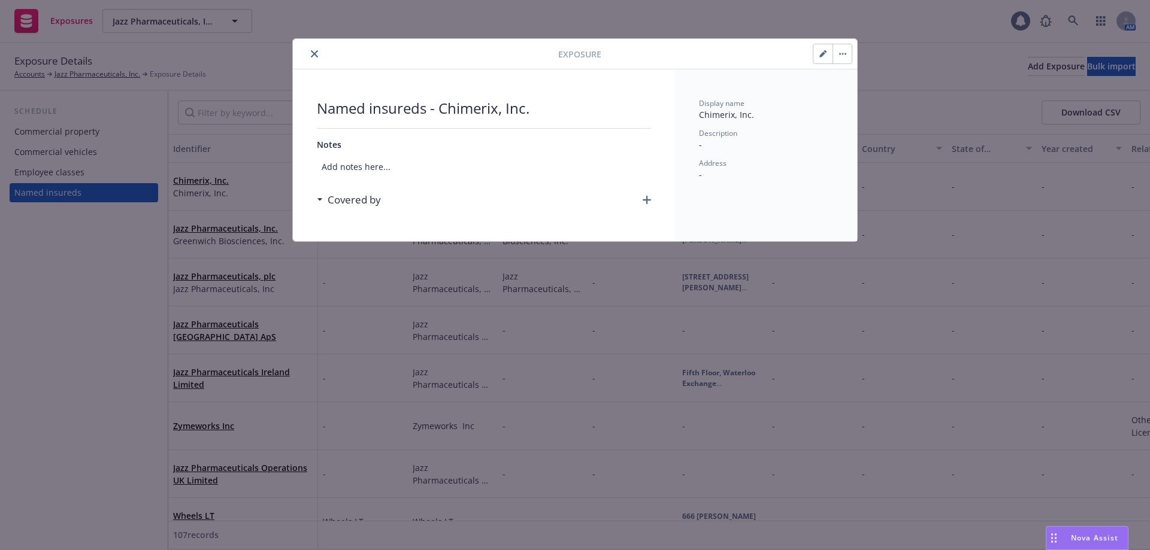
click at [822, 54] on icon "button" at bounding box center [822, 54] width 6 height 6
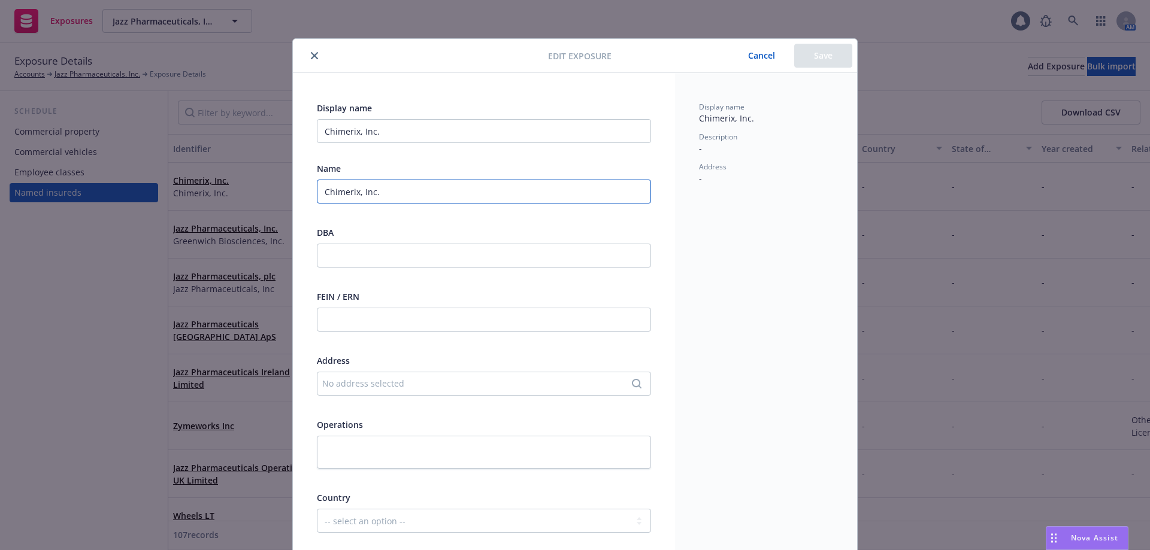
click at [390, 193] on input "Chimerix, Inc." at bounding box center [484, 192] width 334 height 24
click at [635, 381] on icon "Search" at bounding box center [637, 384] width 10 height 10
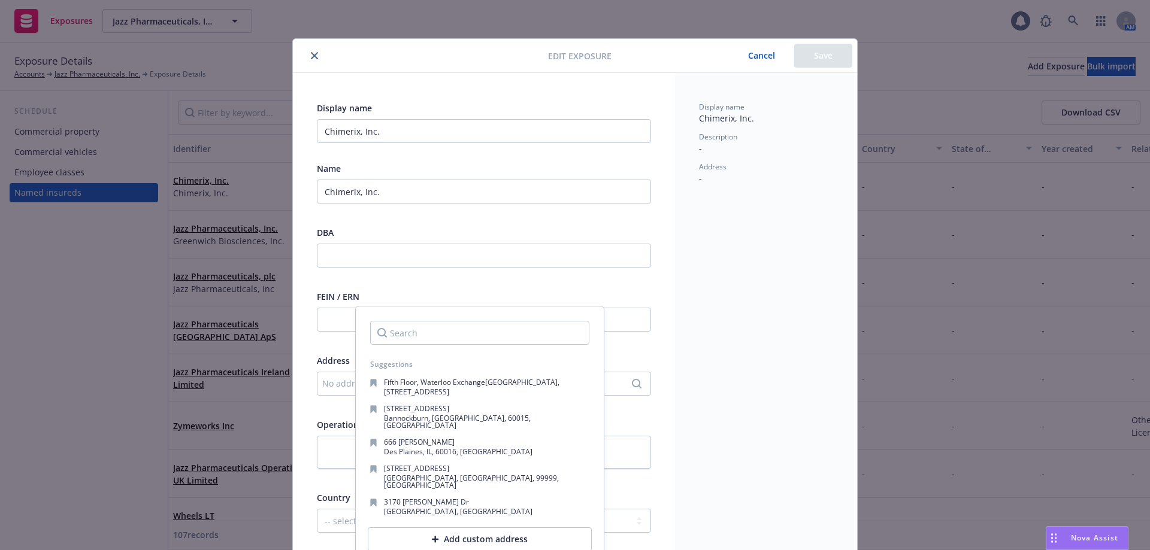
click at [469, 530] on div "Add custom address" at bounding box center [480, 539] width 224 height 24
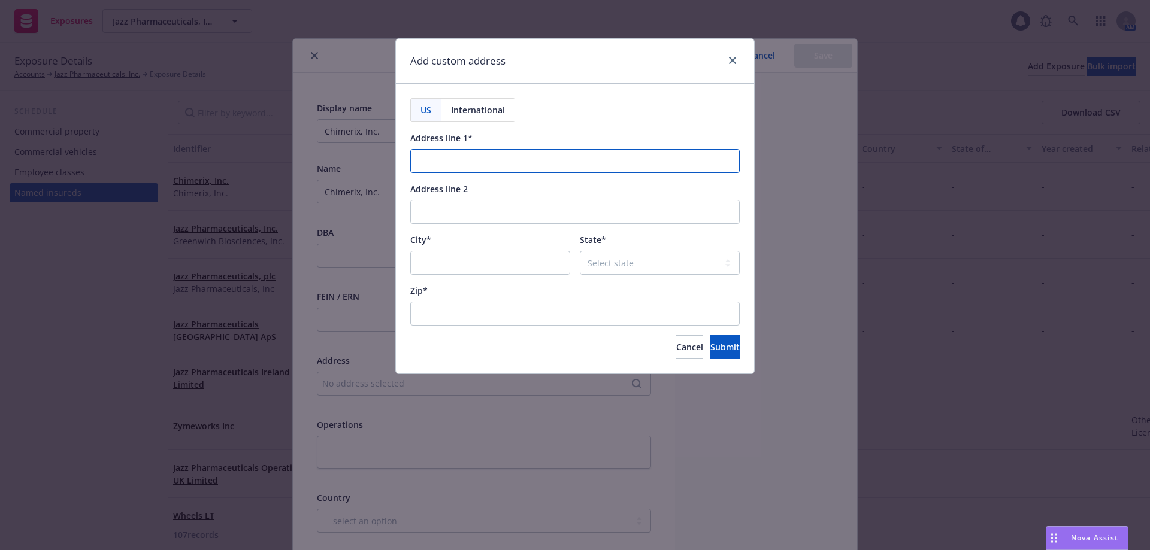
click at [450, 150] on input "Address line 1*" at bounding box center [574, 161] width 329 height 24
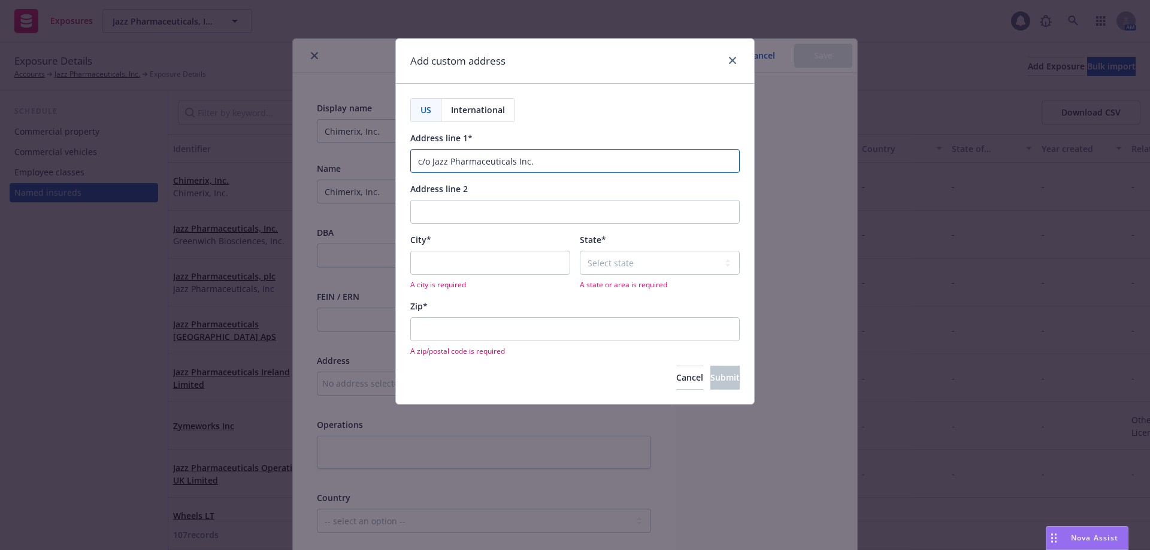
type input "c/o Jazz Pharmaceuticals Inc."
click at [433, 210] on input "Address line 2" at bounding box center [574, 212] width 329 height 24
type input "3000 El Camino Real, 2 Palo Alto Sq, Suite 600"
click at [461, 259] on input "City*" at bounding box center [490, 263] width 160 height 24
type input "Palo Alto"
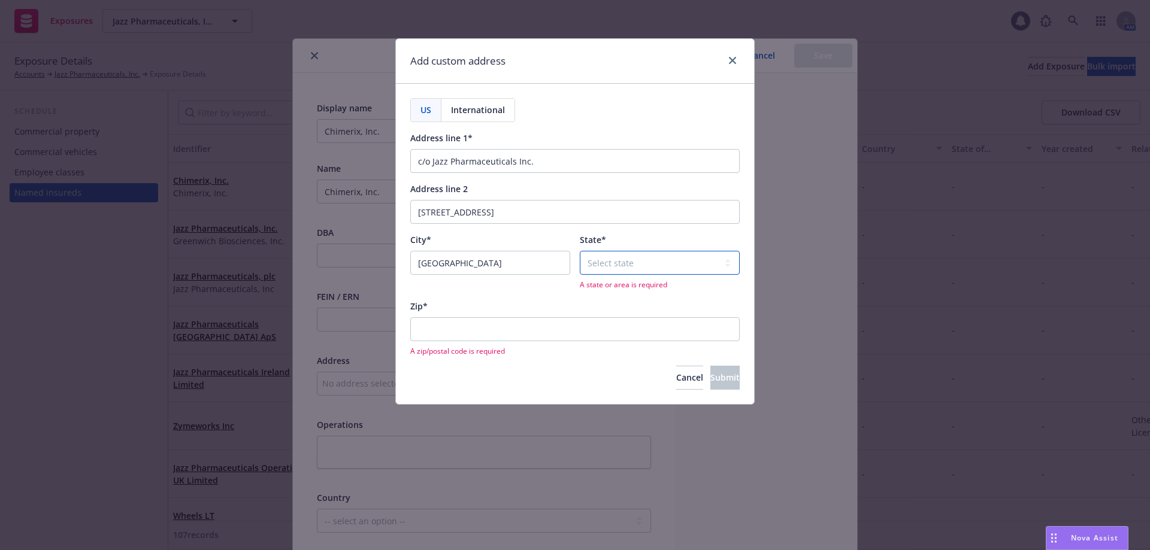
select select "CA"
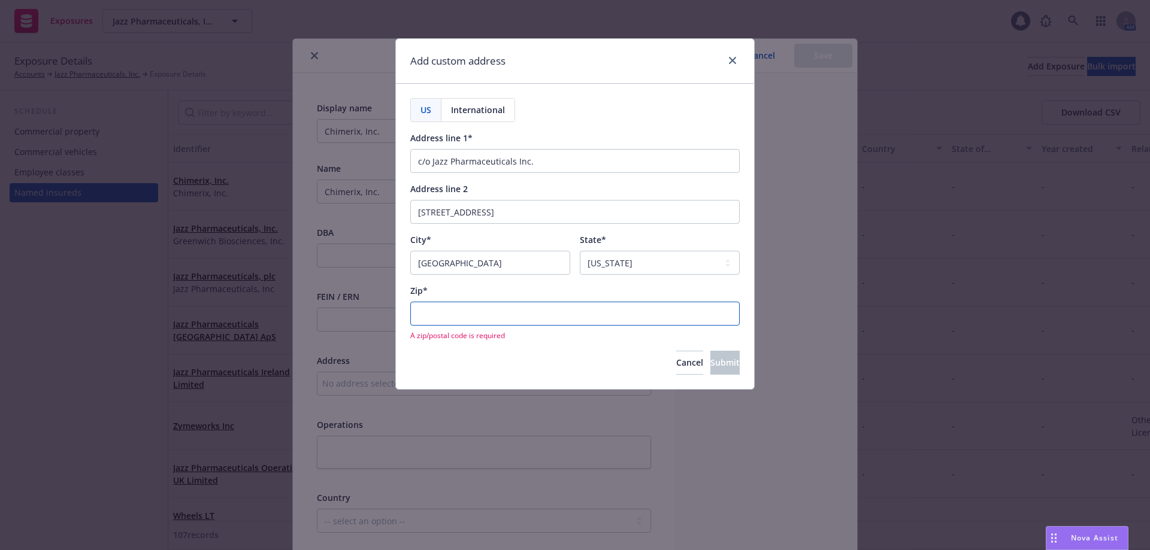
click at [489, 310] on input "Zip*" at bounding box center [574, 314] width 329 height 24
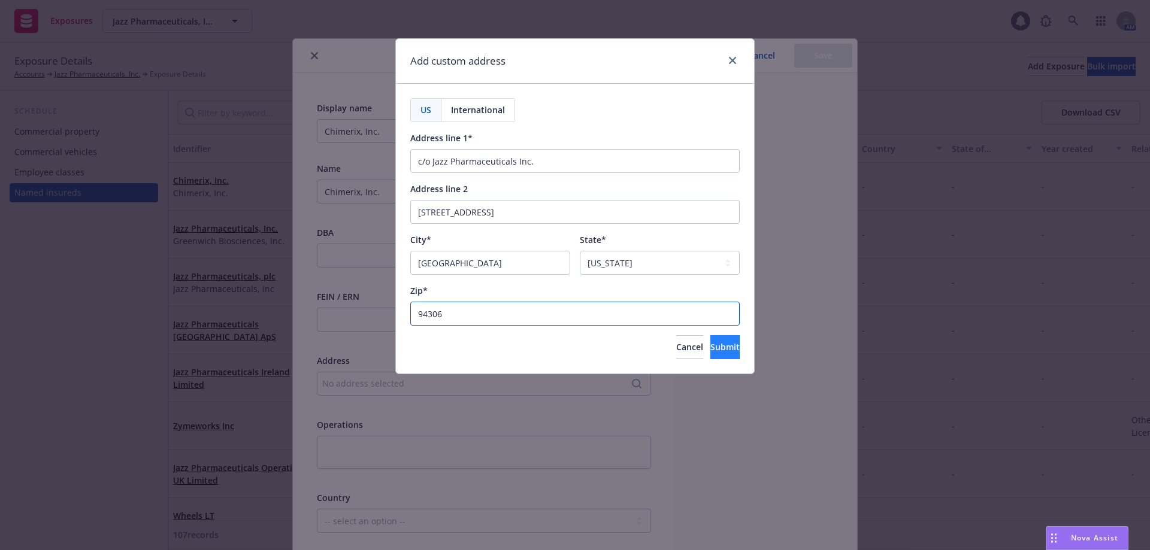
type input "94306"
click at [710, 351] on span "Submit" at bounding box center [724, 346] width 29 height 11
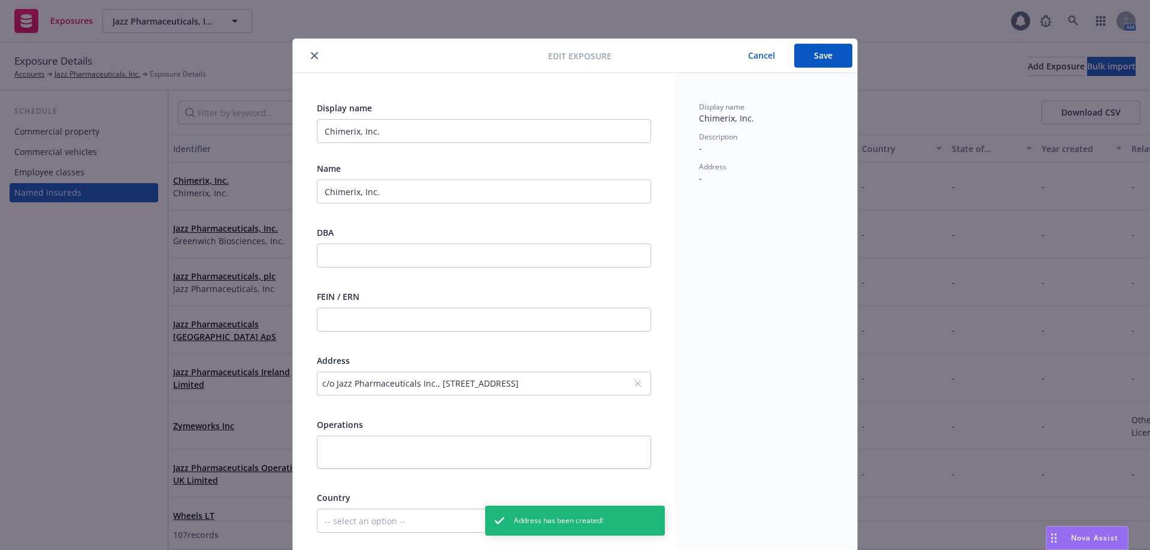
click at [806, 54] on button "Save" at bounding box center [823, 56] width 58 height 24
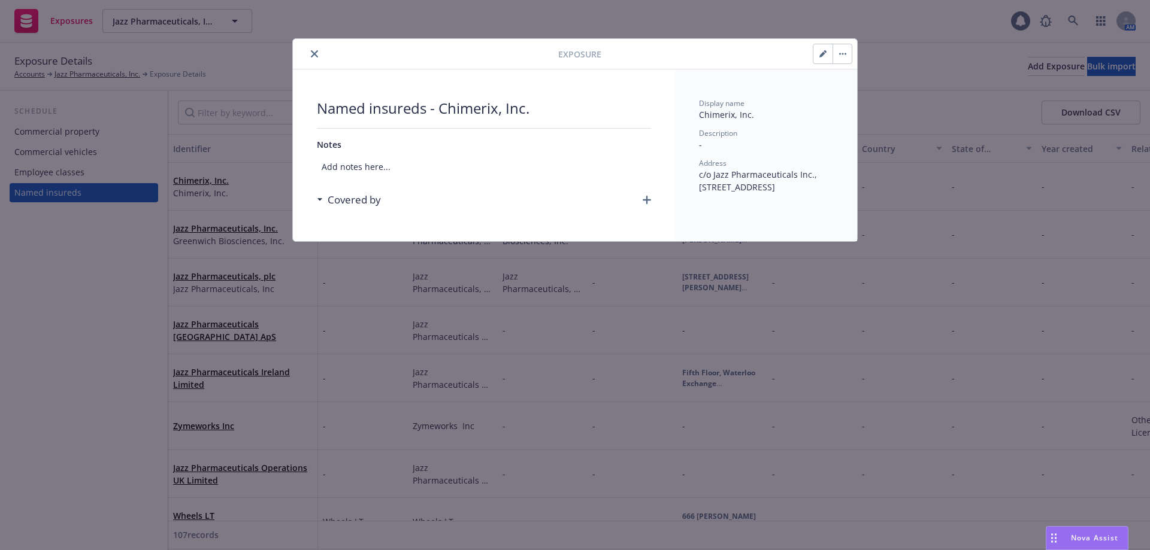
click at [311, 53] on icon "close" at bounding box center [314, 53] width 7 height 7
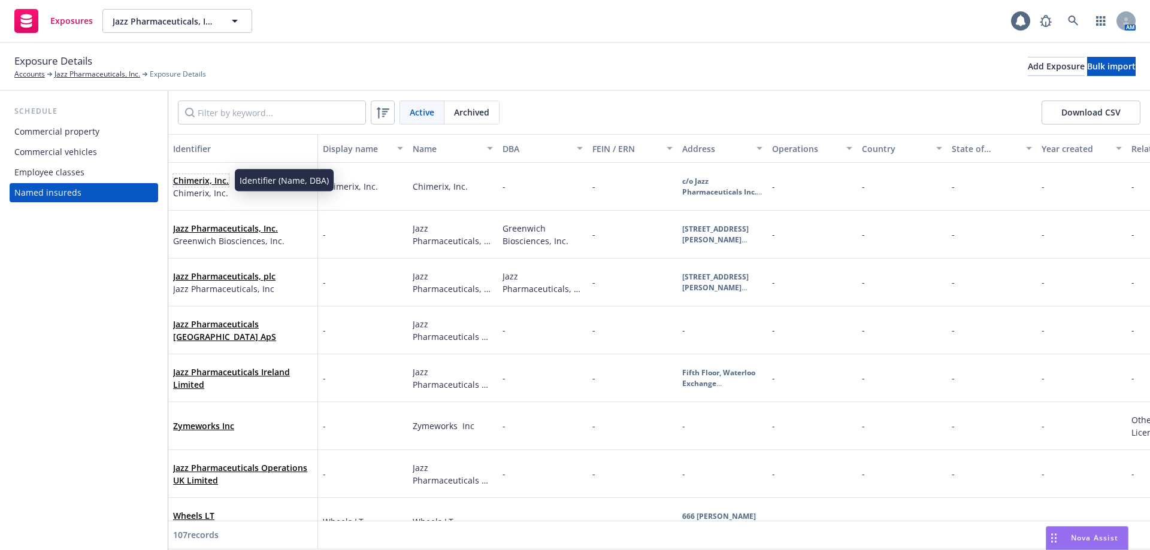
click at [201, 178] on link "Chimerix, Inc." at bounding box center [201, 180] width 56 height 11
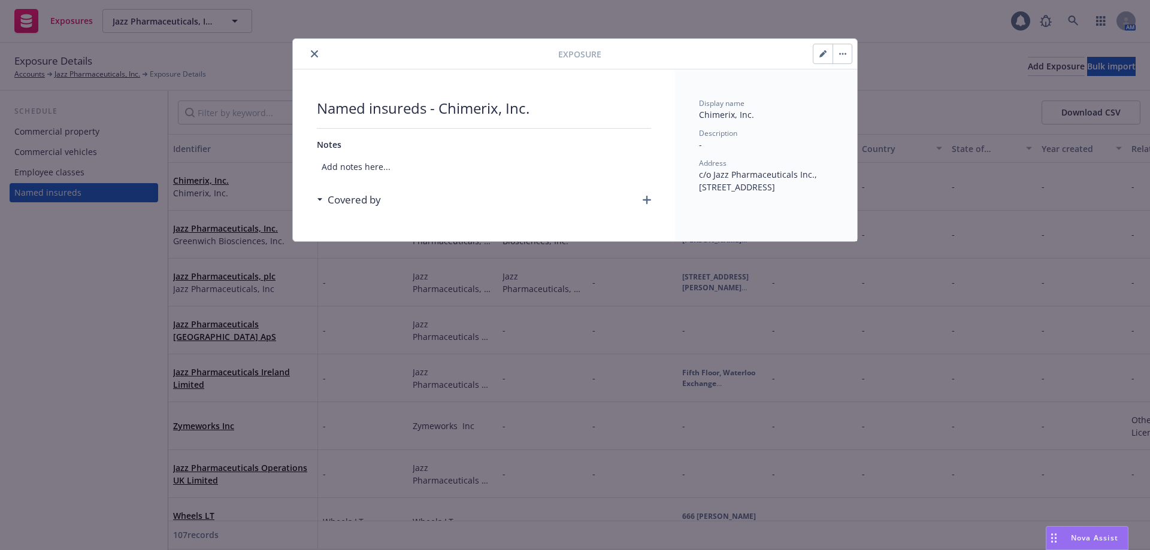
click at [314, 50] on icon "close" at bounding box center [314, 53] width 7 height 7
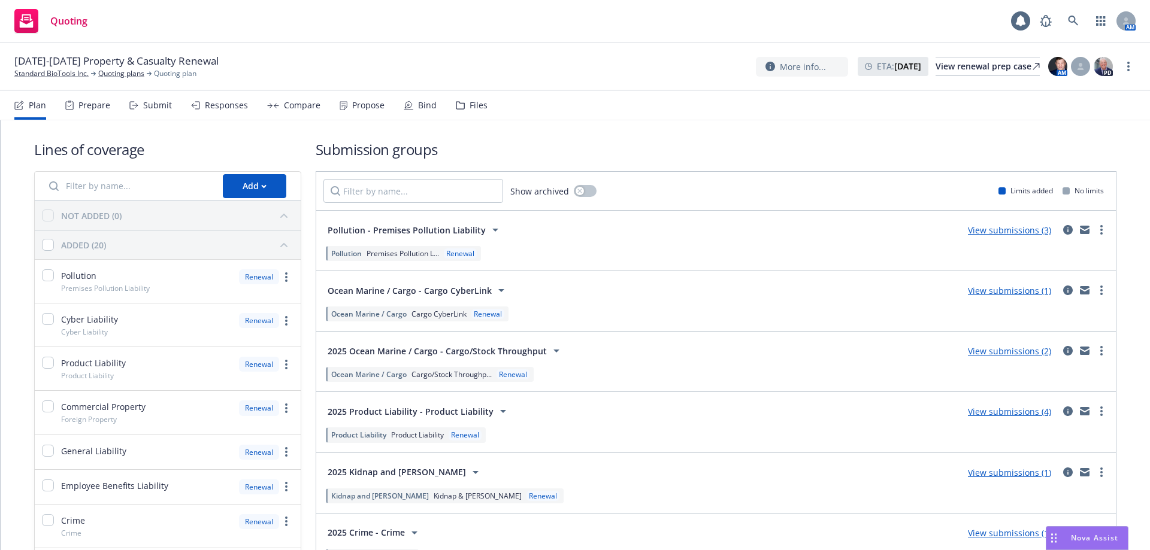
click at [447, 108] on div "Plan Prepare Submit Responses Compare Propose Bind Files" at bounding box center [250, 105] width 473 height 29
click at [456, 108] on icon at bounding box center [460, 105] width 9 height 8
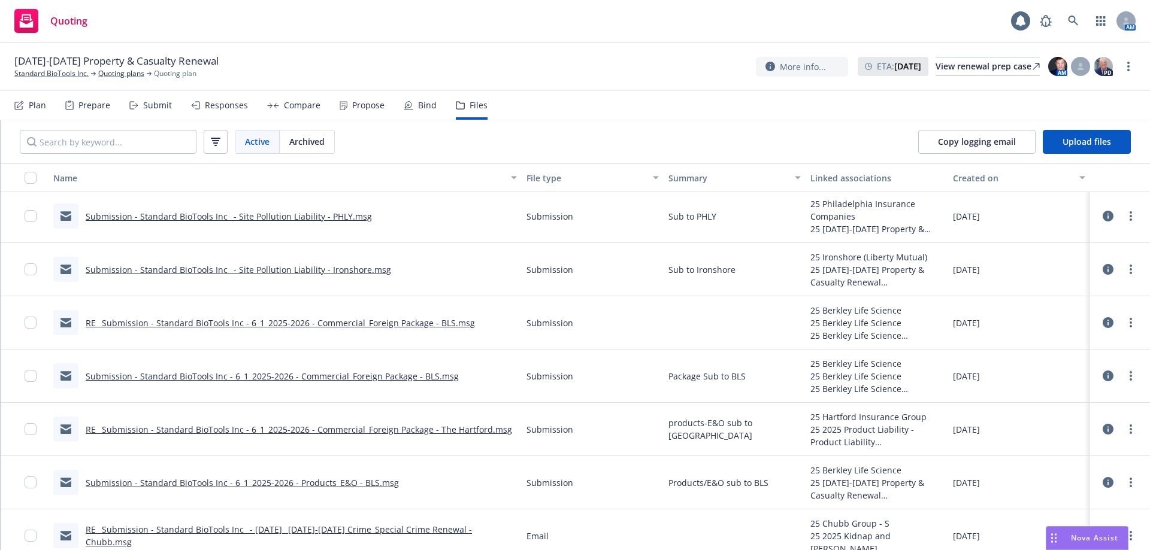
scroll to position [3777, 0]
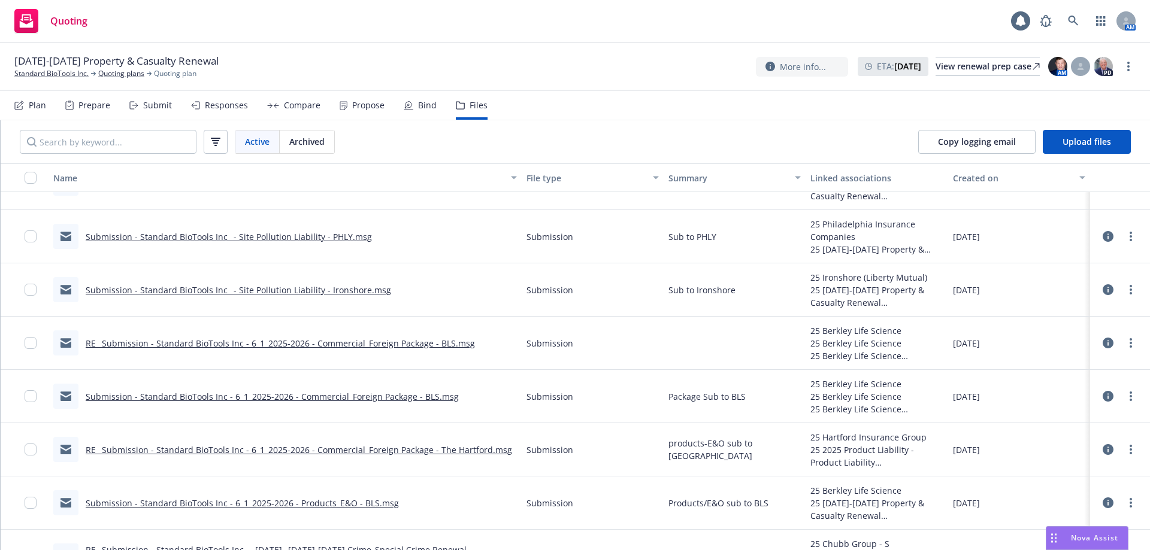
click at [381, 448] on link "RE_ Submission - Standard BioTools Inc - 6_1_2025-2026 - Commercial_Foreign Pac…" at bounding box center [299, 449] width 426 height 11
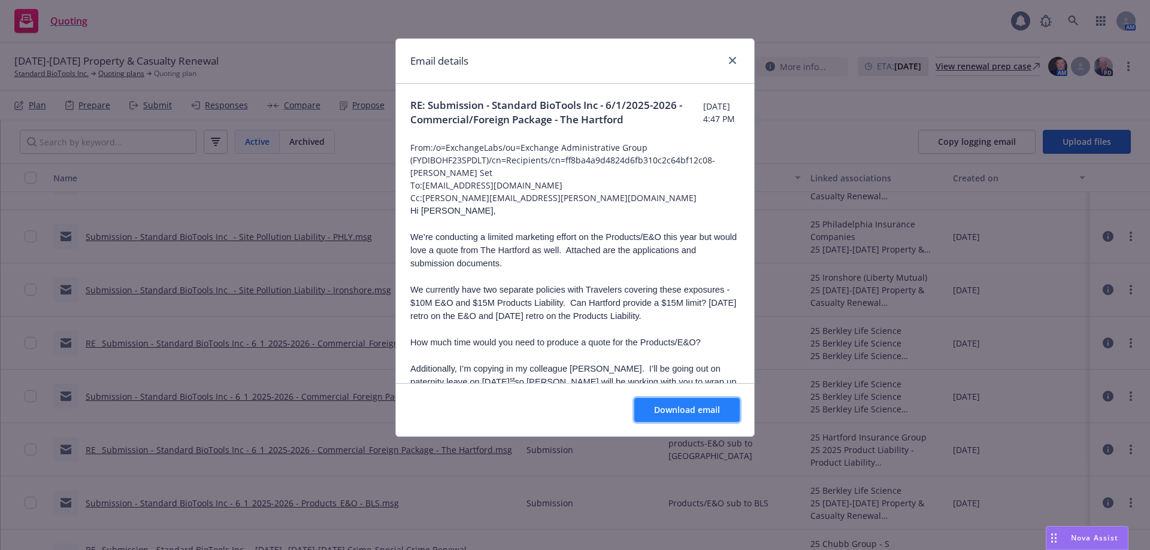
click at [654, 406] on span "Download email" at bounding box center [687, 409] width 66 height 11
click at [740, 59] on div "Email details" at bounding box center [575, 61] width 358 height 45
click at [737, 59] on link "close" at bounding box center [732, 60] width 14 height 14
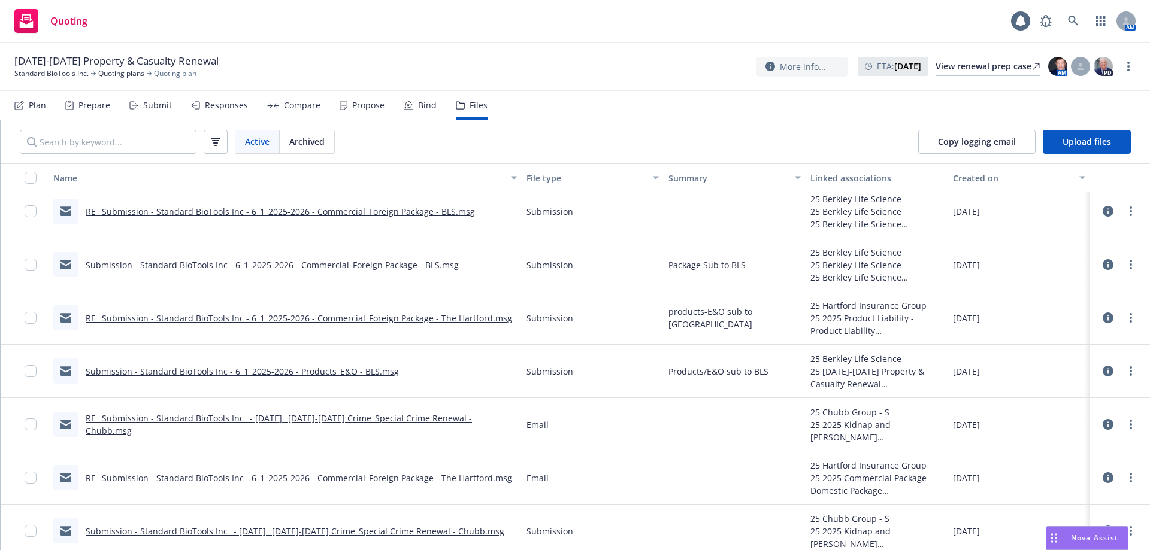
scroll to position [3898, 0]
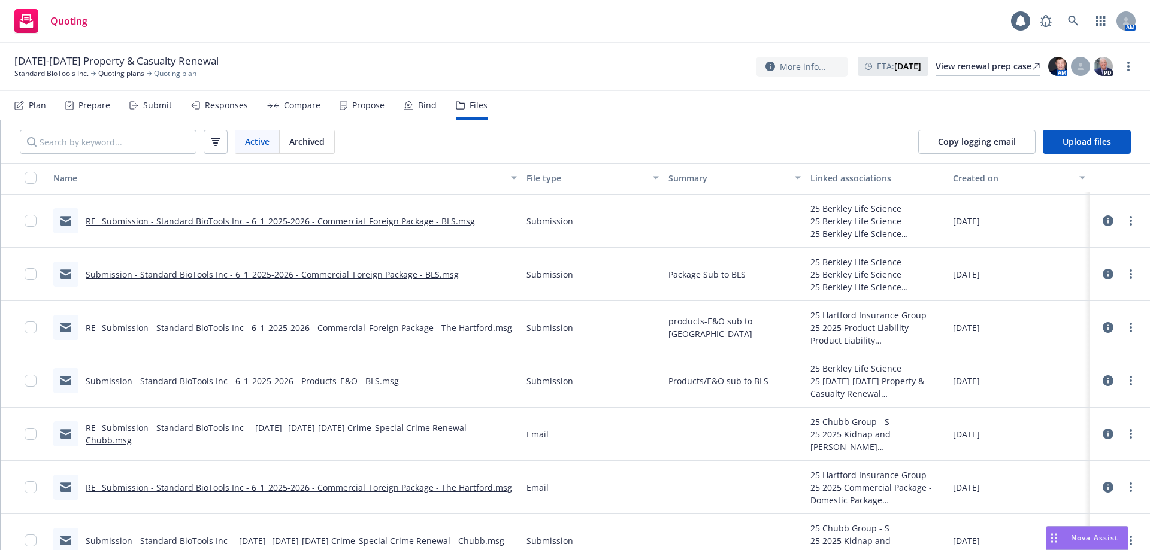
click at [401, 277] on link "Submission - Standard BioTools Inc - 6_1_2025-2026 - Commercial_Foreign Package…" at bounding box center [272, 274] width 373 height 11
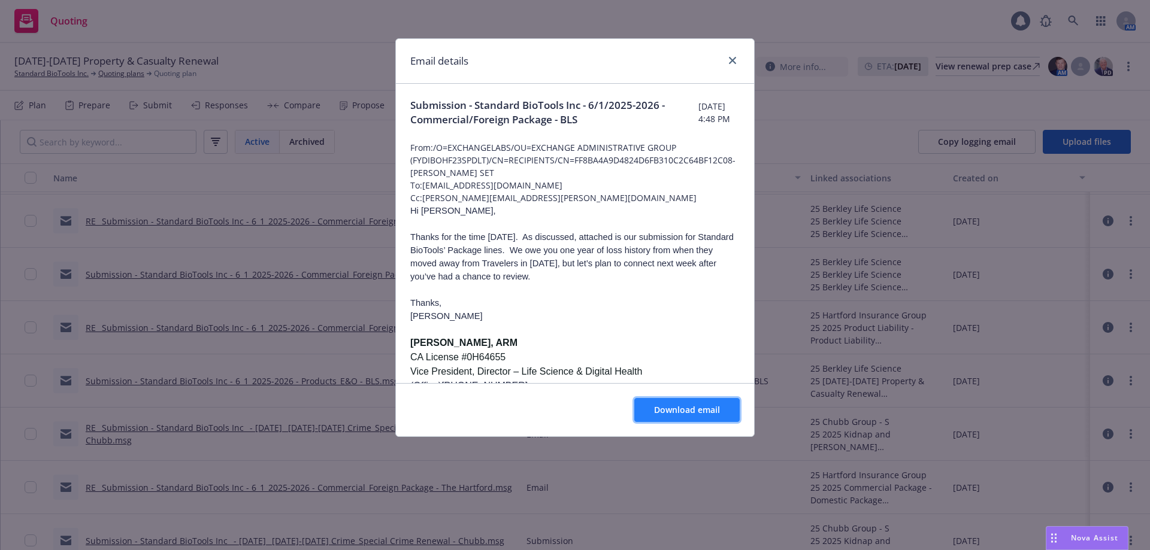
click at [670, 405] on span "Download email" at bounding box center [687, 409] width 66 height 11
click at [738, 57] on link "close" at bounding box center [732, 60] width 14 height 14
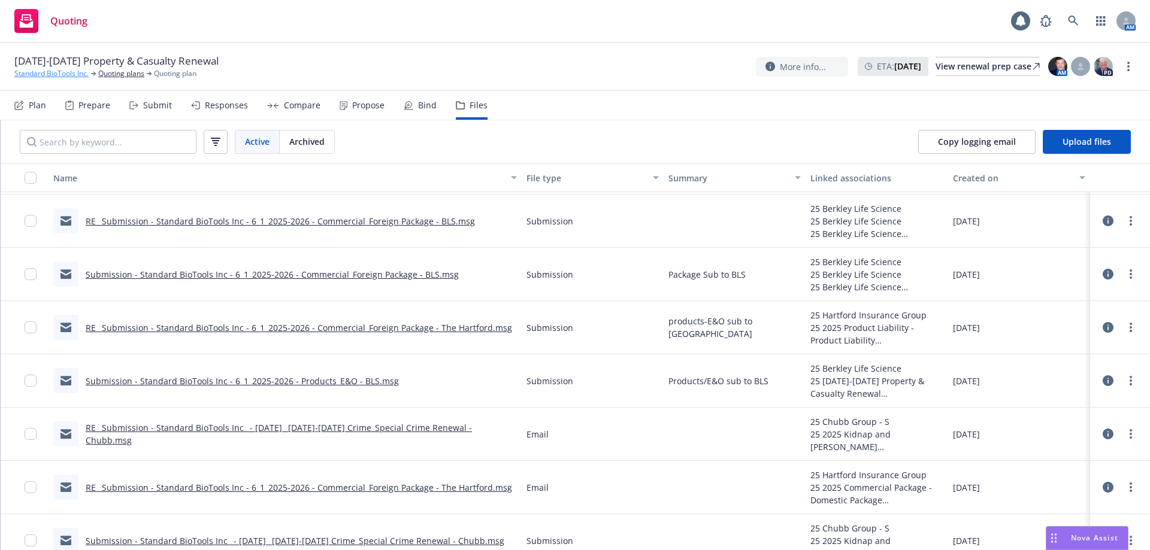
click at [56, 75] on link "Standard BioTools Inc." at bounding box center [51, 73] width 74 height 11
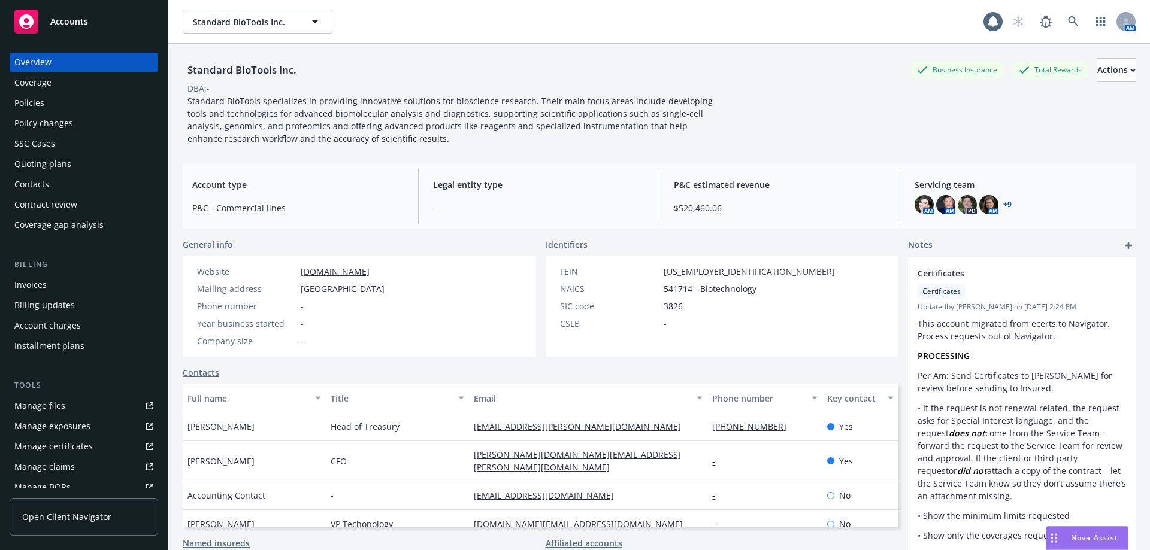
click at [51, 108] on div "Policies" at bounding box center [83, 102] width 139 height 19
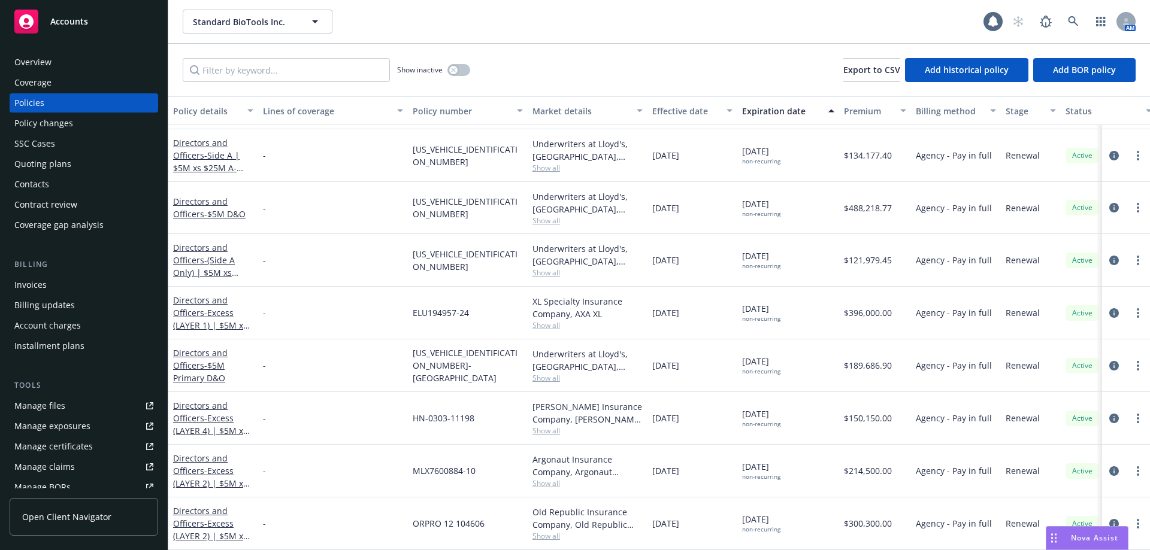
scroll to position [1684, 0]
click at [234, 66] on input "Filter by keyword..." at bounding box center [286, 70] width 207 height 24
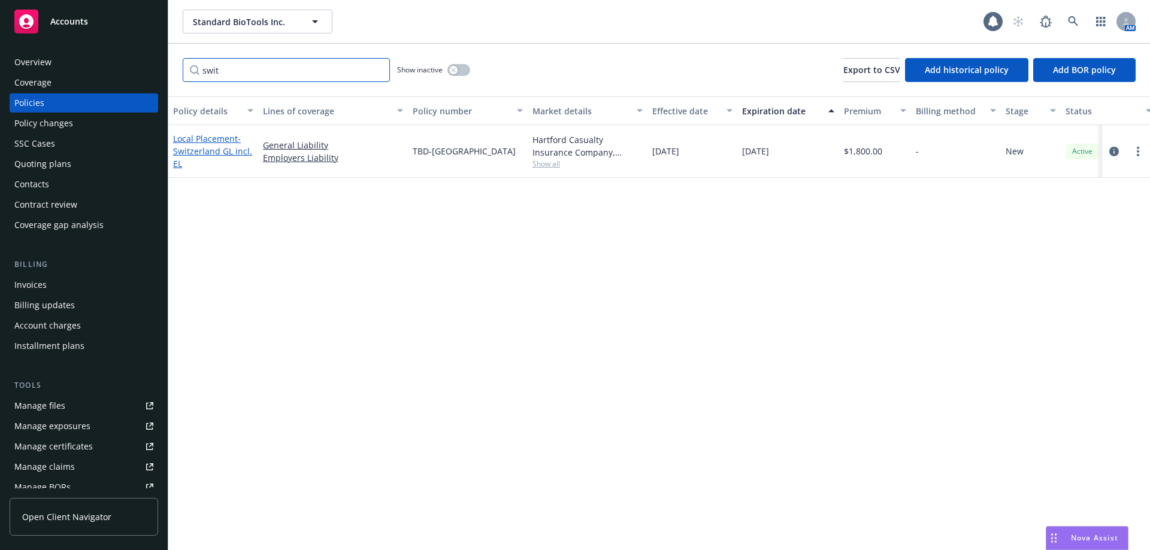
type input "swit"
click at [212, 143] on link "Local Placement - [GEOGRAPHIC_DATA] GL incl. EL" at bounding box center [212, 151] width 79 height 37
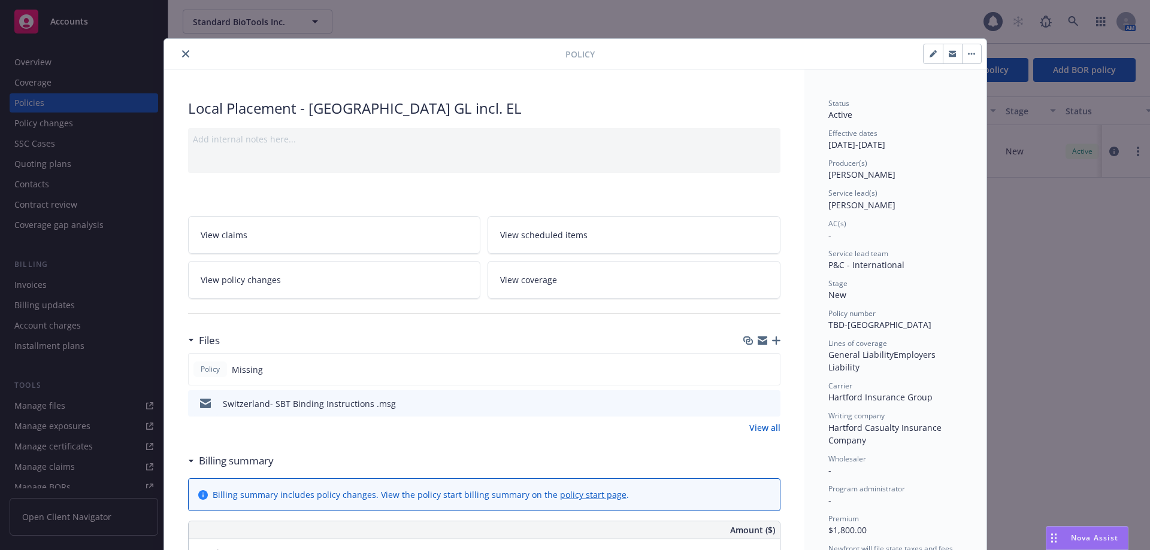
click at [772, 338] on icon "button" at bounding box center [776, 340] width 8 height 8
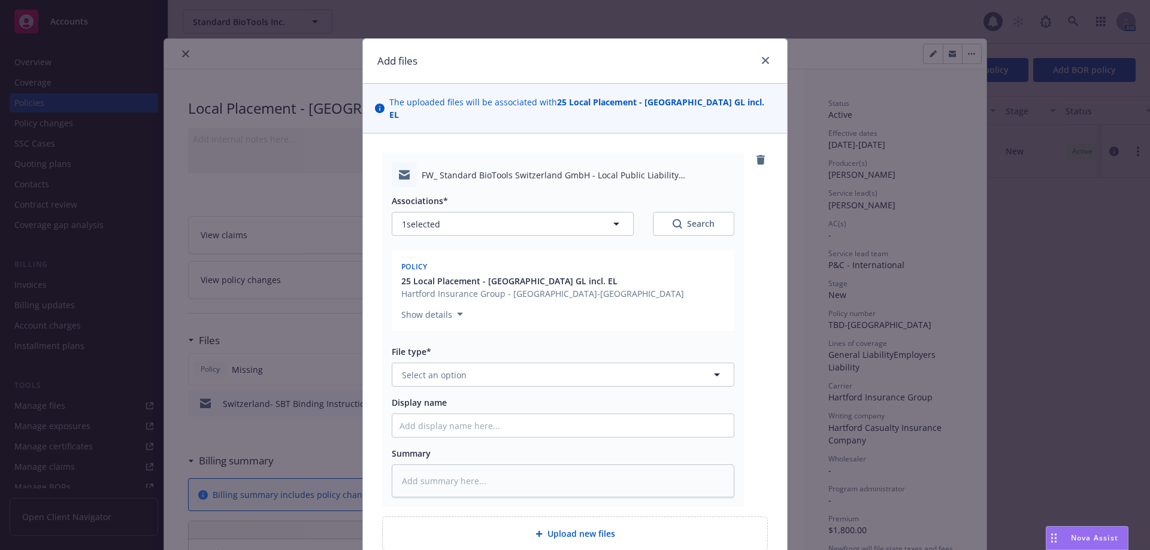
click at [434, 375] on div "Associations* 1 selected Search Policy 25 Local Placement - [GEOGRAPHIC_DATA] G…" at bounding box center [563, 342] width 342 height 310
click at [432, 369] on span "Select an option" at bounding box center [434, 375] width 65 height 13
type input "email"
click at [494, 399] on div "Email" at bounding box center [562, 407] width 327 height 17
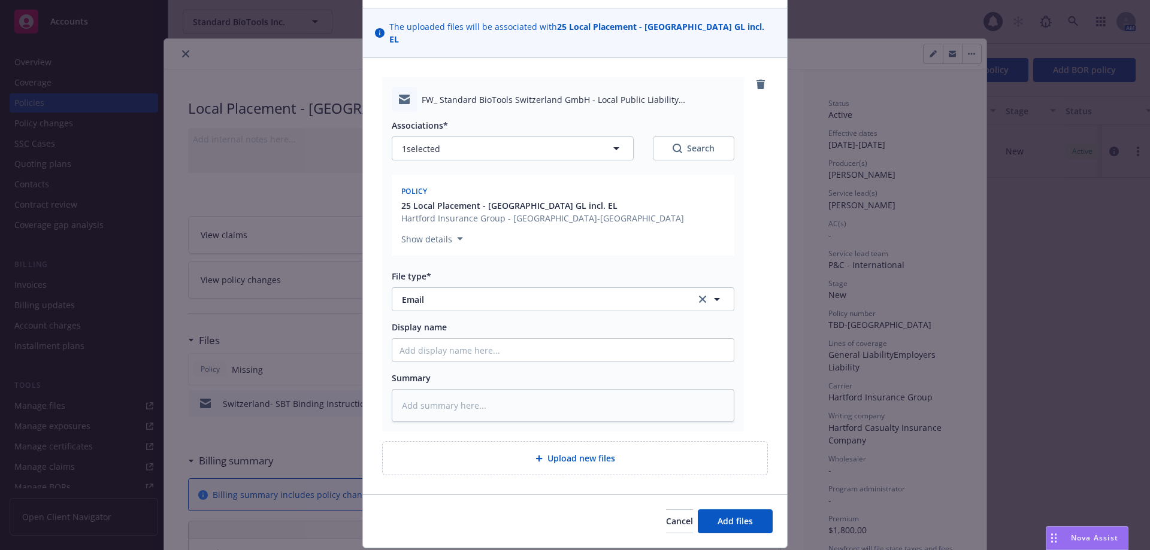
scroll to position [99, 0]
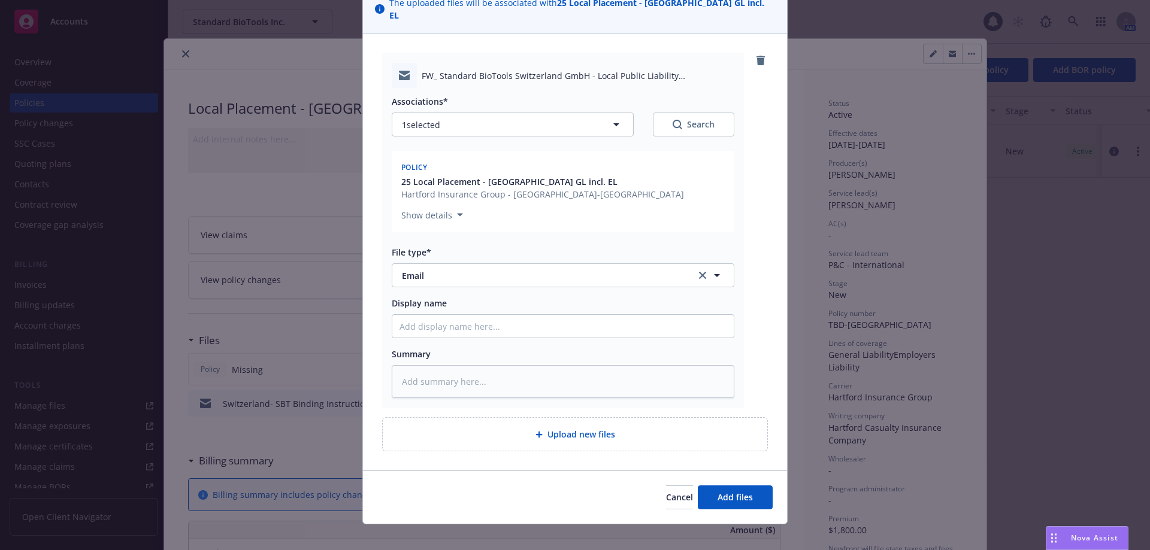
type textarea "x"
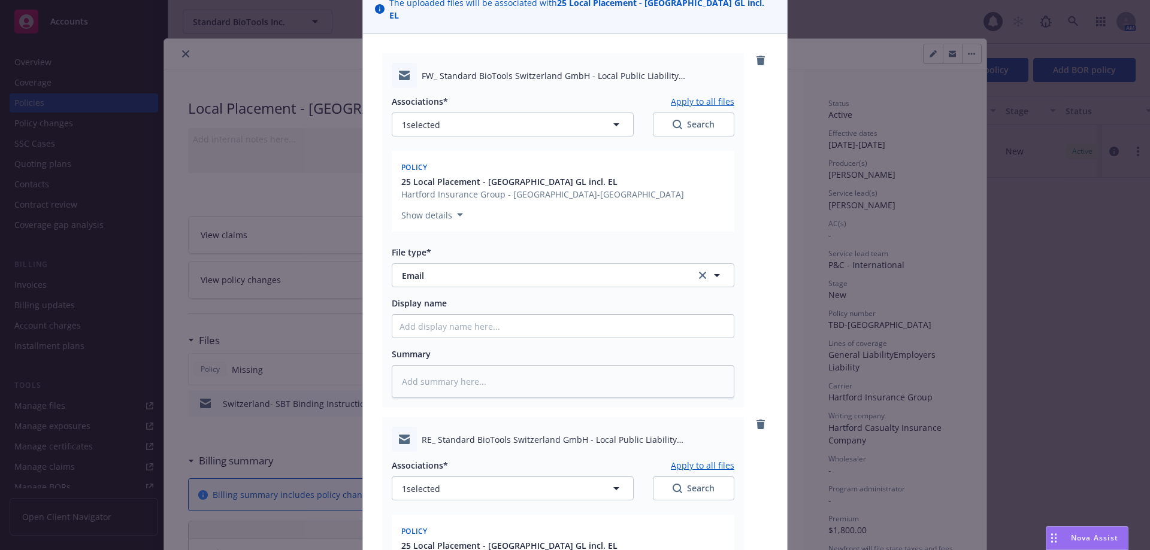
scroll to position [463, 0]
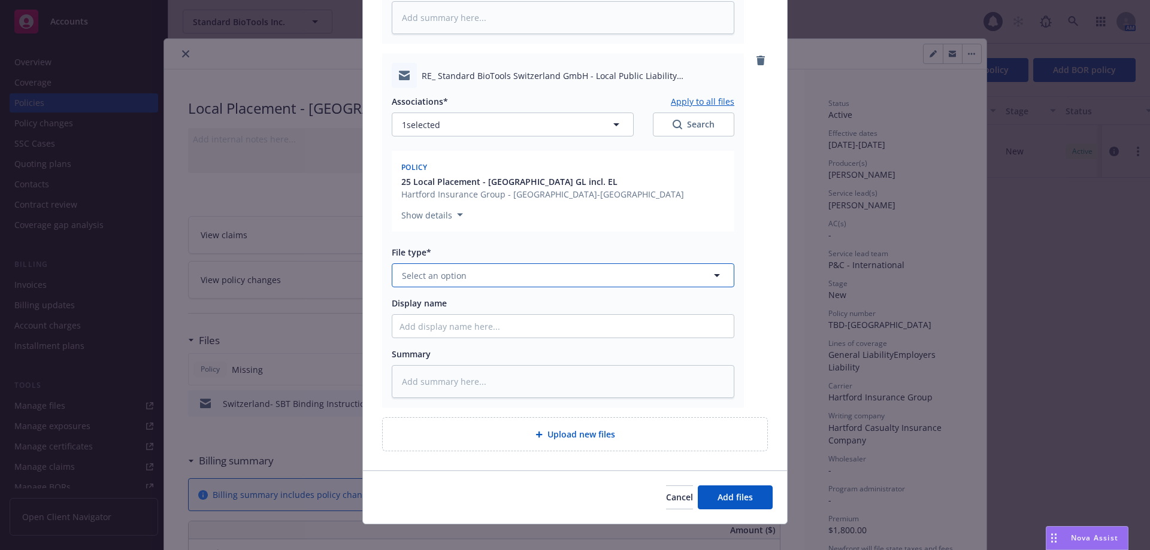
click at [456, 272] on button "Select an option" at bounding box center [563, 275] width 342 height 24
type input "email"
click at [471, 302] on div "Email" at bounding box center [562, 308] width 327 height 17
click at [726, 492] on span "Add files" at bounding box center [734, 497] width 35 height 11
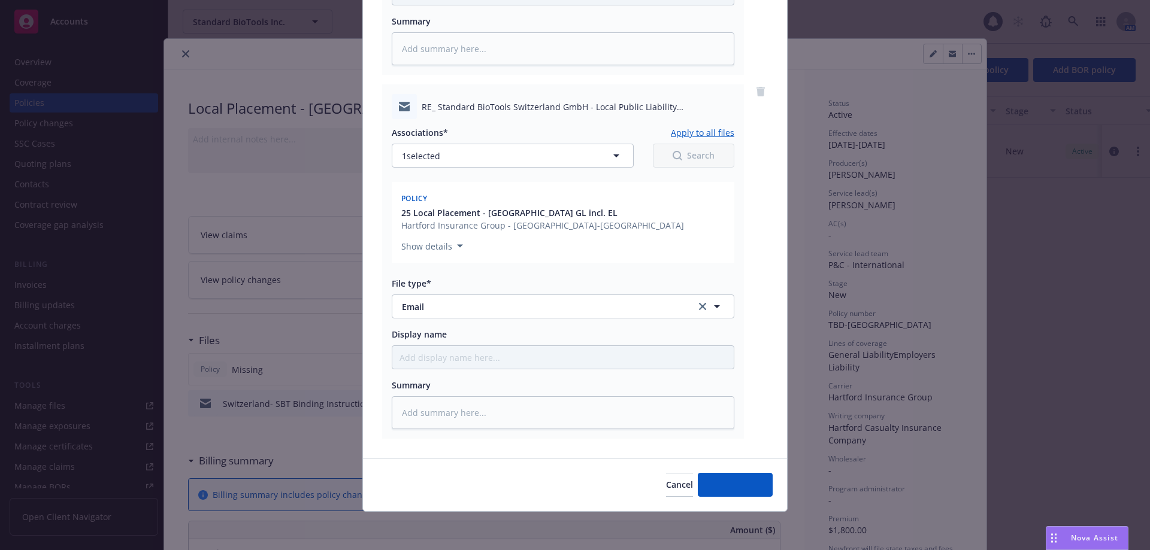
scroll to position [420, 0]
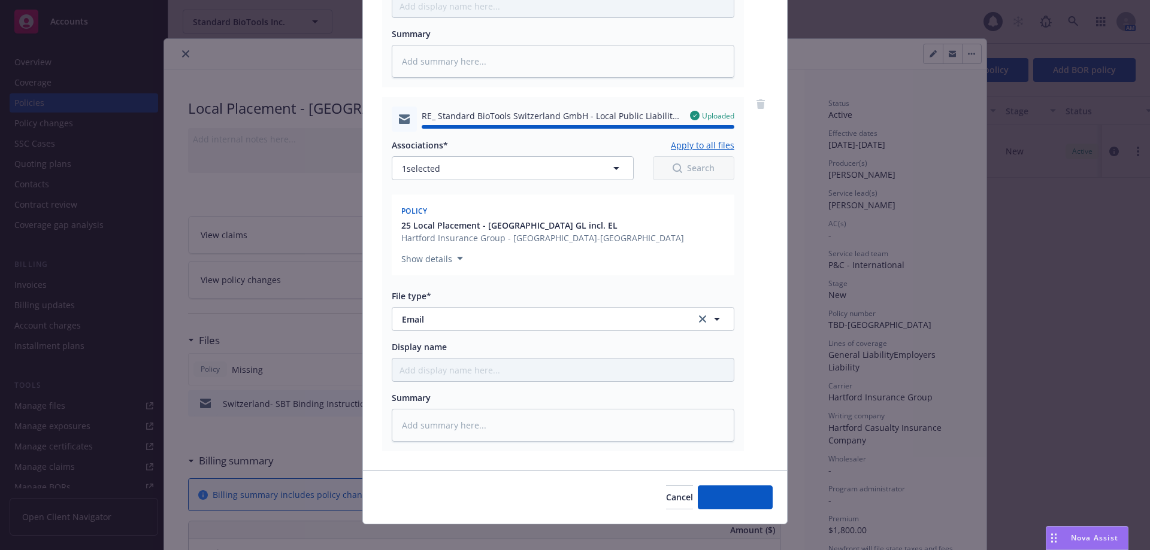
type textarea "x"
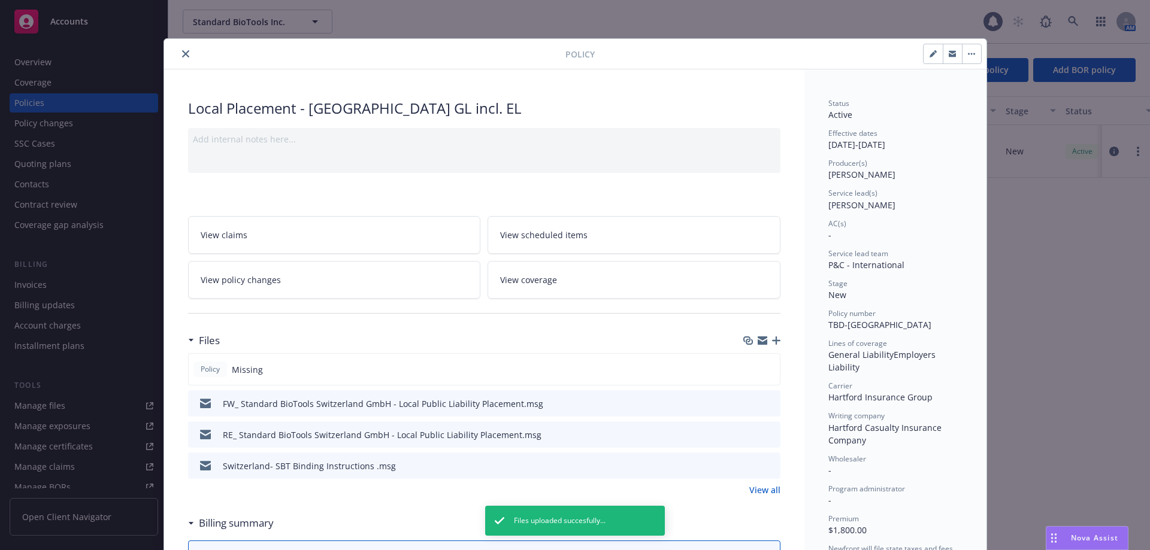
click at [182, 55] on icon "close" at bounding box center [185, 53] width 7 height 7
